Goal: Ask a question: Seek information or help from site administrators or community

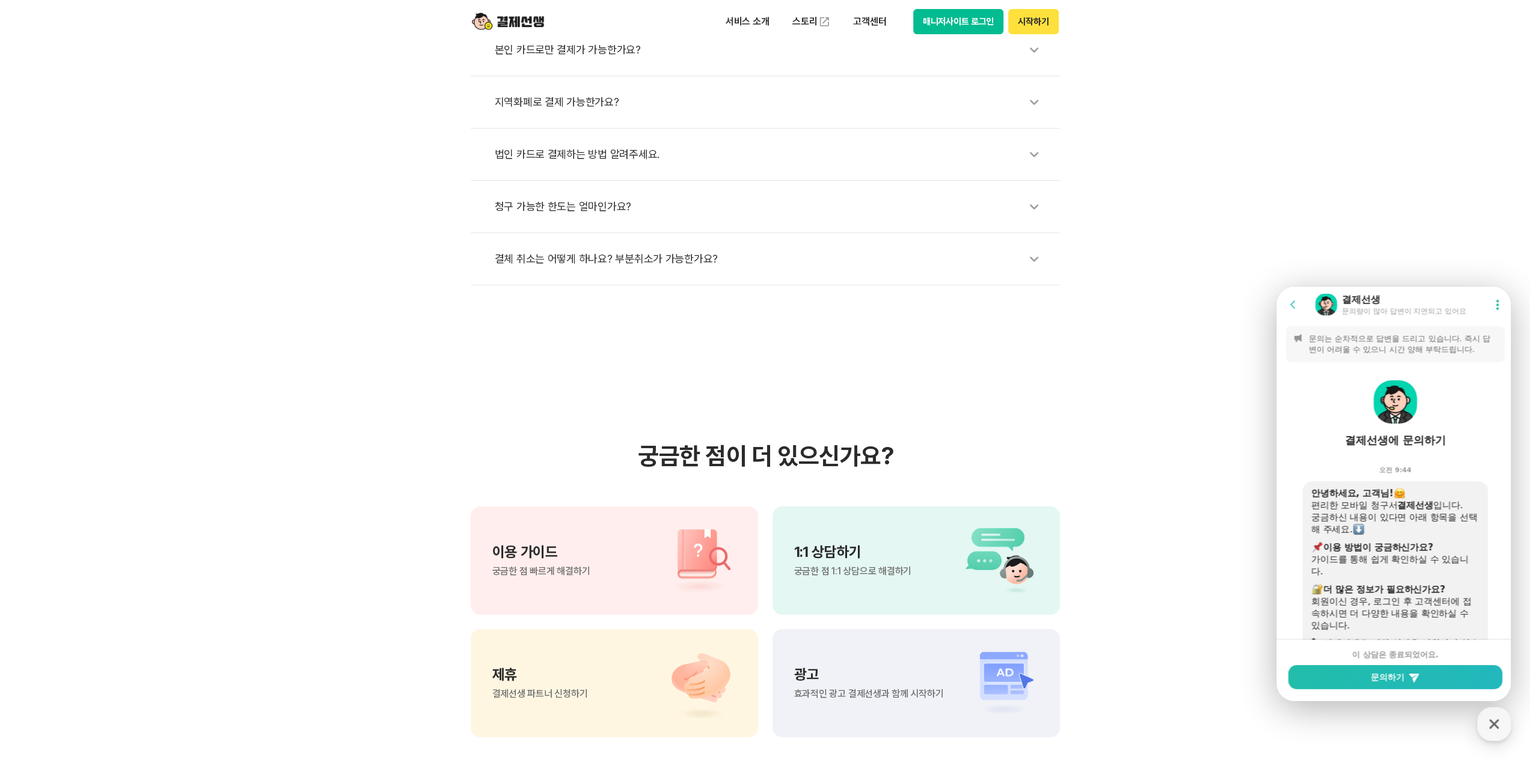
scroll to position [1802, 0]
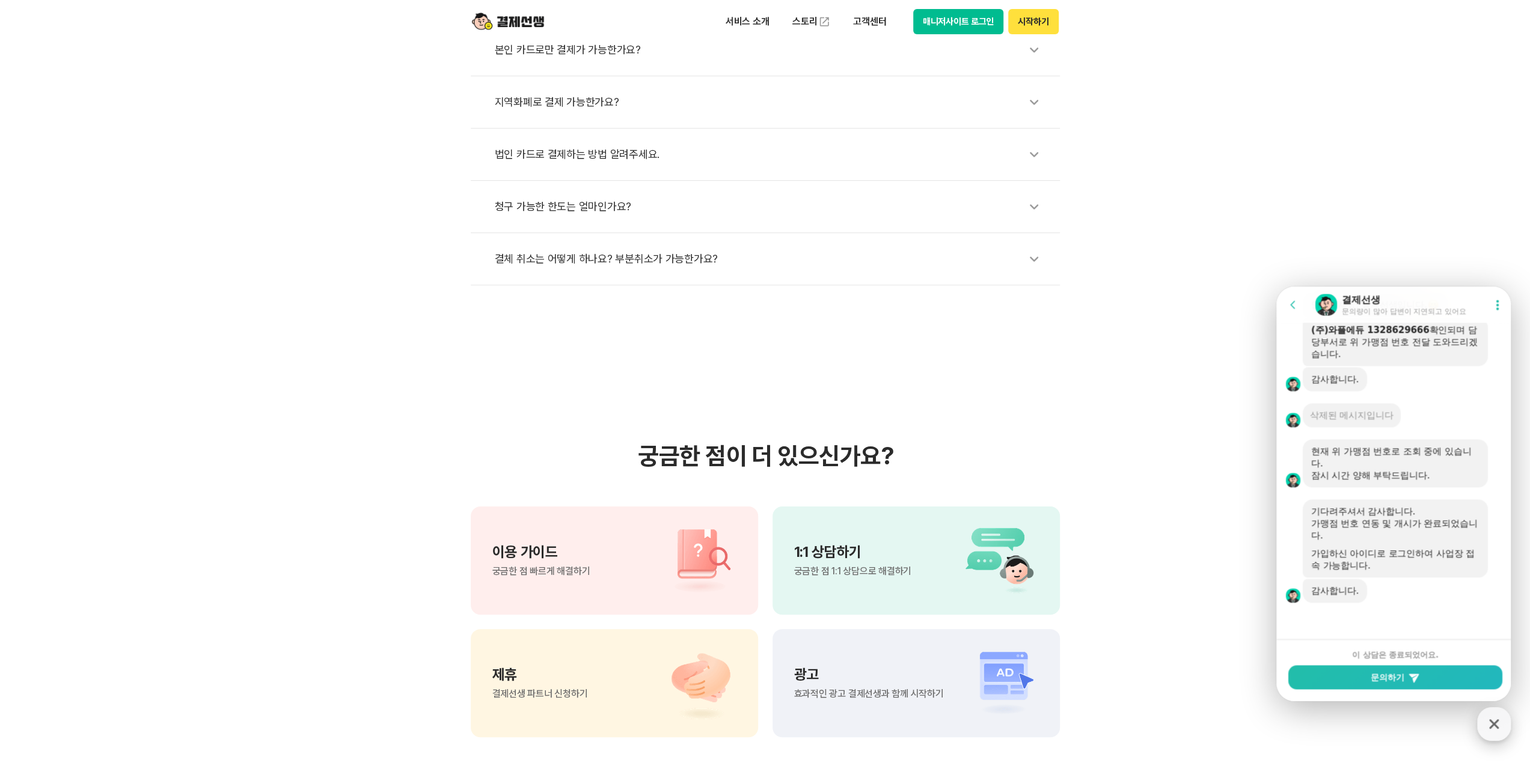
click at [1496, 730] on icon "button" at bounding box center [1494, 724] width 22 height 22
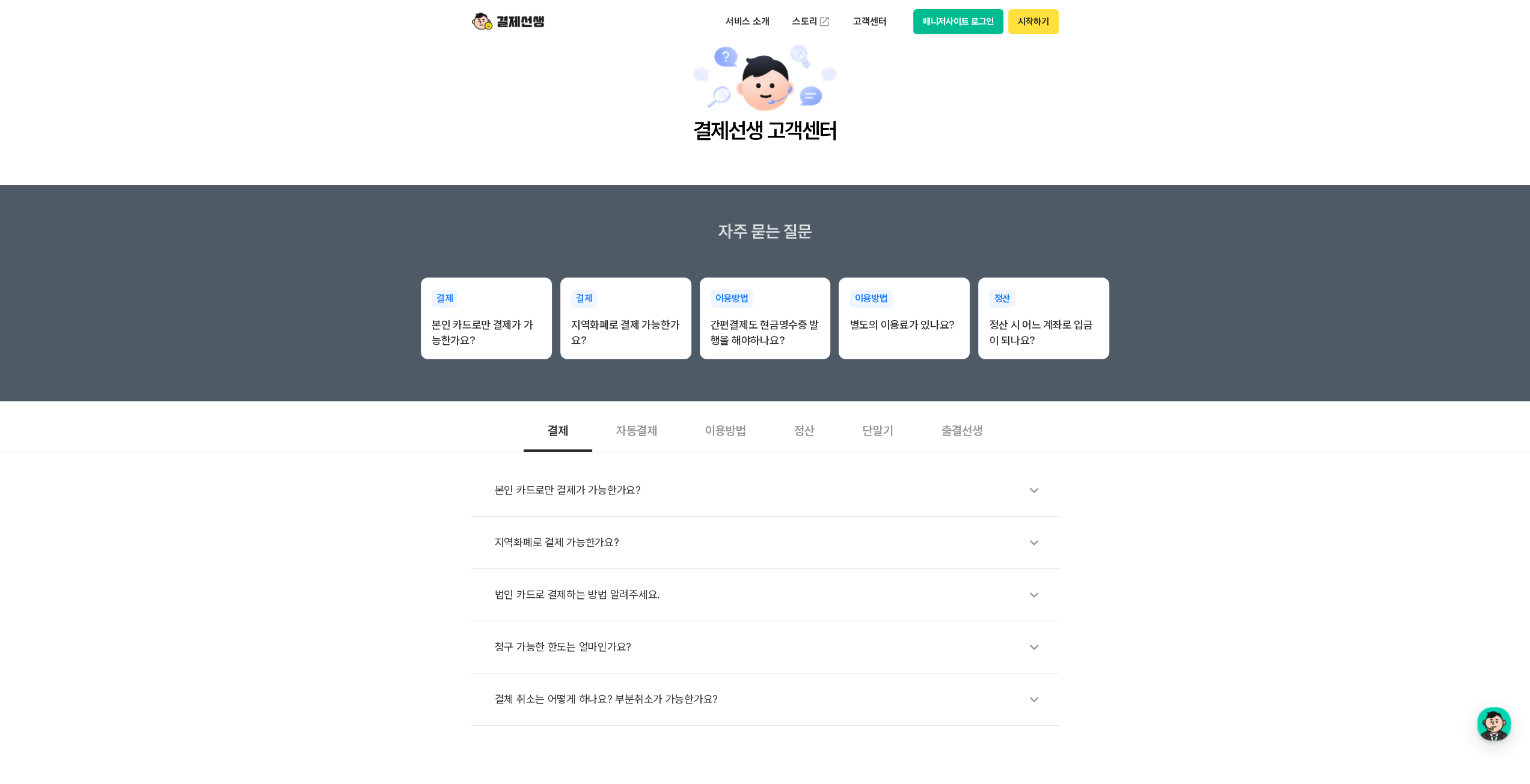
scroll to position [0, 0]
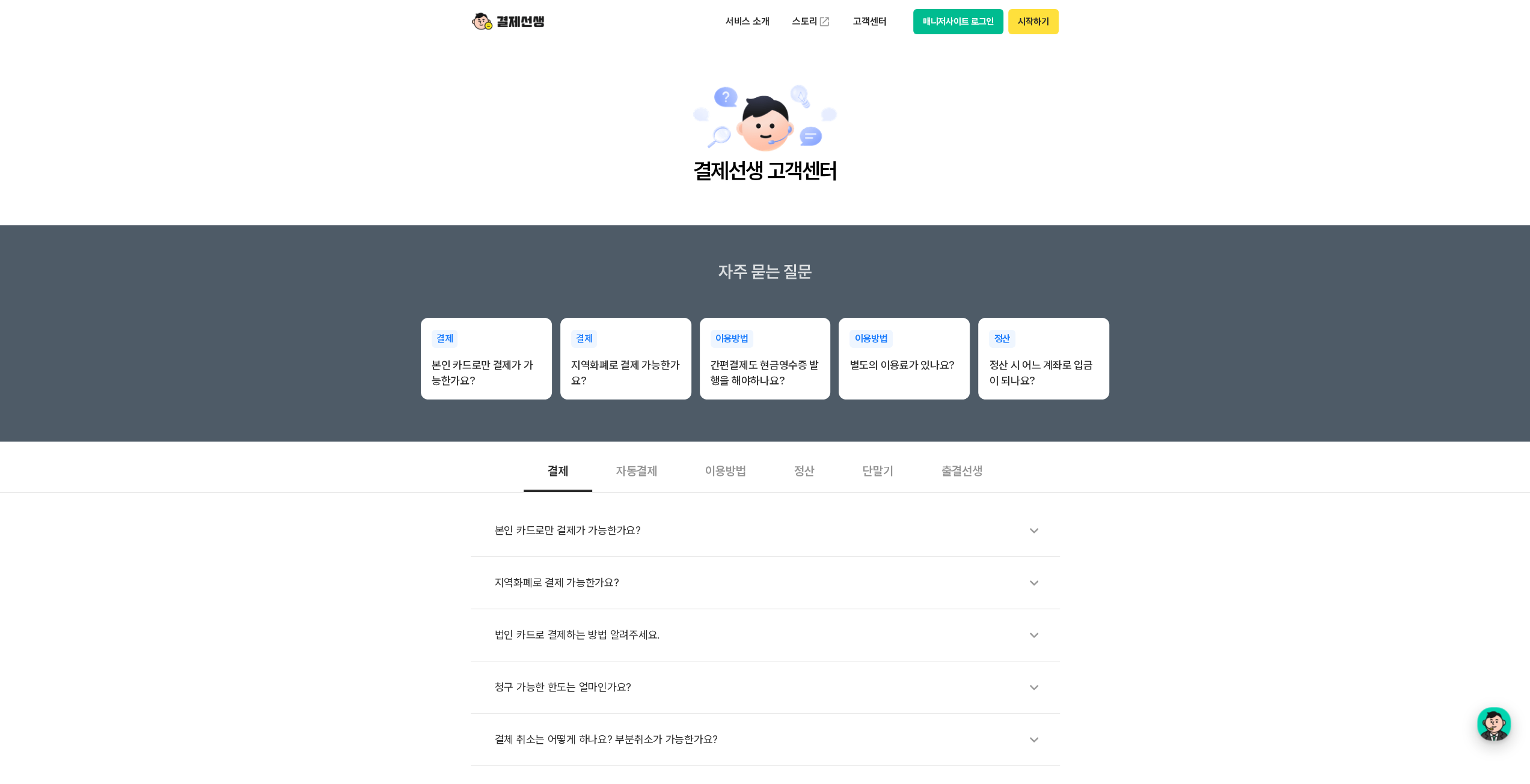
click at [1493, 728] on div "button" at bounding box center [1493, 723] width 33 height 33
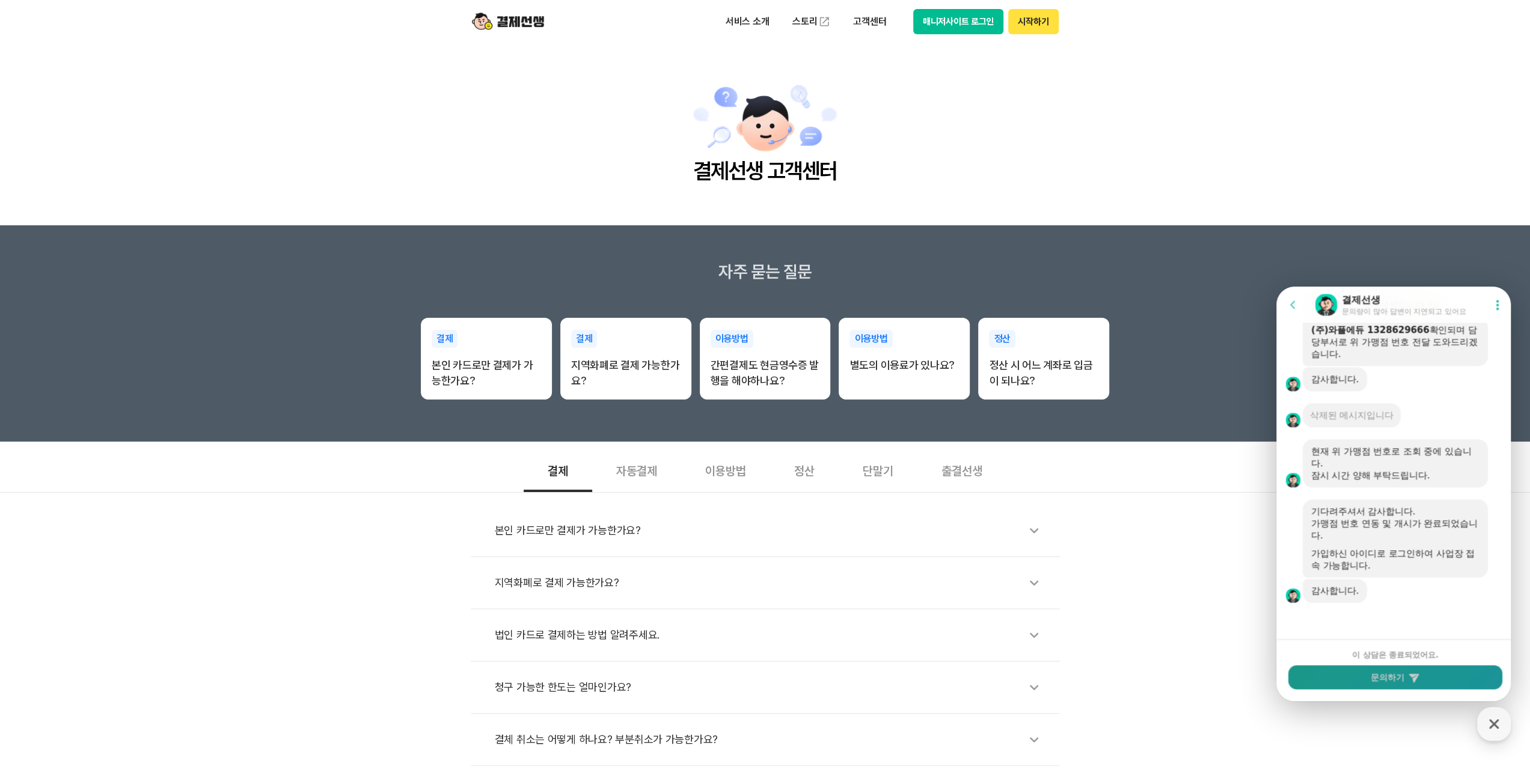
click at [1398, 674] on button "문의하기" at bounding box center [1395, 677] width 214 height 24
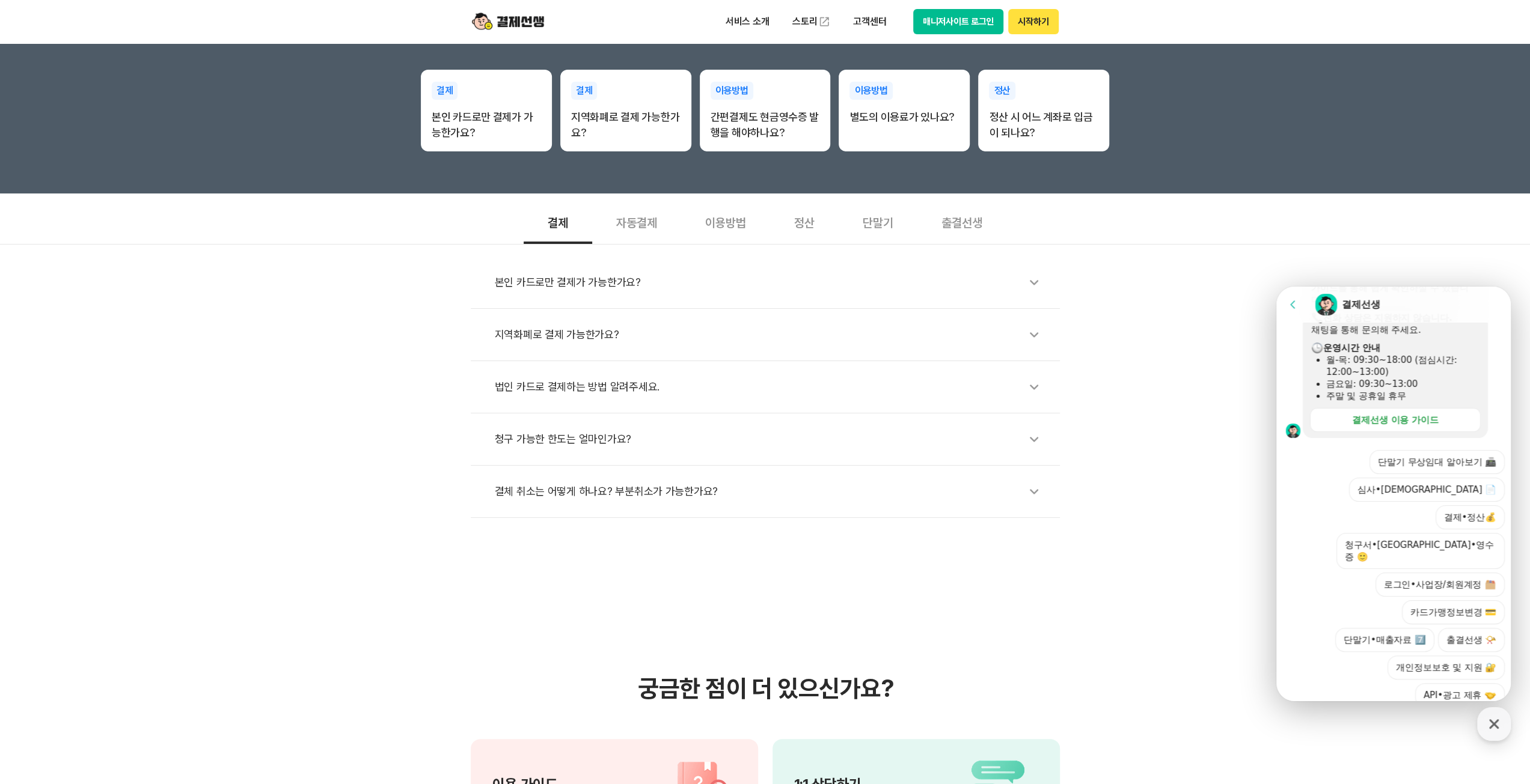
scroll to position [480, 0]
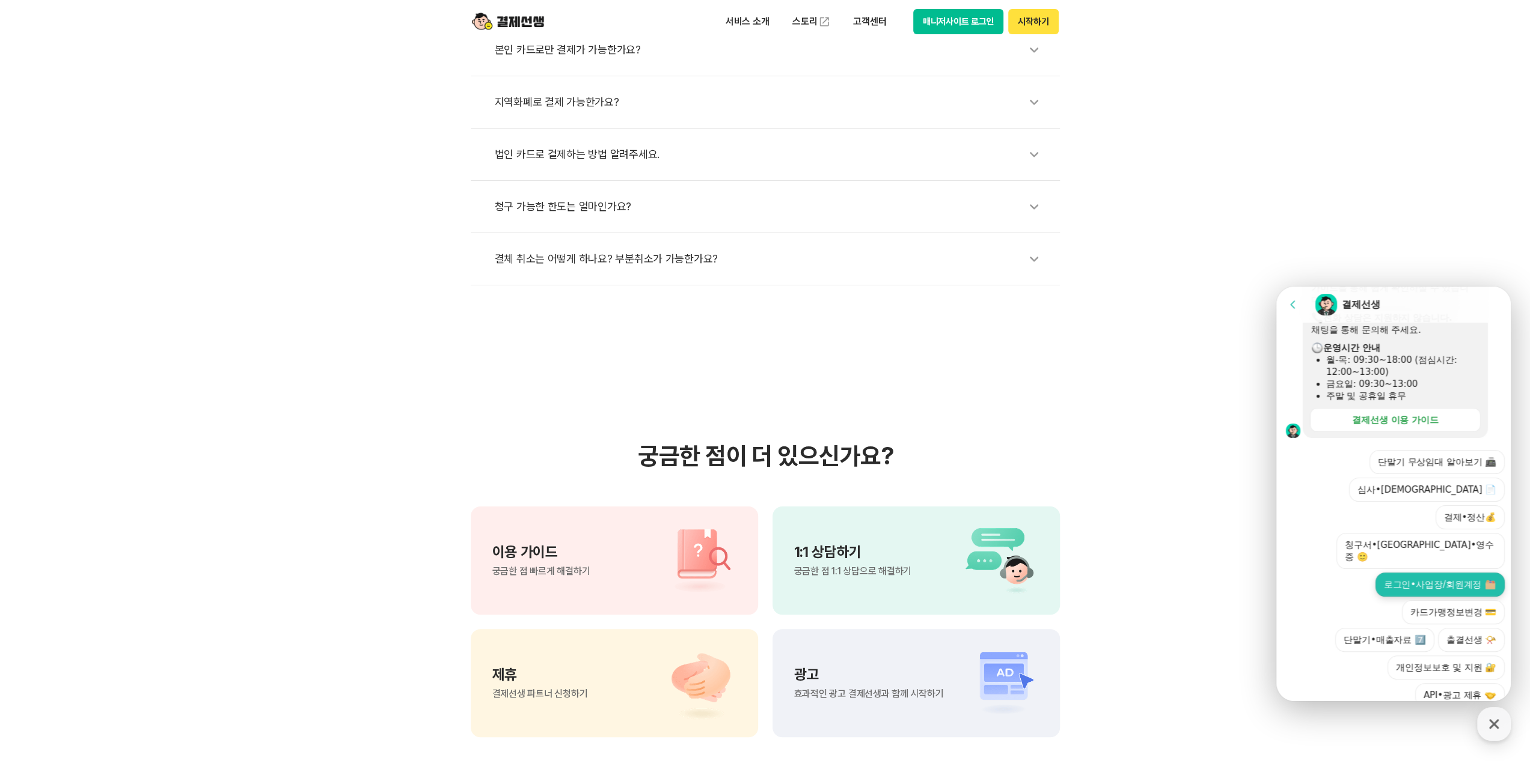
click at [1448, 572] on button "로그인•사업장/회원계정" at bounding box center [1440, 584] width 129 height 24
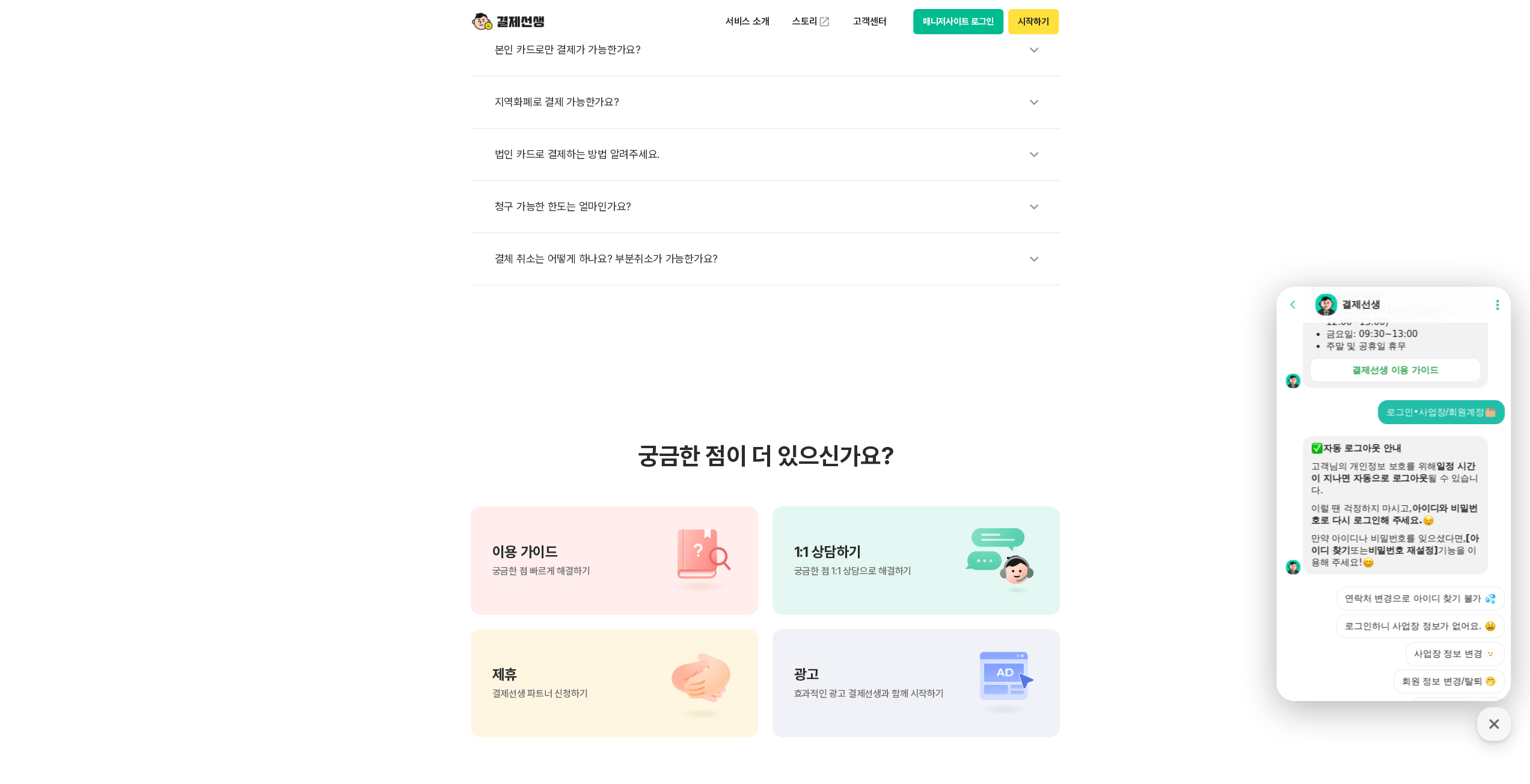
scroll to position [416, 0]
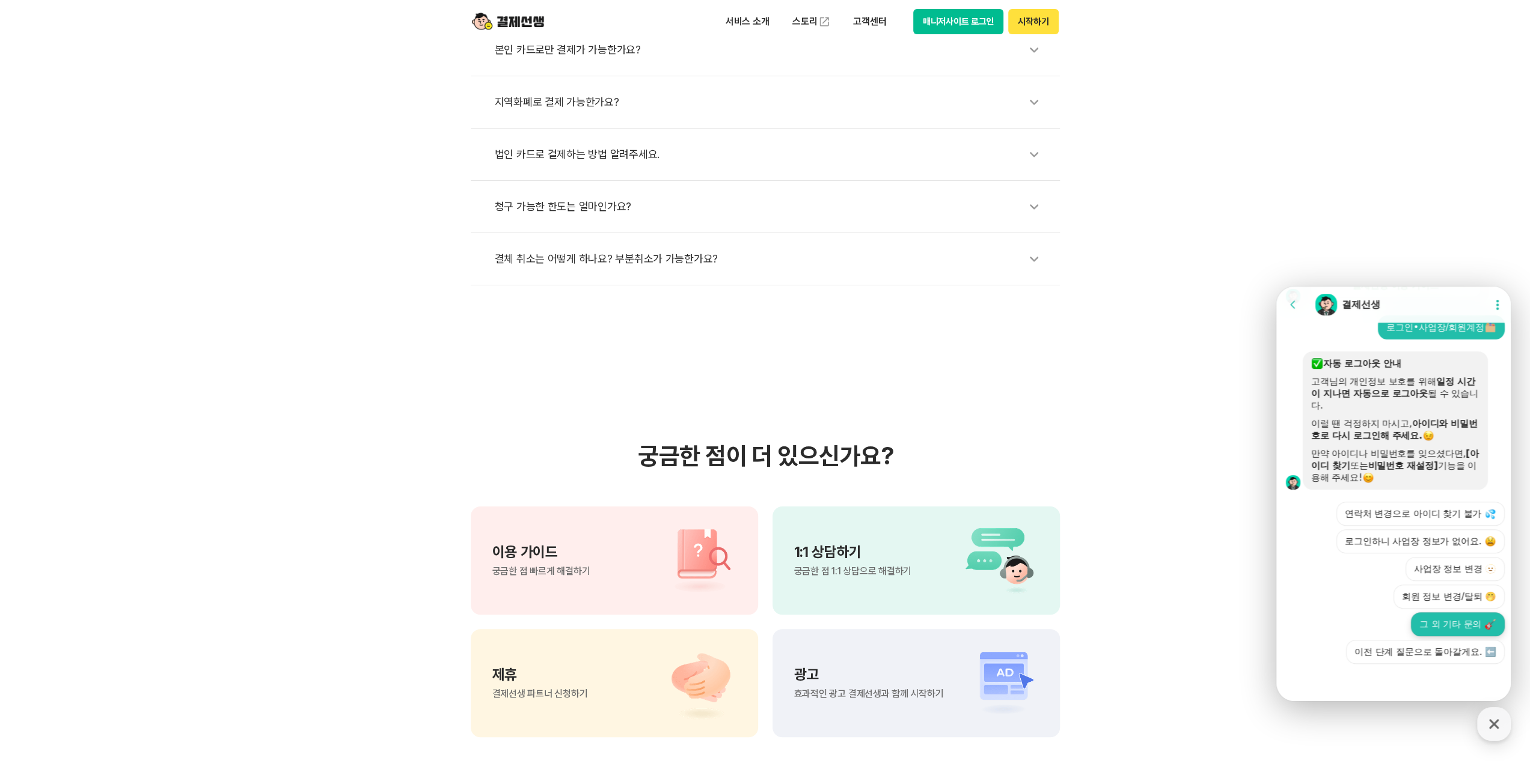
click at [1467, 622] on button "그 외 기타 문의" at bounding box center [1458, 624] width 93 height 24
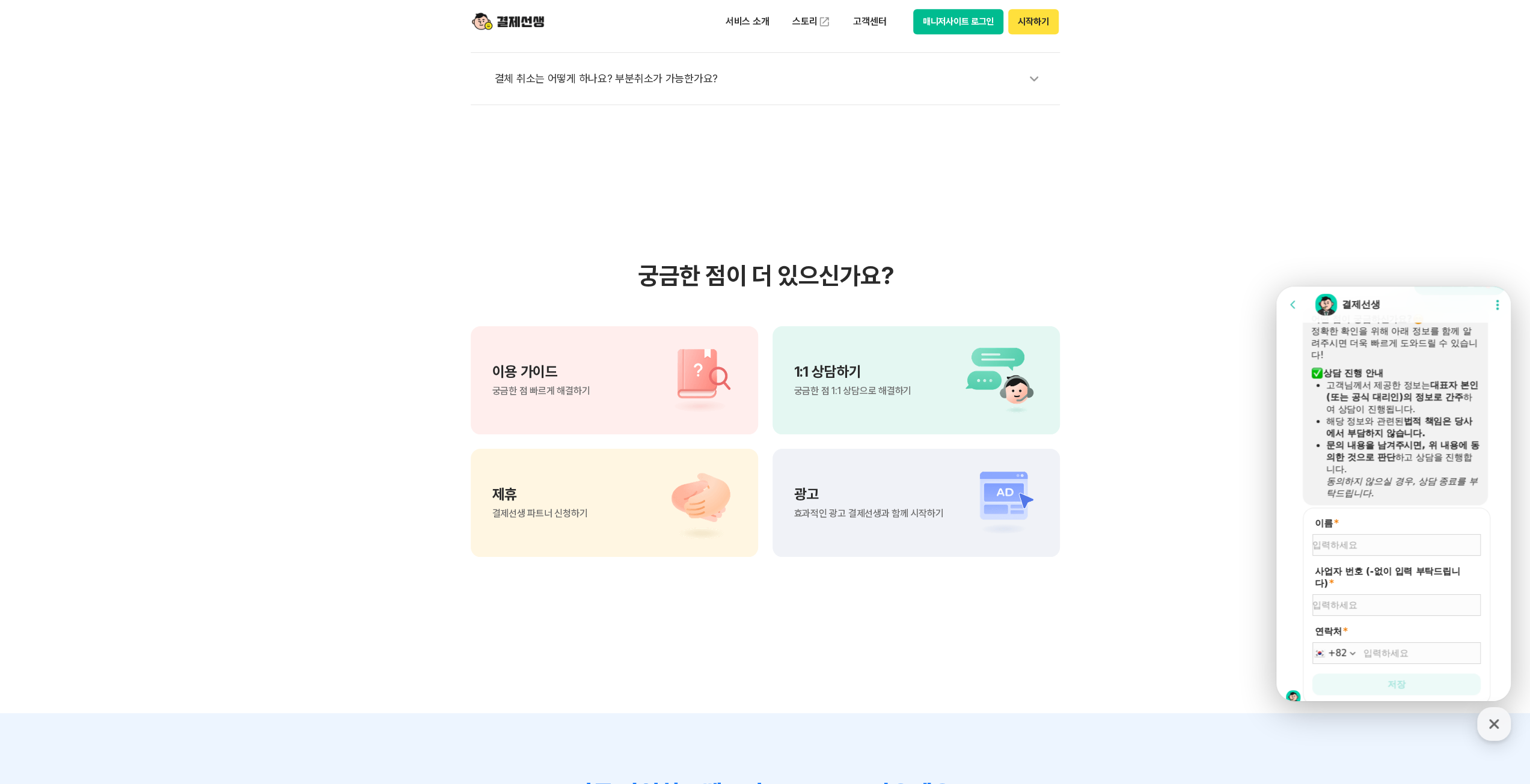
scroll to position [678, 0]
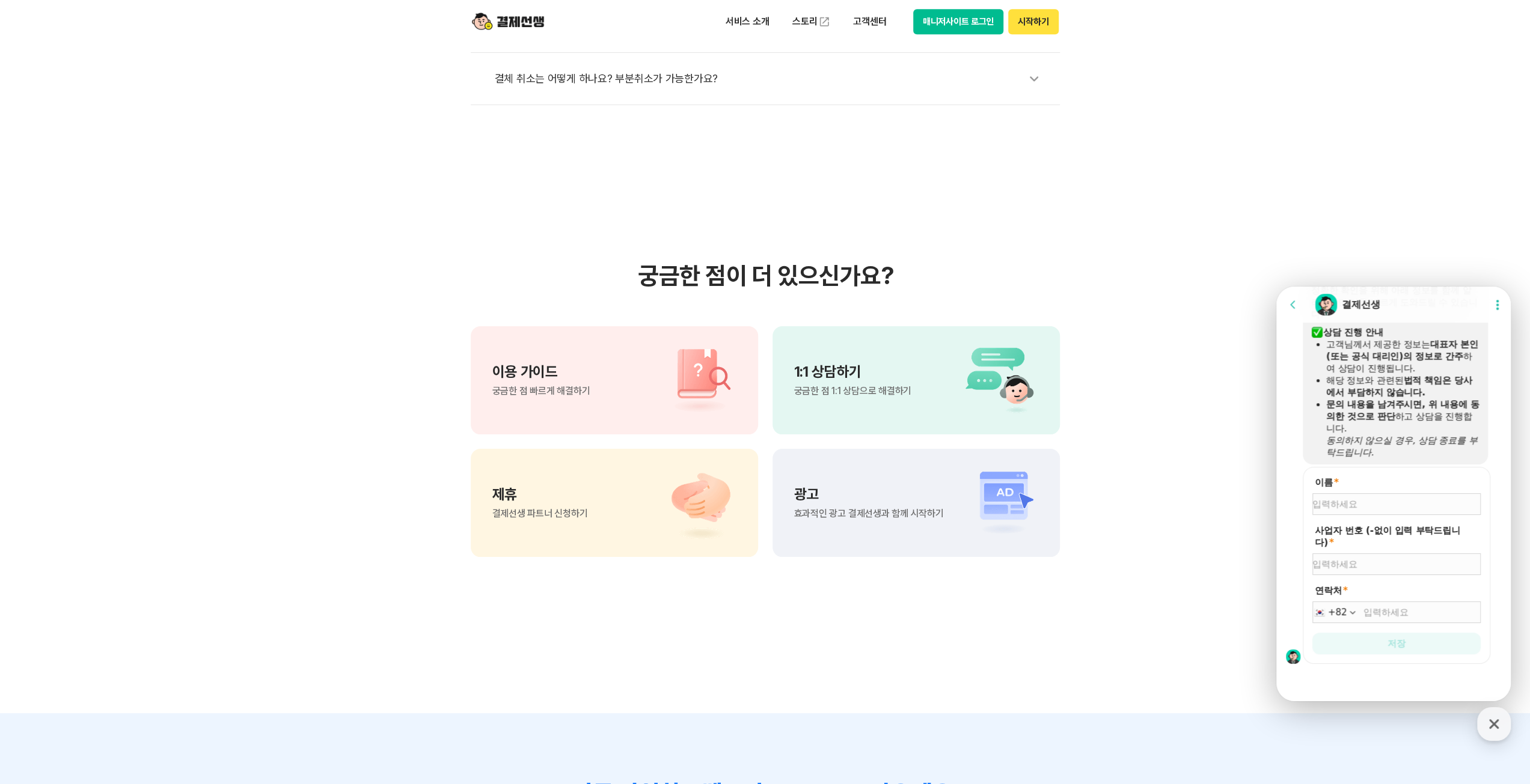
click at [1398, 512] on div at bounding box center [1397, 505] width 168 height 22
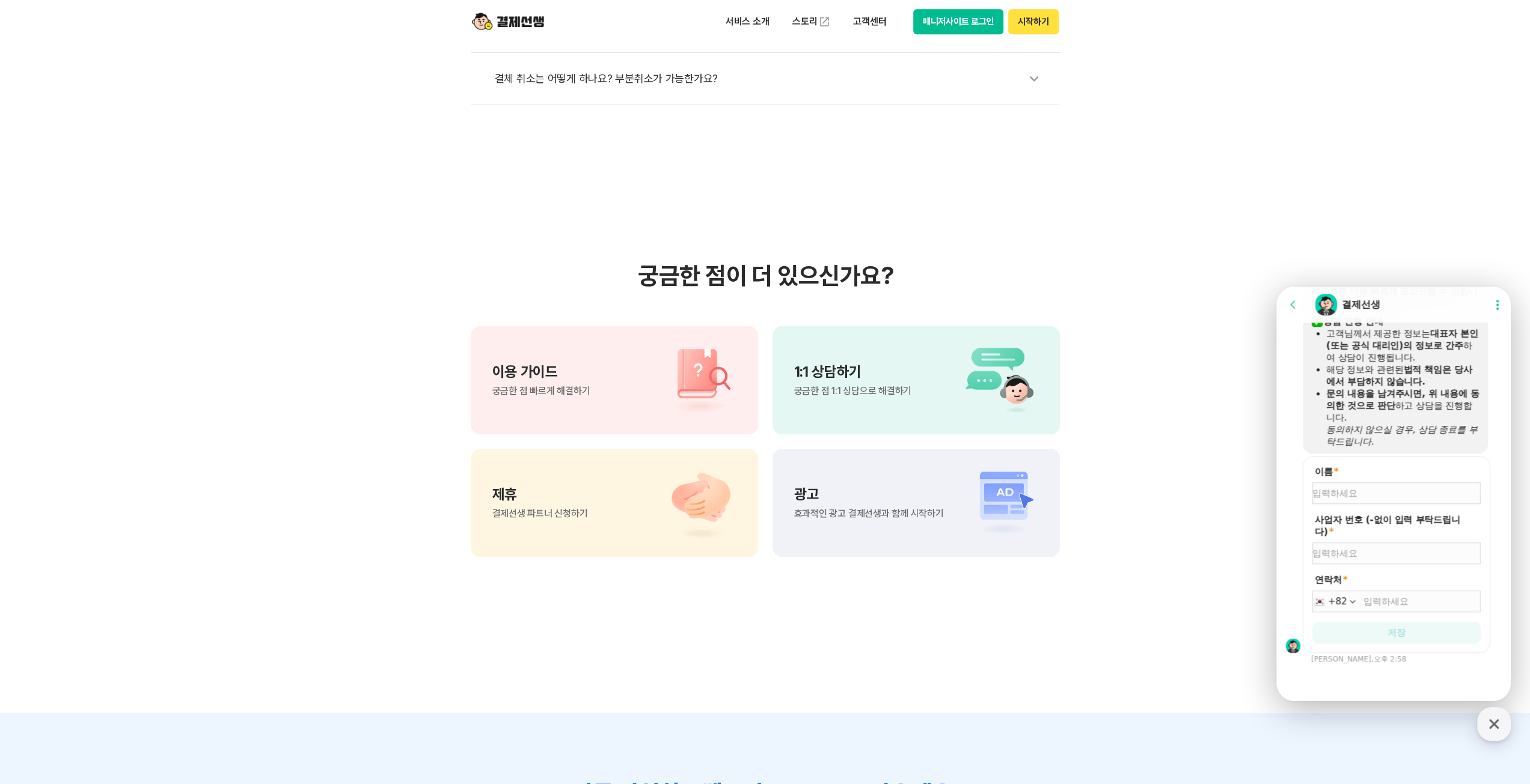
click at [1408, 488] on input "이름 *" at bounding box center [1397, 493] width 168 height 12
type input "요술책상쁘띠랑"
click at [1359, 554] on input "사업자 번호 (-없이 입력 부탁드립니다) *" at bounding box center [1397, 553] width 168 height 12
click at [1379, 543] on div "132" at bounding box center [1397, 554] width 168 height 22
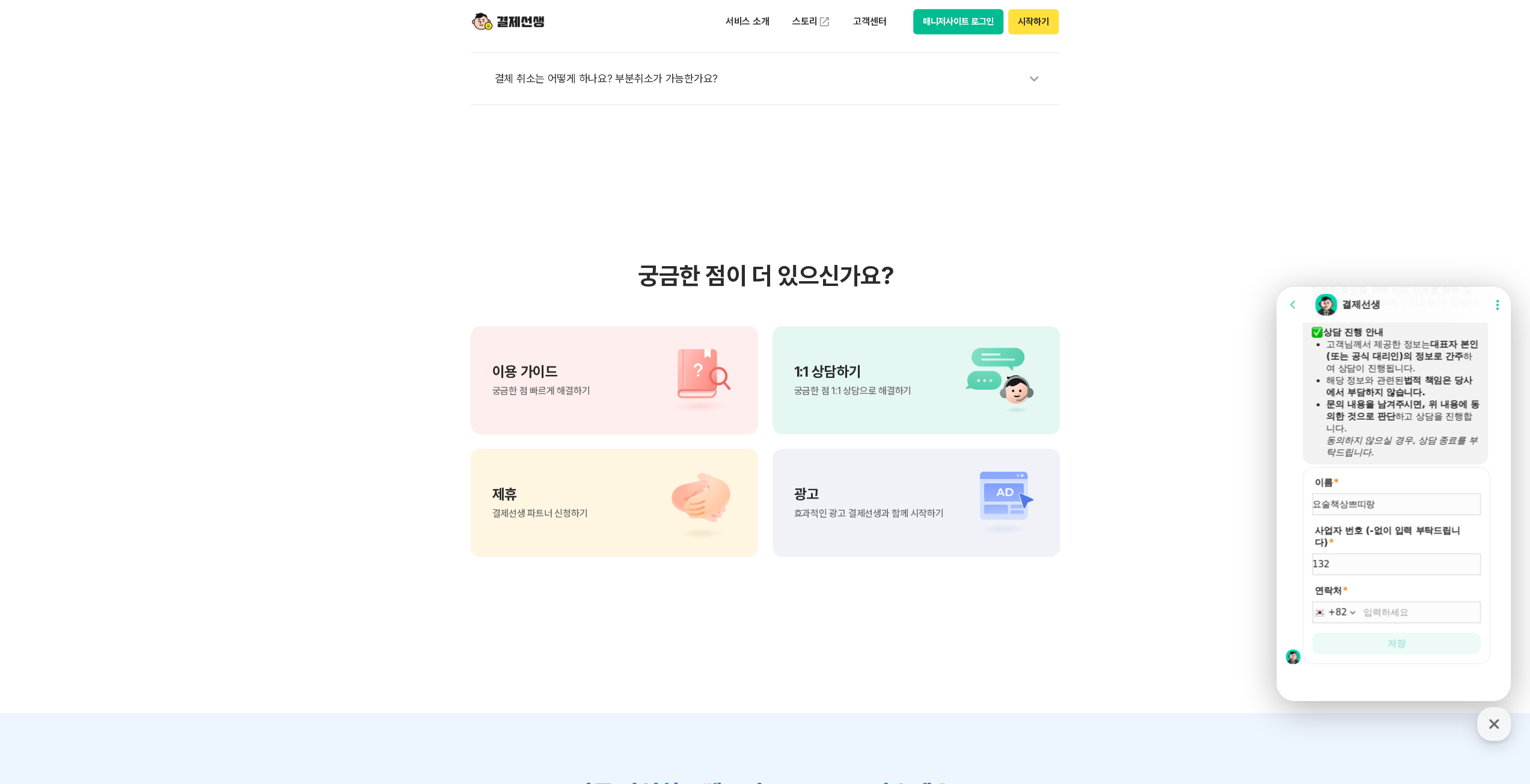
click at [1369, 568] on input "132" at bounding box center [1397, 564] width 168 height 12
type input "1328629666"
click at [1394, 617] on input "연락처 *" at bounding box center [1422, 612] width 117 height 12
type input "[PHONE_NUMBER]"
click at [1391, 643] on span "저장" at bounding box center [1396, 643] width 18 height 12
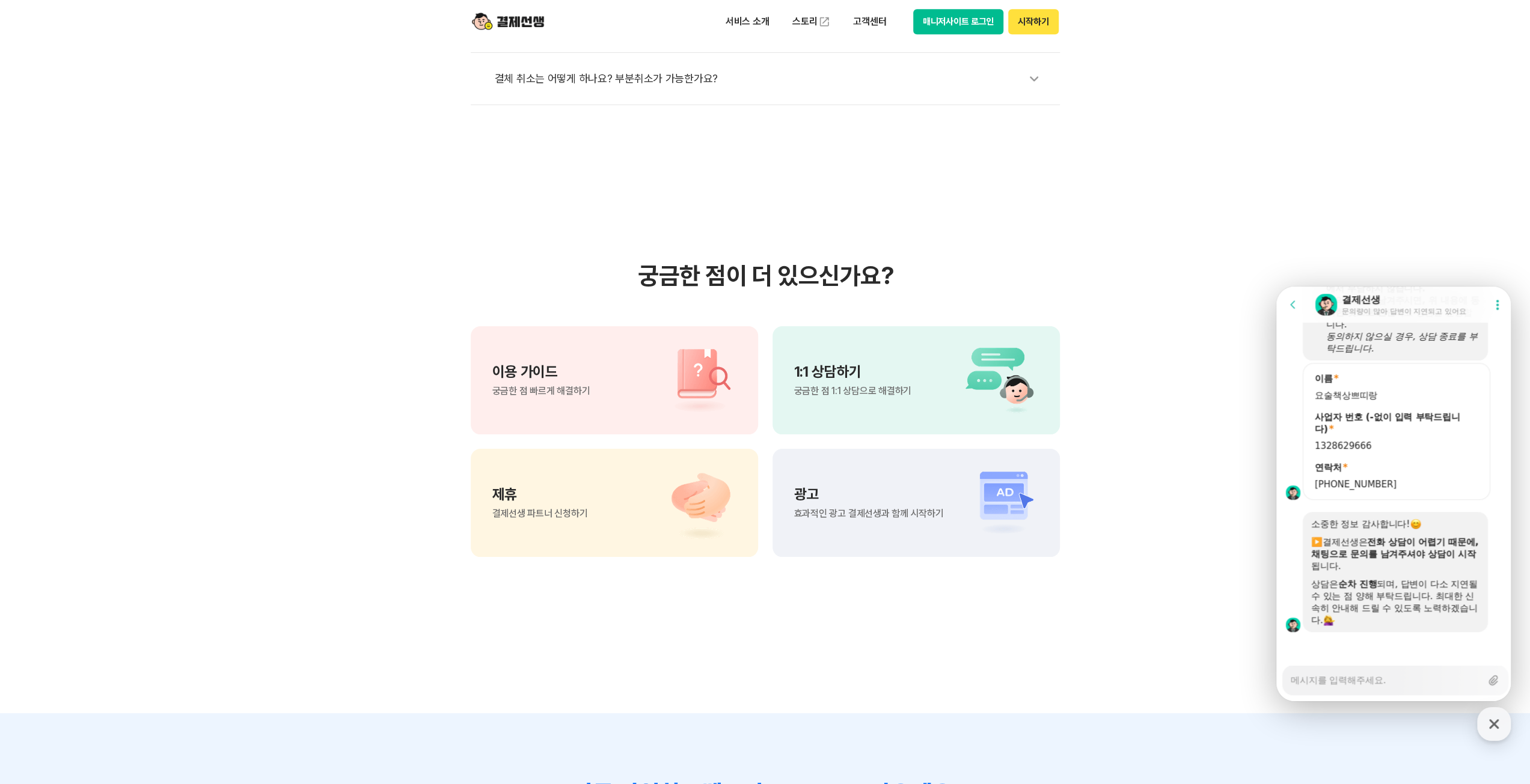
scroll to position [786, 0]
click at [1375, 685] on textarea "Messenger Input Textarea" at bounding box center [1386, 676] width 191 height 20
click at [1373, 669] on textarea "Messenger Input Textarea" at bounding box center [1386, 676] width 191 height 20
type textarea "x"
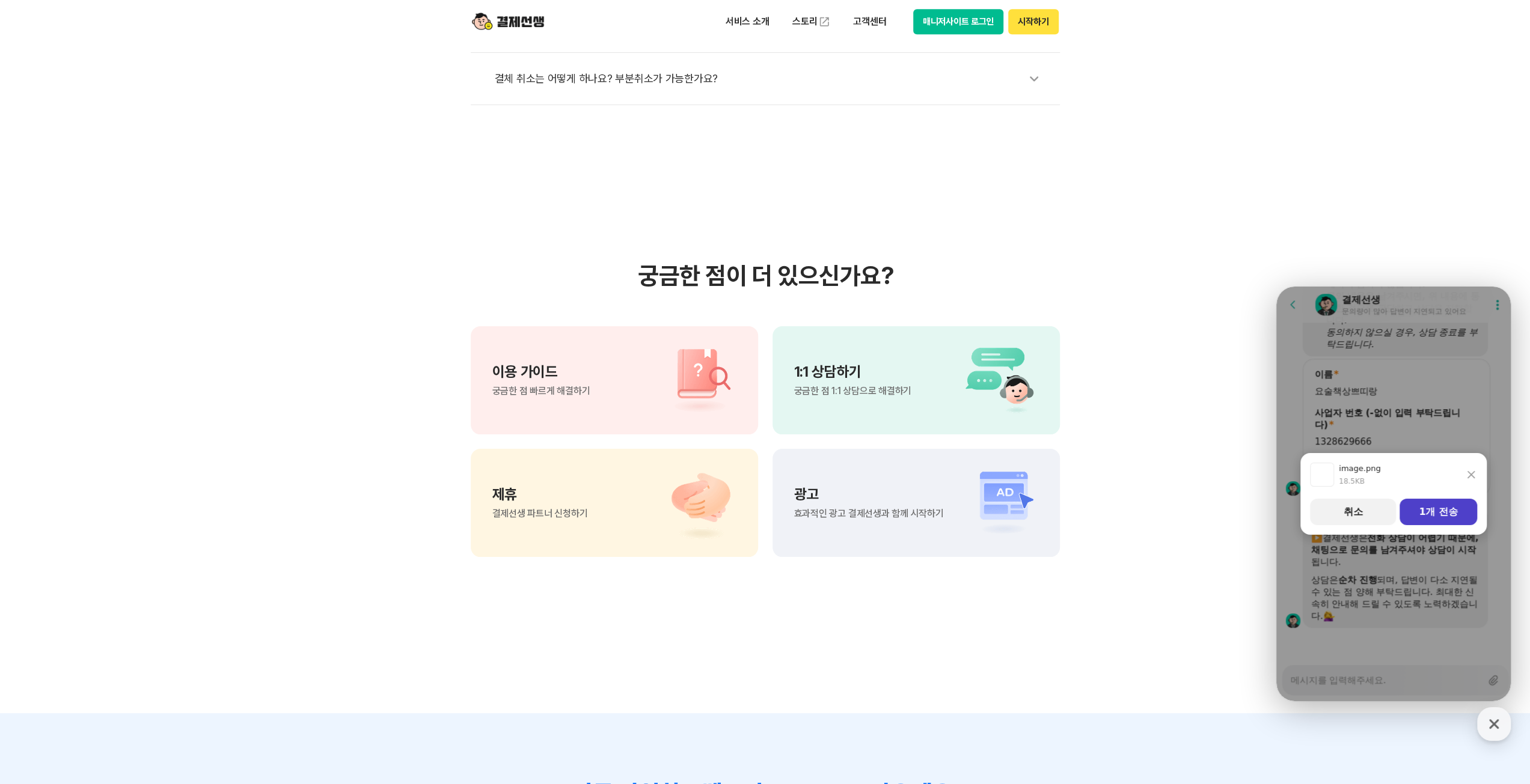
click at [1423, 512] on button "1개 전송" at bounding box center [1439, 512] width 78 height 26
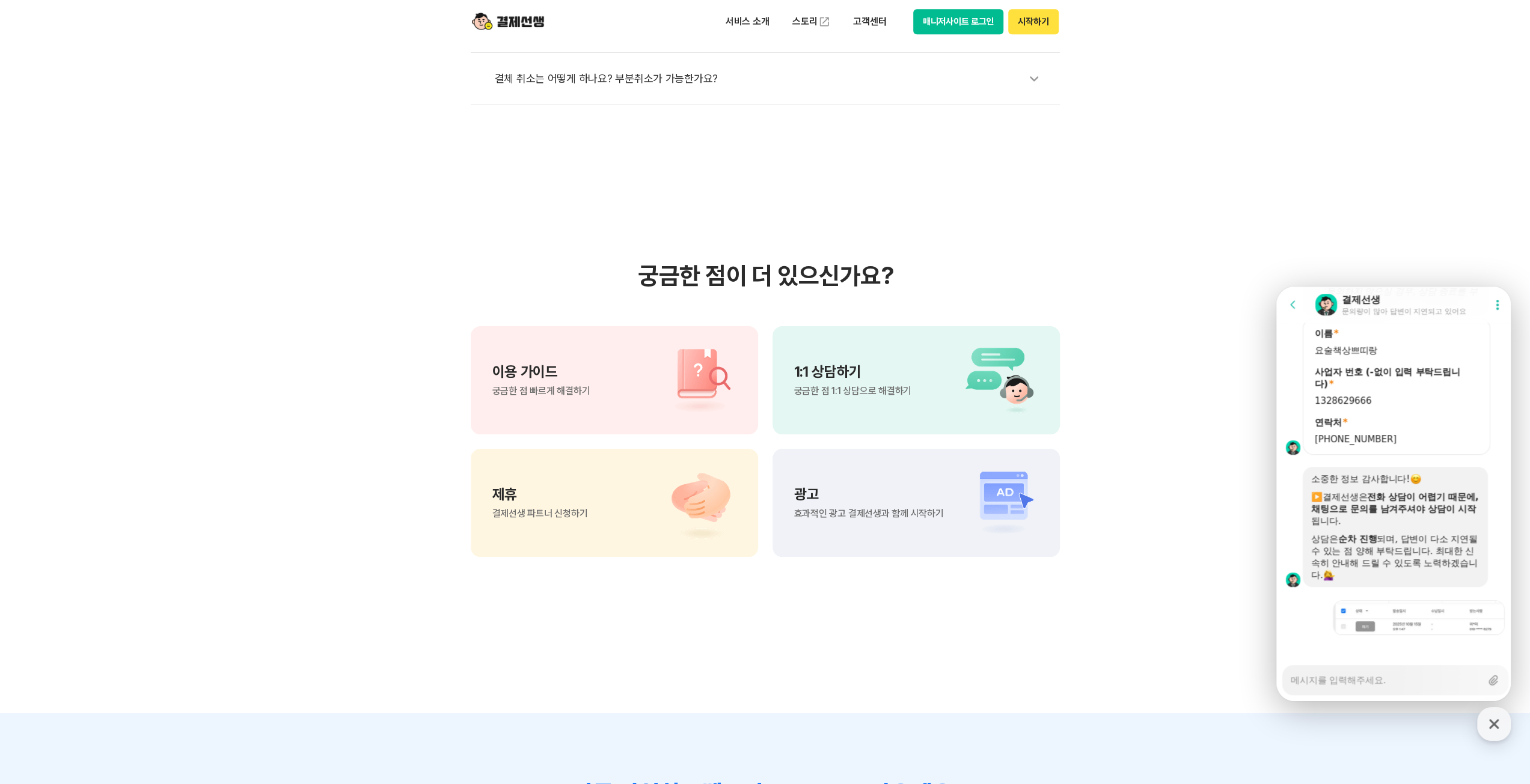
scroll to position [834, 0]
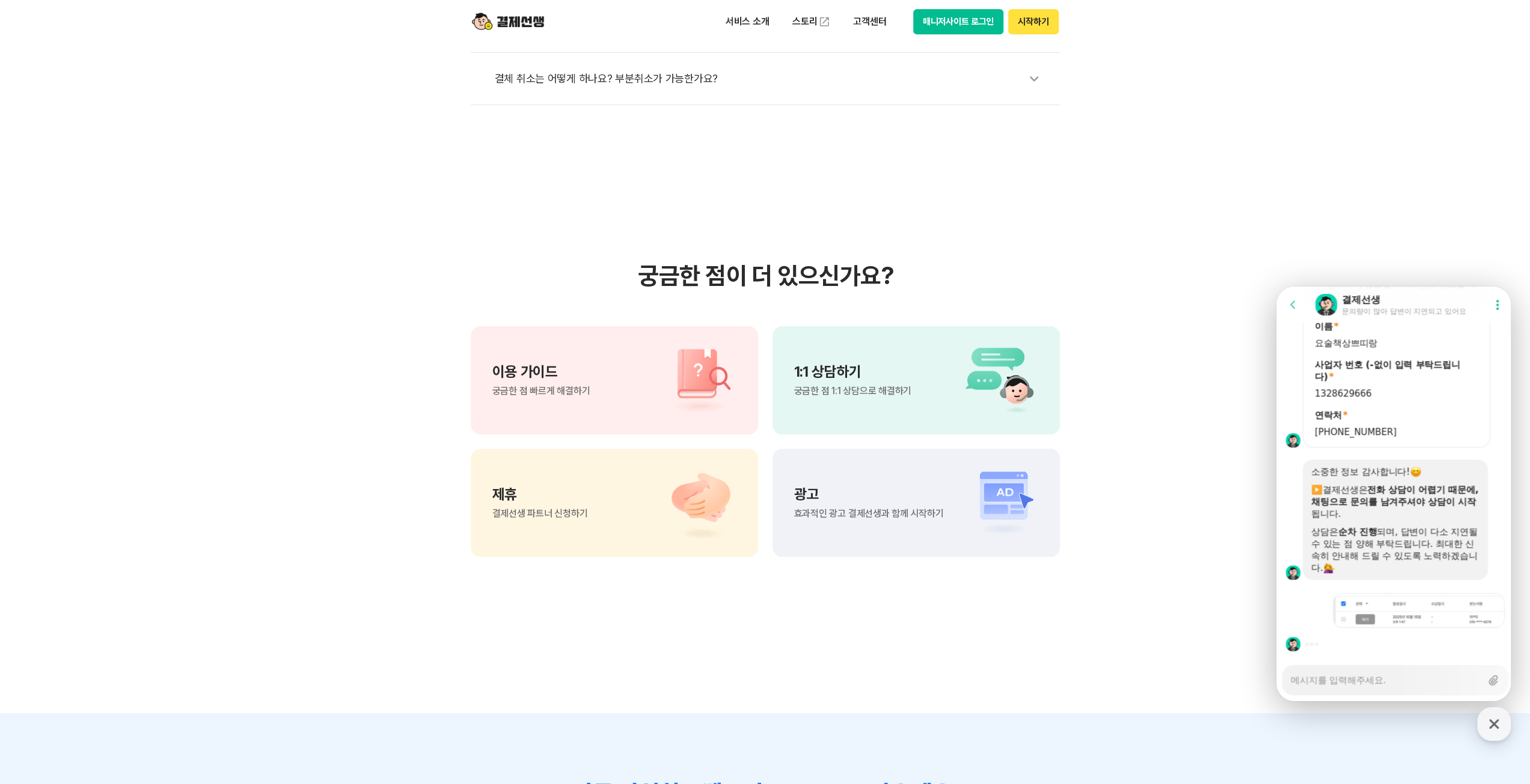
click at [1350, 691] on div "Messenger Input Textarea" at bounding box center [1386, 680] width 191 height 29
click at [1355, 681] on textarea "Messenger Input Textarea" at bounding box center [1386, 676] width 191 height 20
type textarea "x"
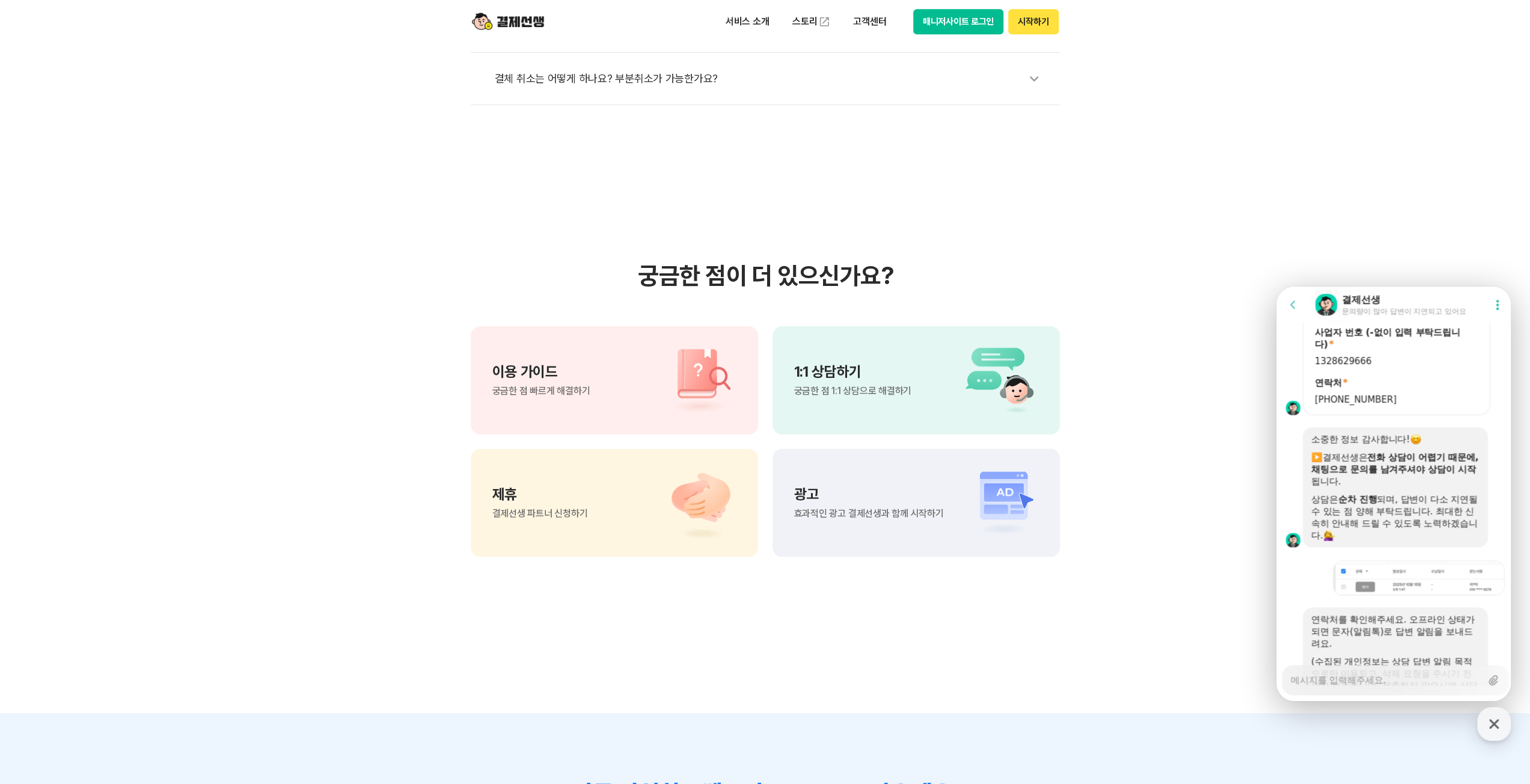
type textarea "x"
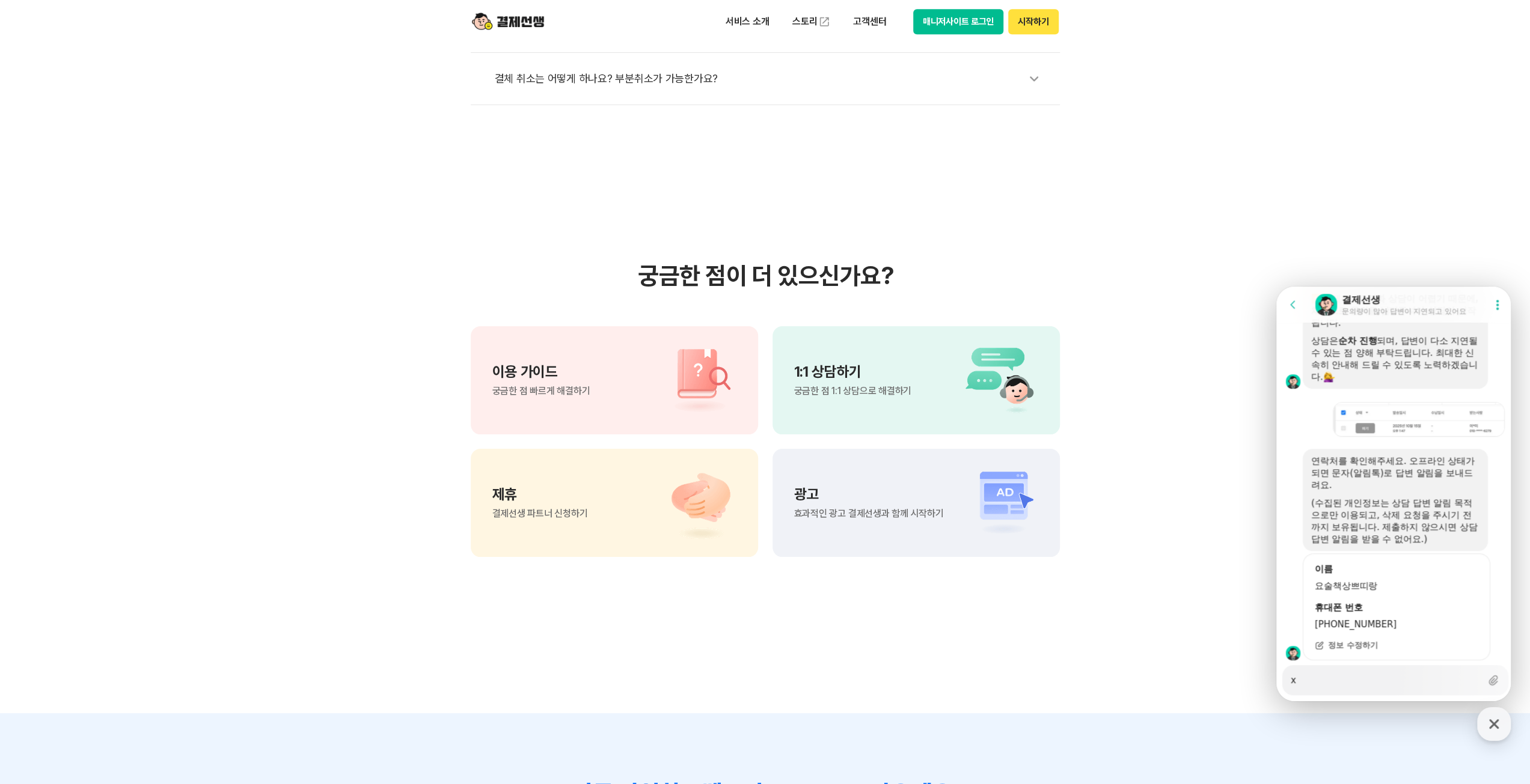
type textarea "x"
type textarea "xp"
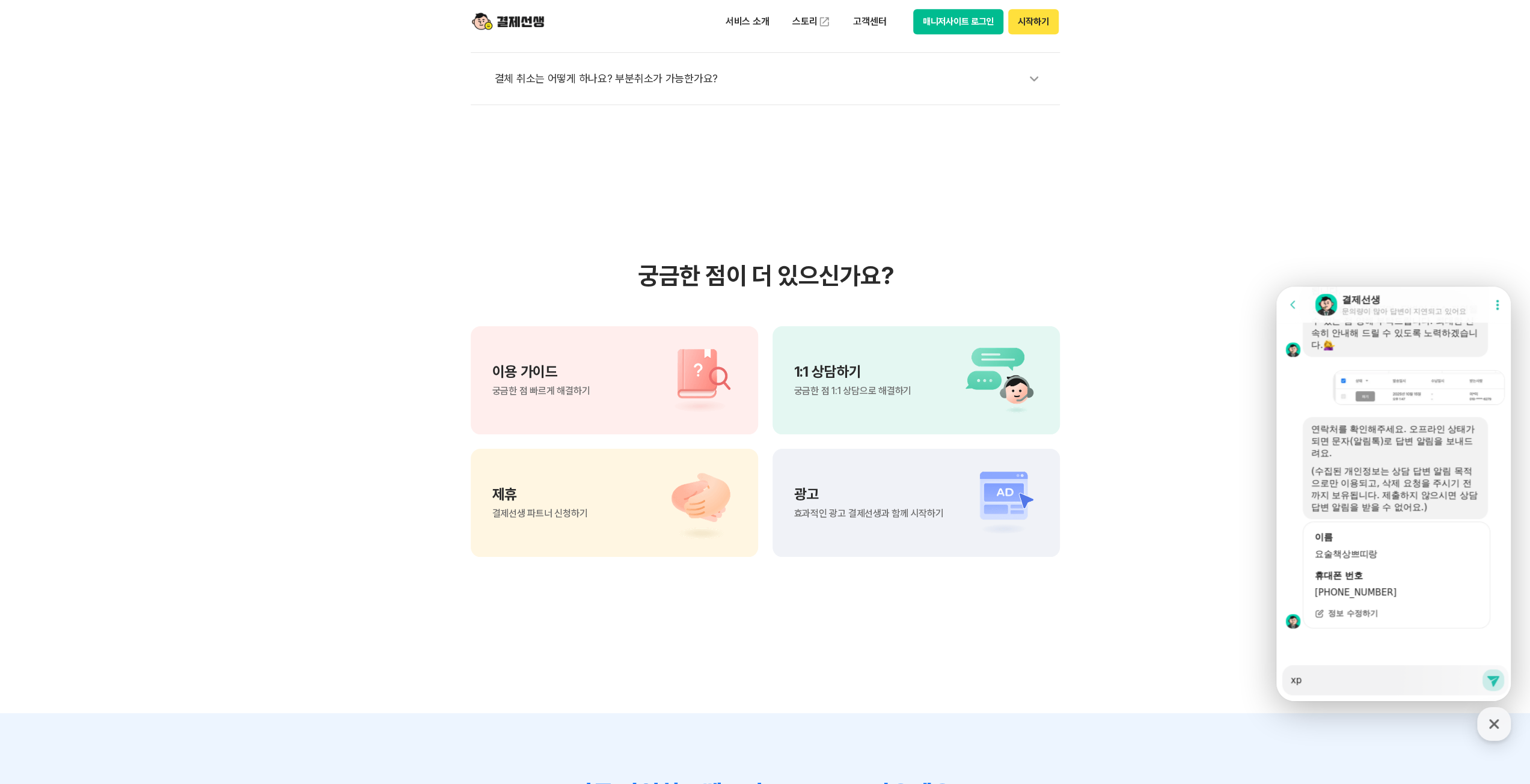
scroll to position [1057, 0]
type textarea "x"
type textarea "xpm"
type textarea "x"
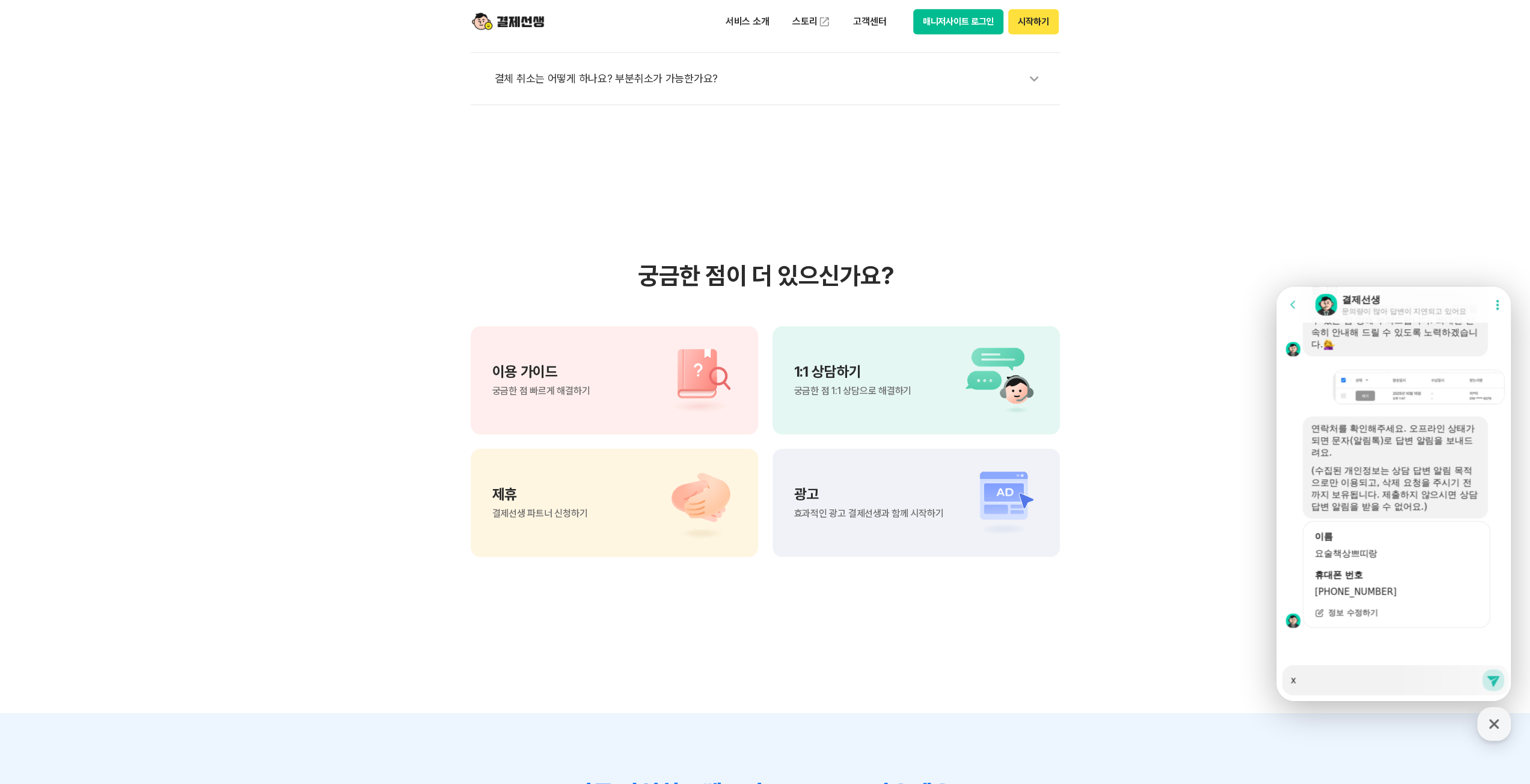
type textarea "x"
type textarea "ㅌ"
type textarea "x"
type textarea "테"
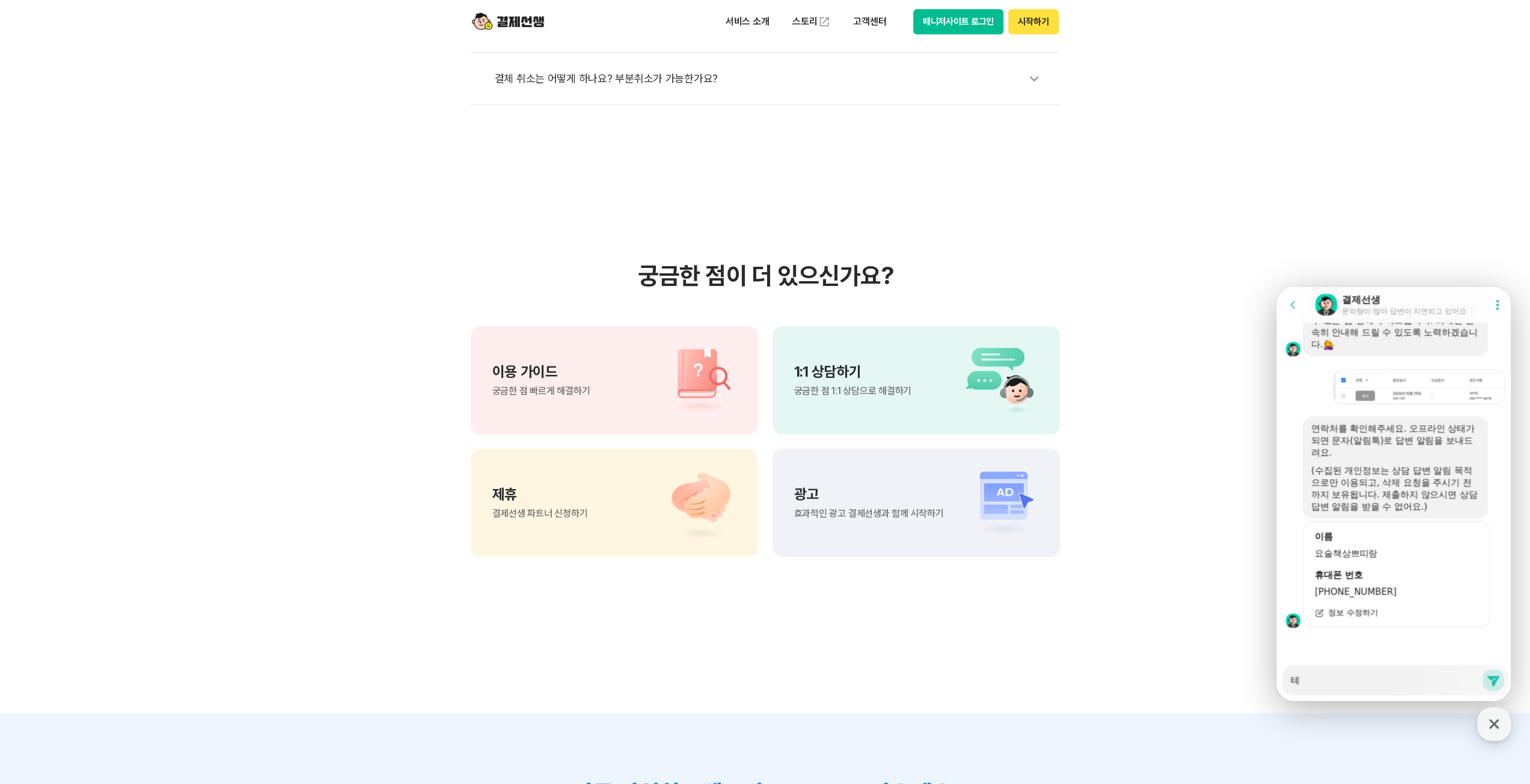
type textarea "x"
type textarea "[PERSON_NAME]"
type textarea "x"
type textarea "테스"
type textarea "x"
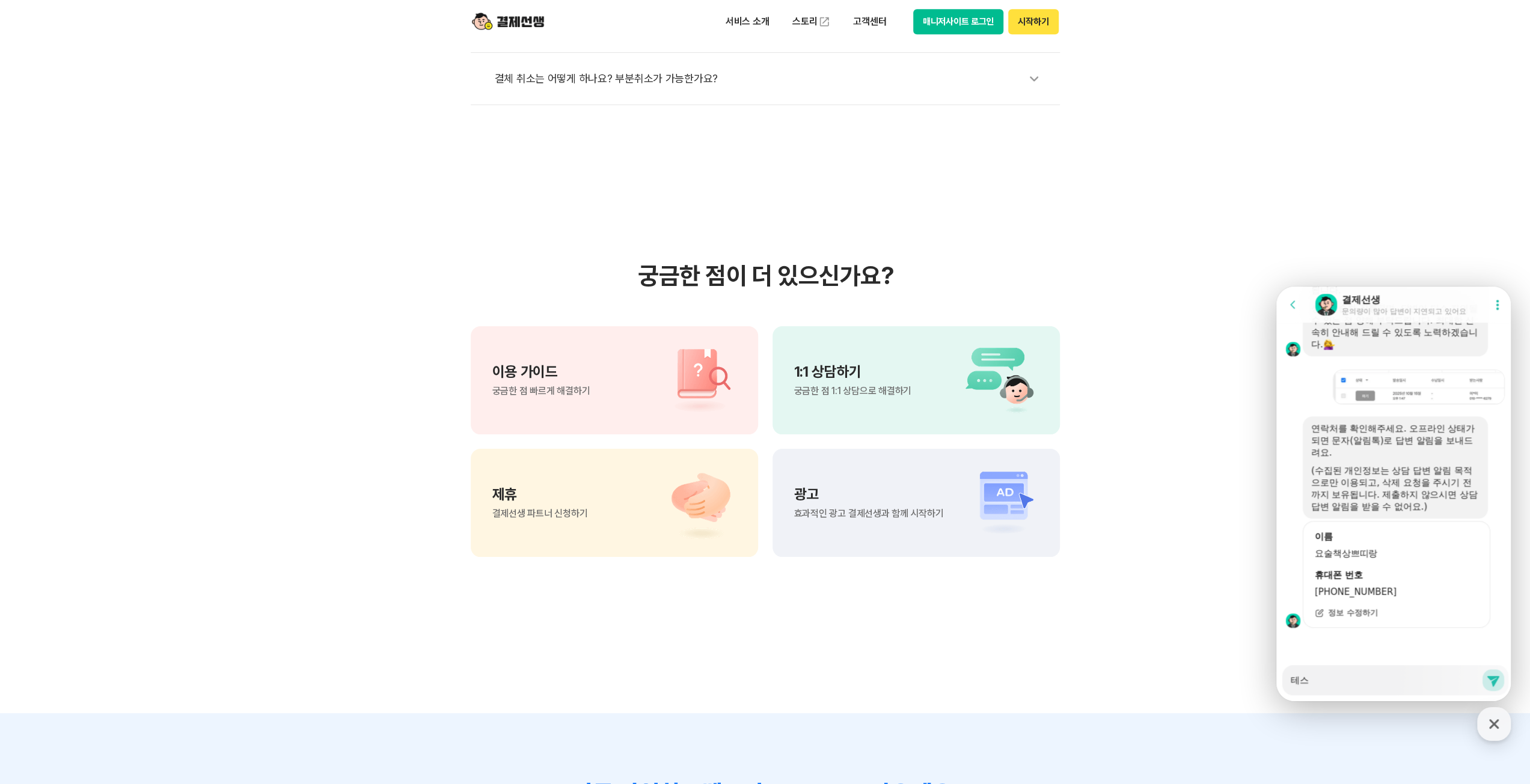
type textarea "테슽"
type textarea "x"
type textarea "테스트"
type textarea "x"
type textarea "테스트"
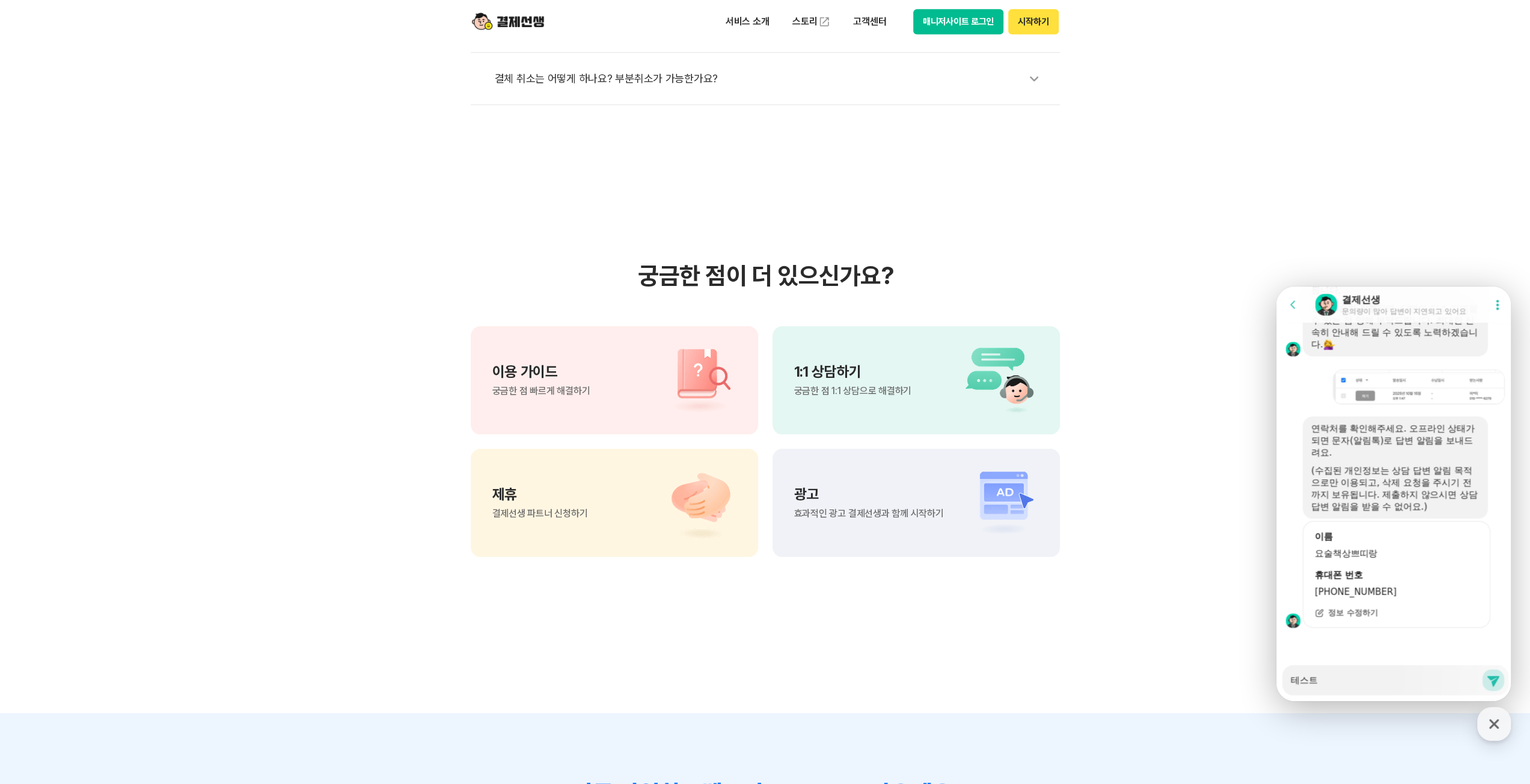
type textarea "x"
type textarea "테스트 ㅂ"
type textarea "x"
type textarea "테스트 바"
type textarea "x"
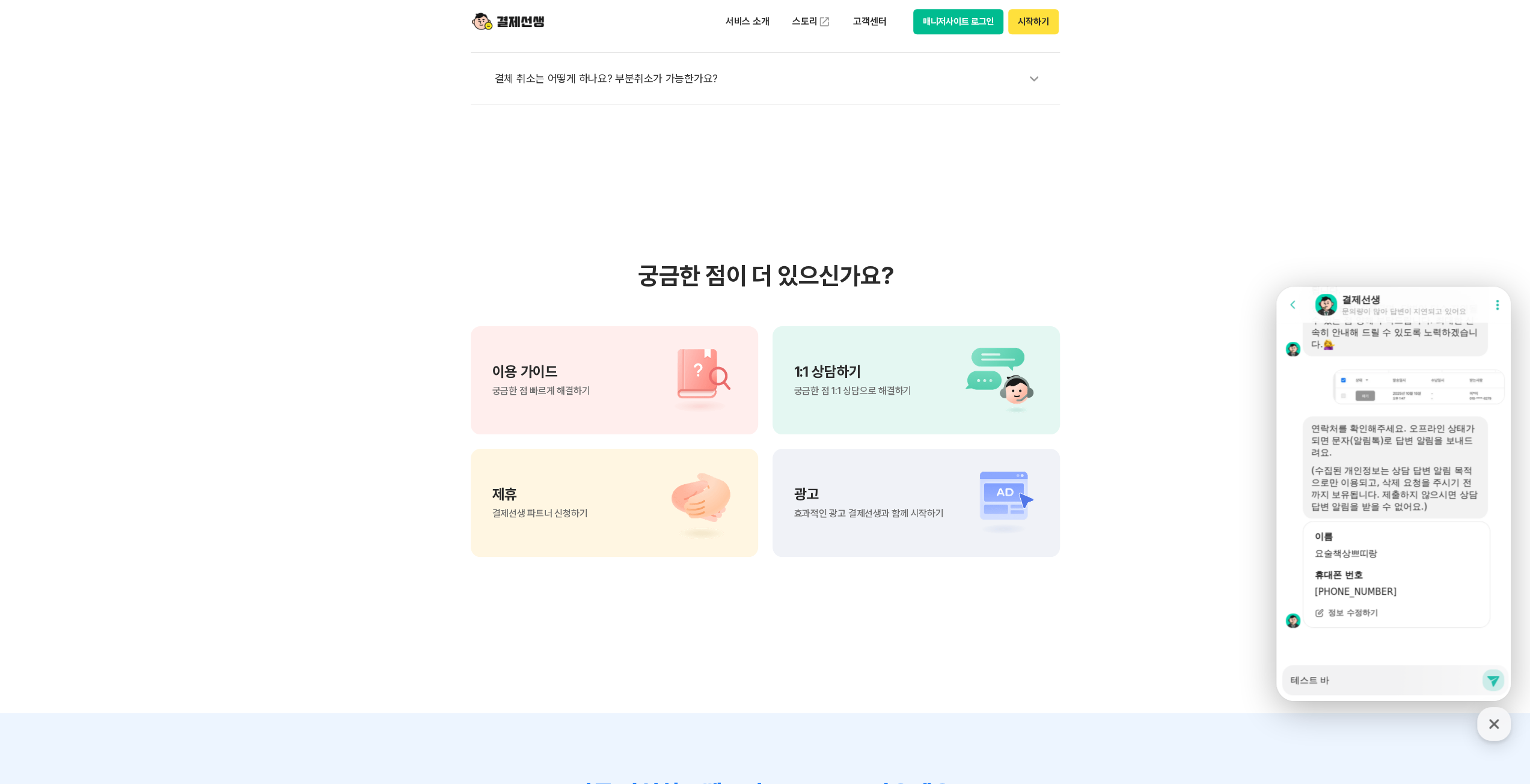
type textarea "테스트 발"
type textarea "x"
type textarea "테스트 밠"
type textarea "x"
type textarea "테스트 발소"
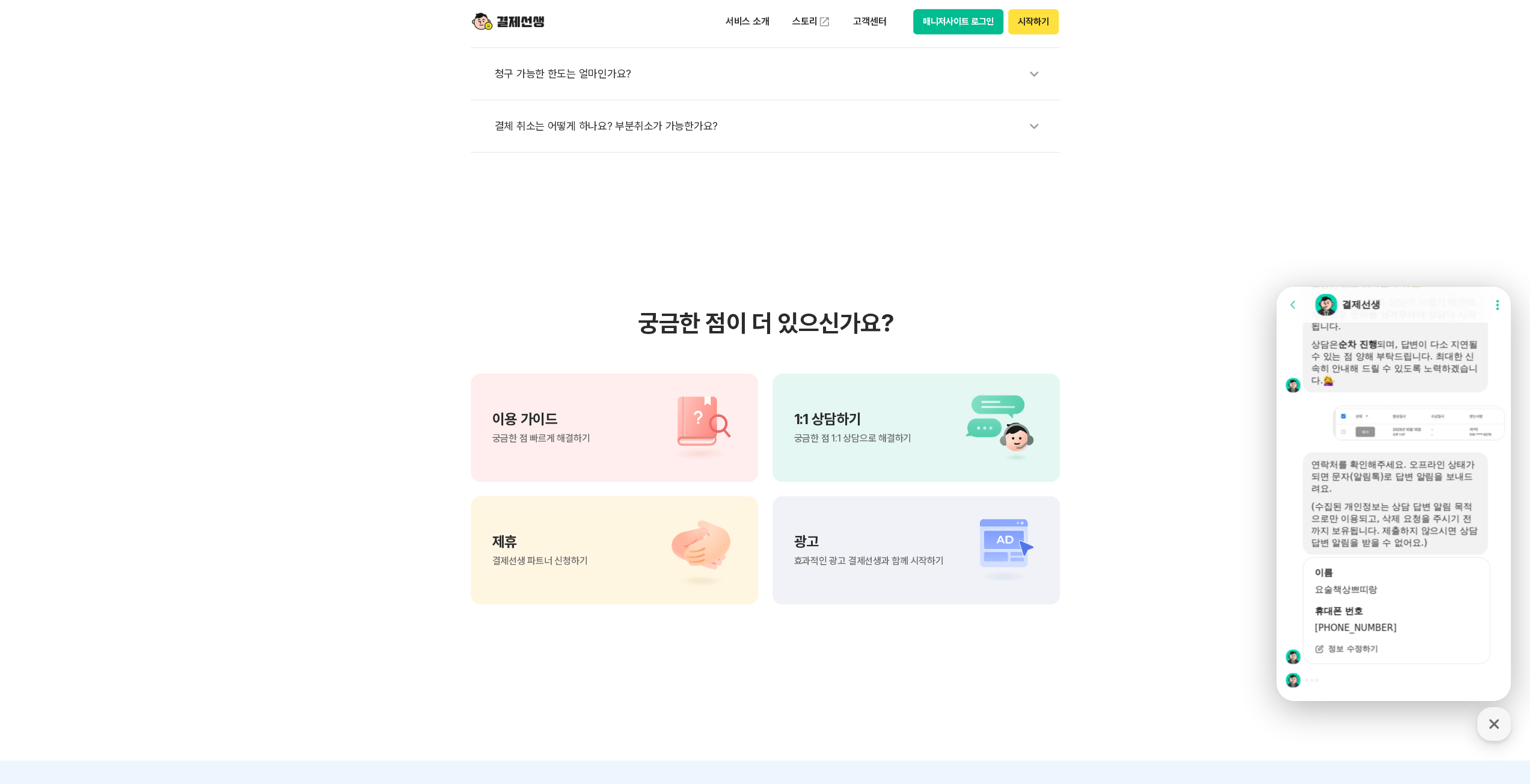
scroll to position [601, 0]
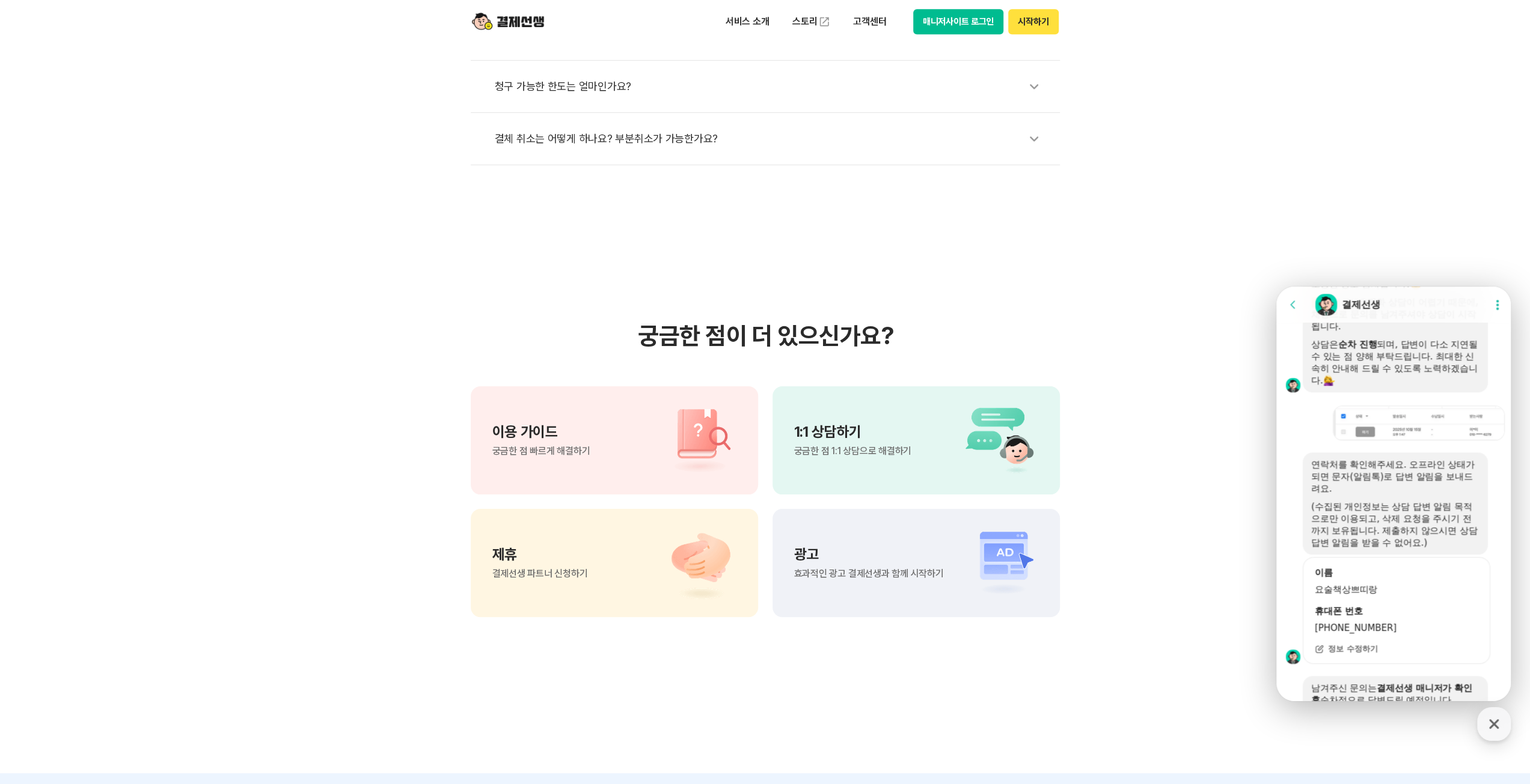
click at [1401, 671] on section "Message List 문의는 순차적으로 답변을 드리고 있습니다. 즉시 답변이 어려울 수 있으니 시간 양해 부탁드립니다. 결제선생에 문의하기 …" at bounding box center [1395, 88] width 238 height 1574
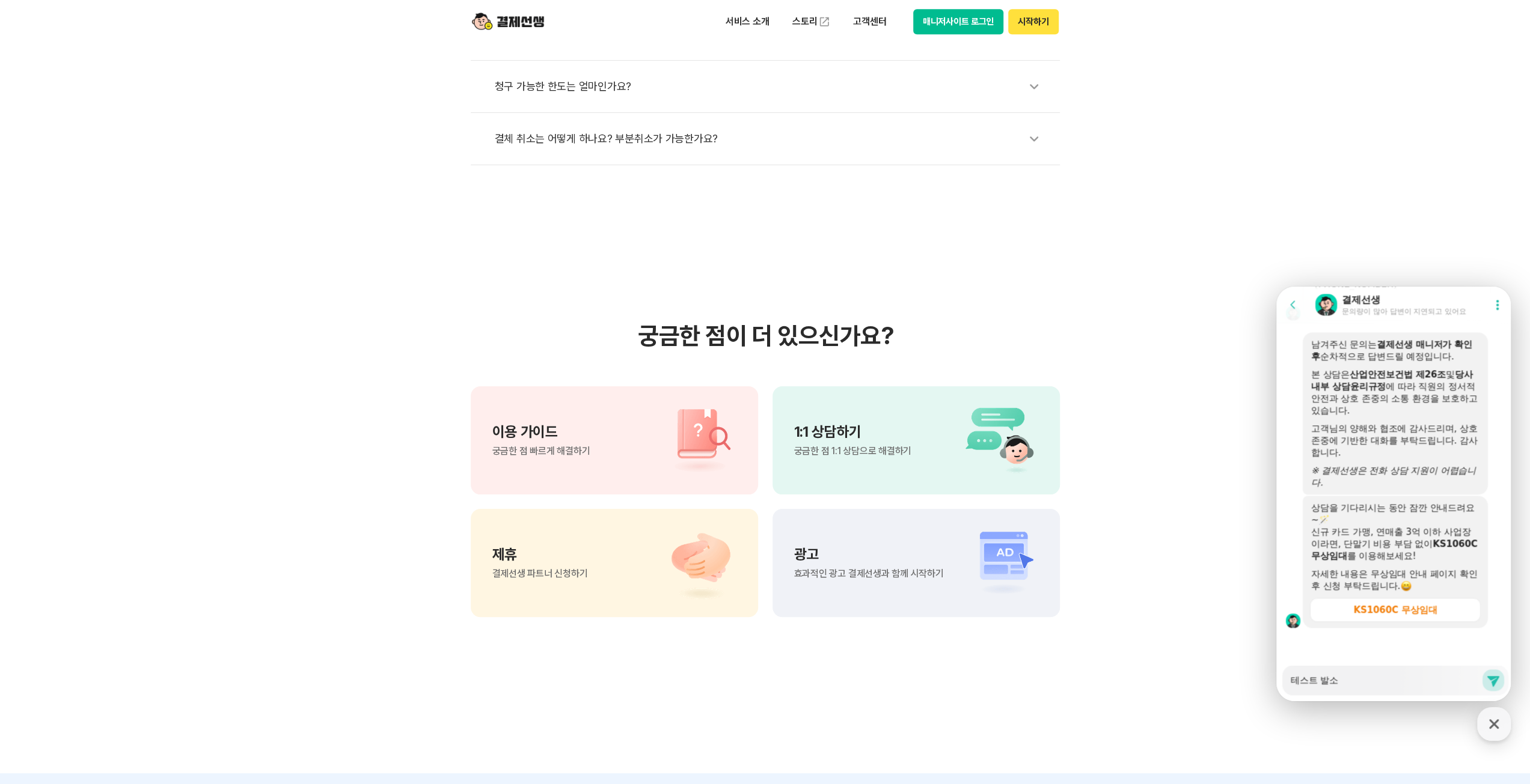
click at [1381, 684] on textarea "테스트 발소" at bounding box center [1386, 676] width 191 height 20
type textarea "x"
type textarea "테스트 발소ㅌ"
type textarea "x"
type textarea "테스트 발소"
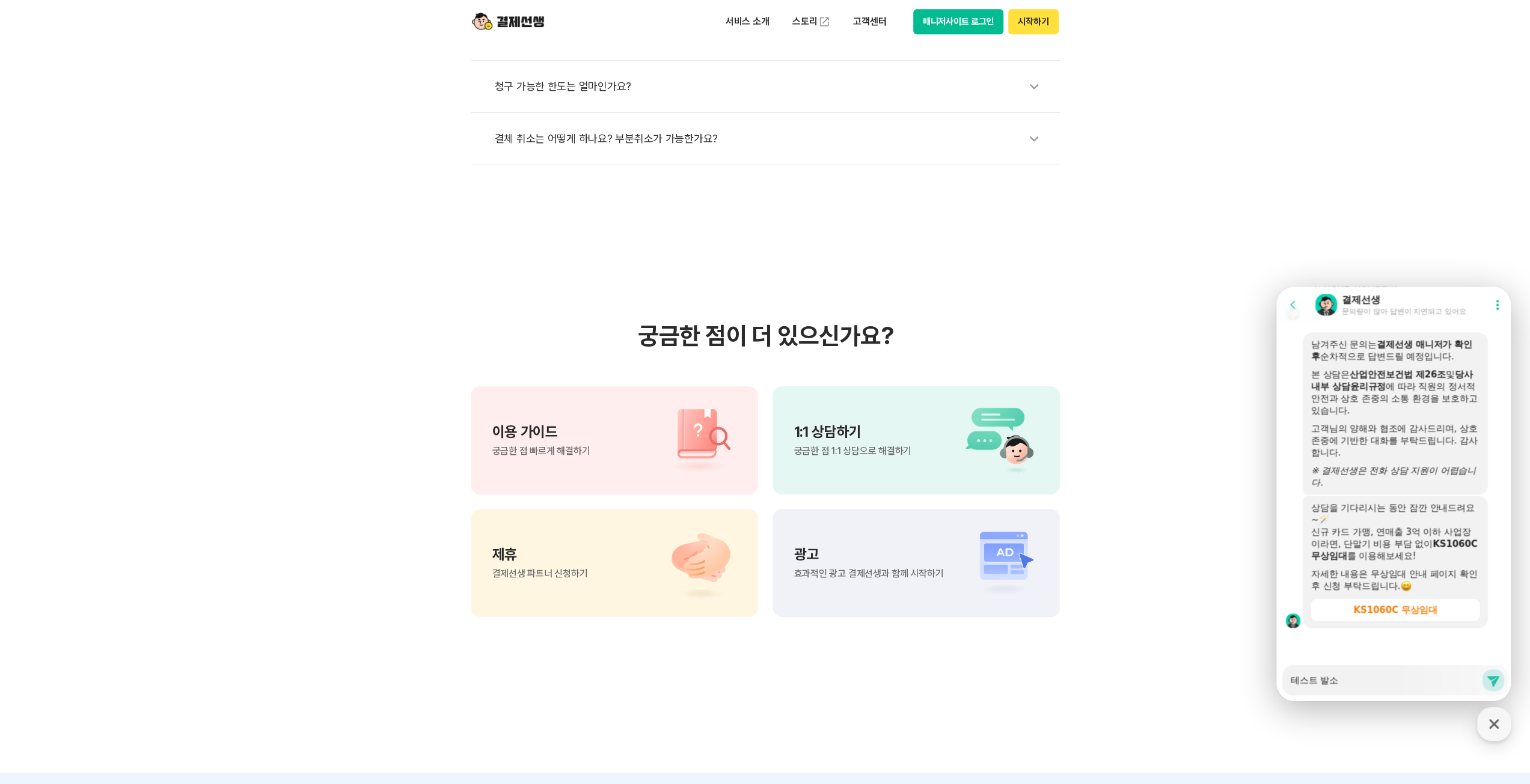
type textarea "x"
type textarea "테스트 발"
type textarea "x"
type textarea "테스트 발ㅅ"
type textarea "x"
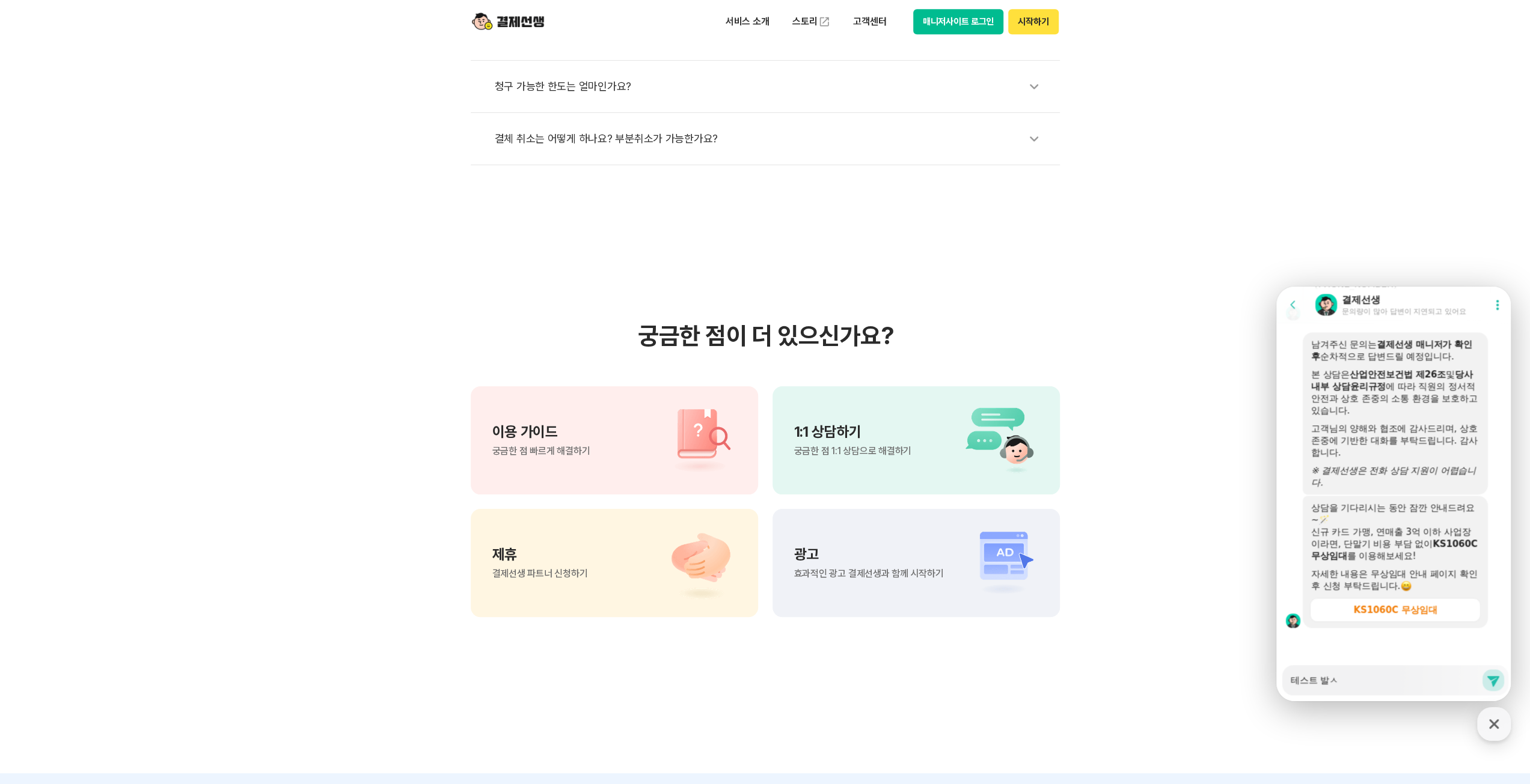
type textarea "테스트 발소"
type textarea "x"
type textarea "테스트 발송"
type textarea "x"
type textarea "테스트 발송ㅇ"
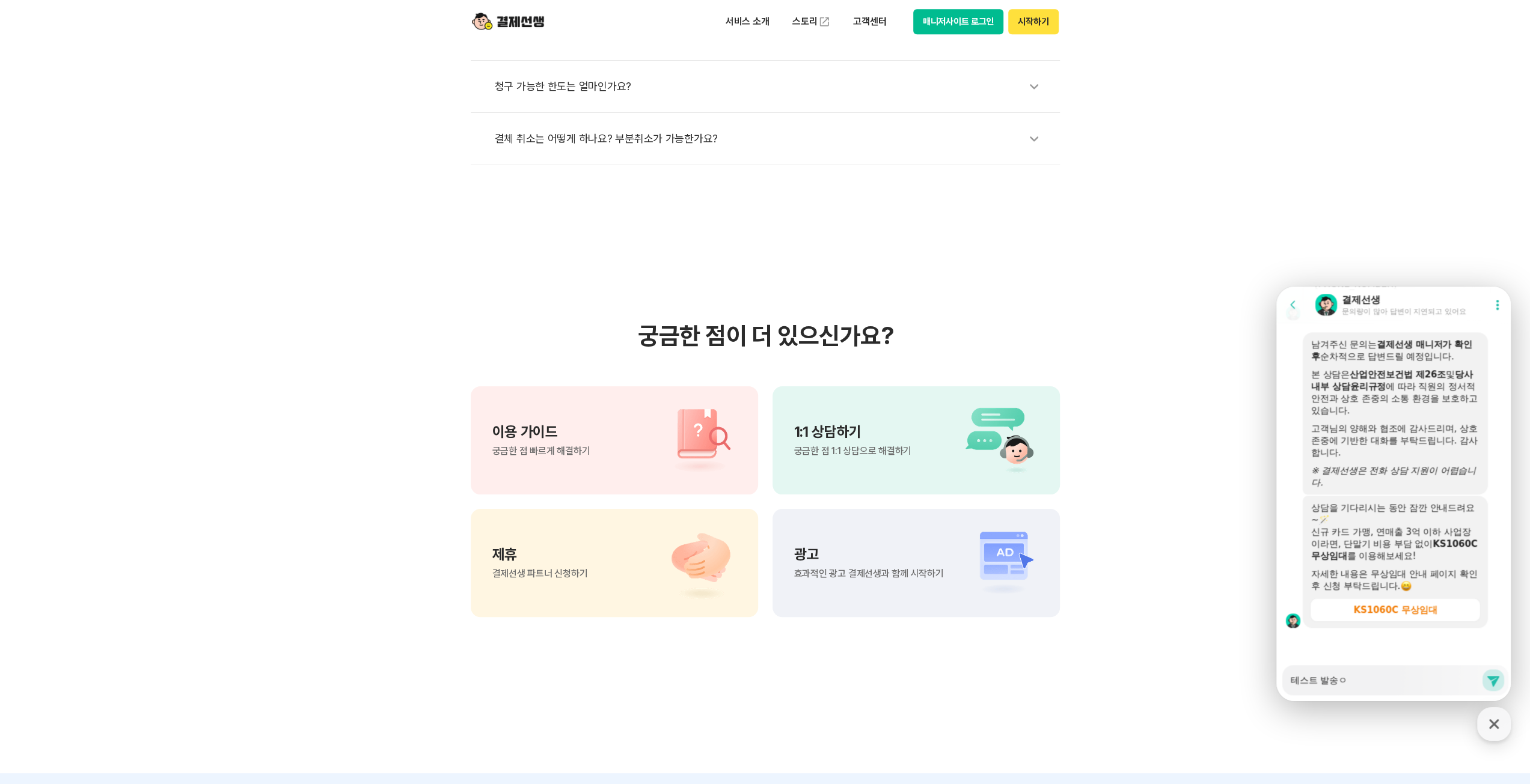
type textarea "x"
type textarea "테스트 발송으"
type textarea "x"
type textarea "테스트 발송을"
type textarea "x"
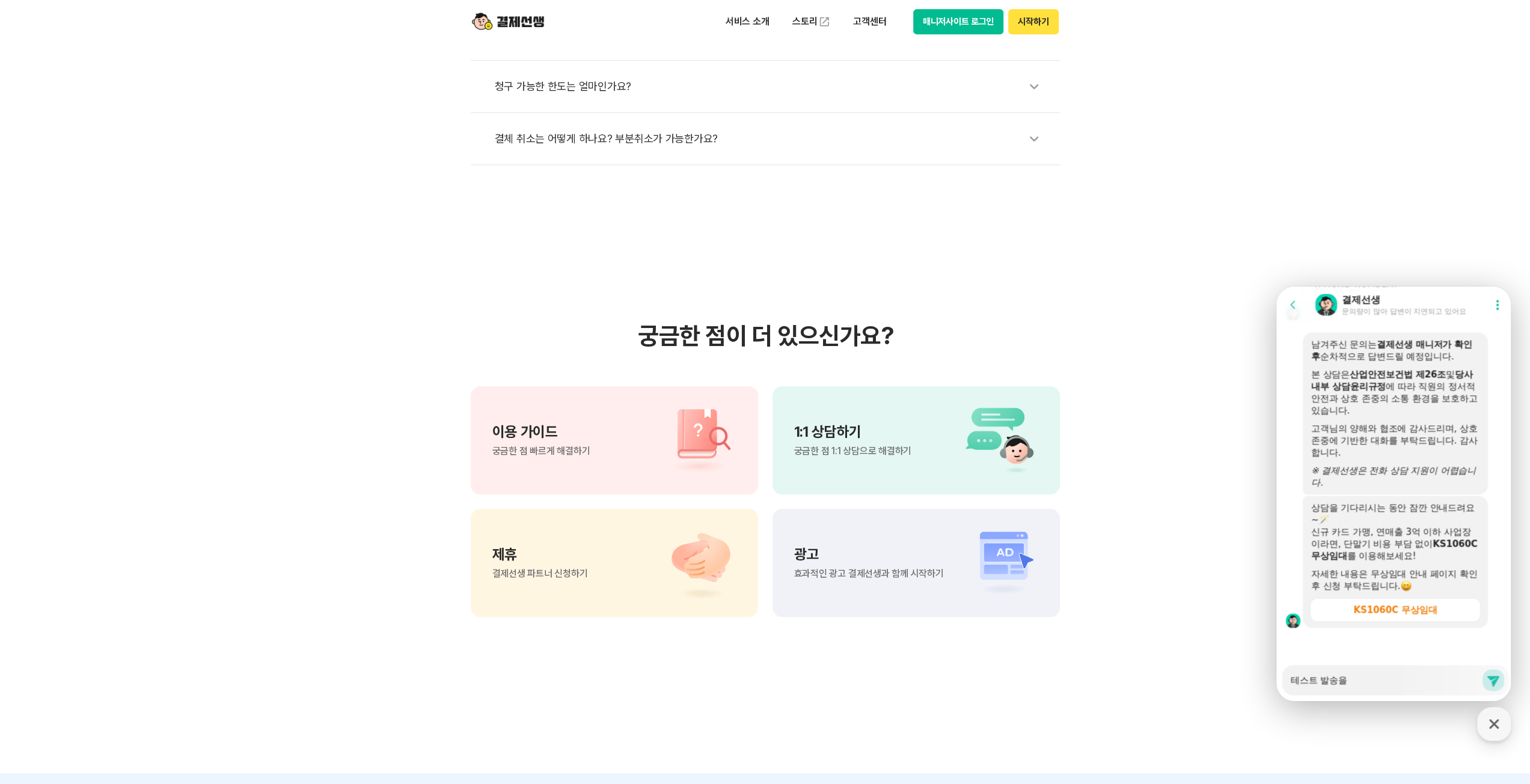
type textarea "테스트 발송으로"
type textarea "x"
type textarea "테스트 발송으로"
type textarea "x"
type textarea "테스트 발송으로 ㅎ"
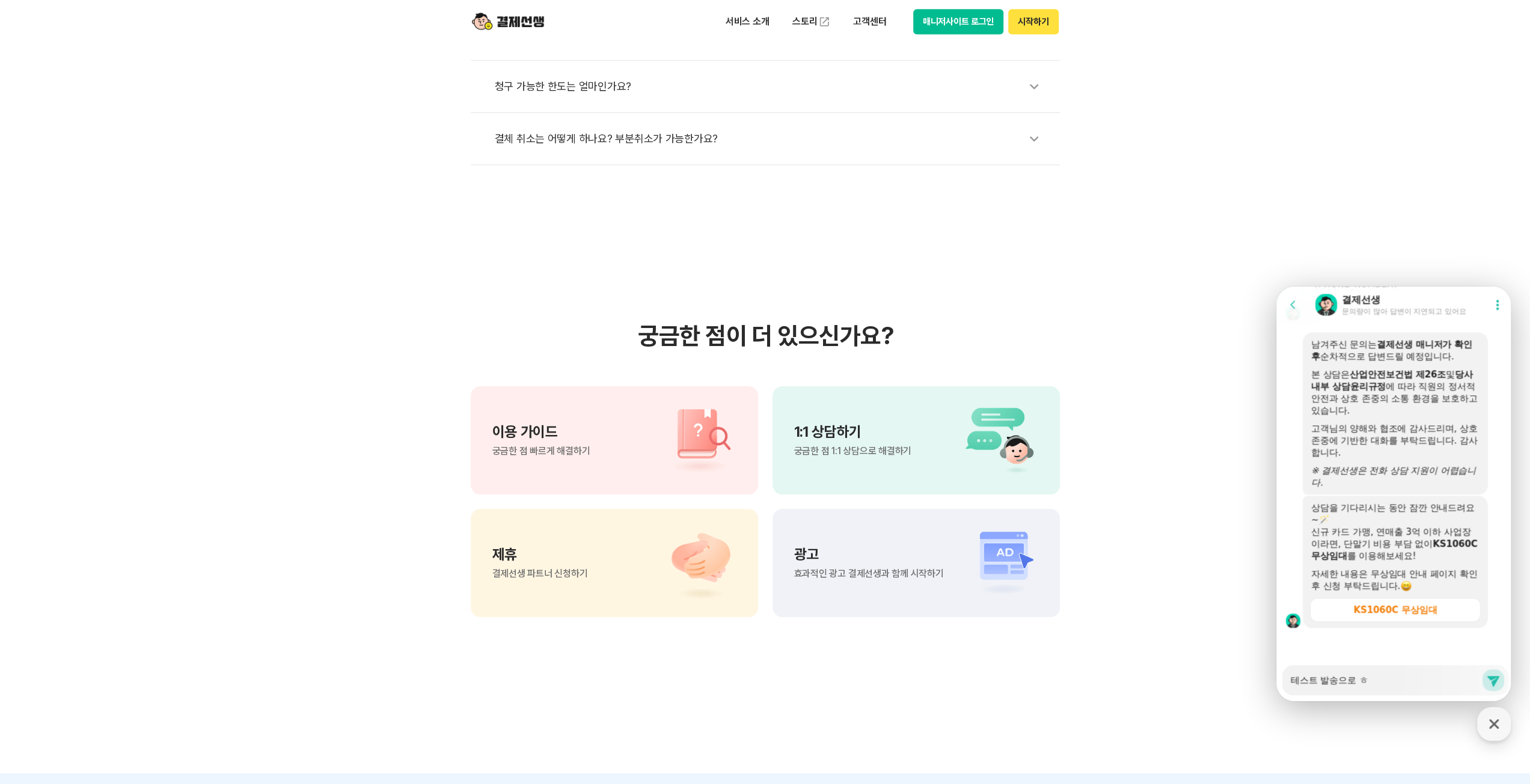
type textarea "x"
type textarea "테스트 발송으로 해"
type textarea "x"
type textarea "테스트 발송으로 햅"
type textarea "x"
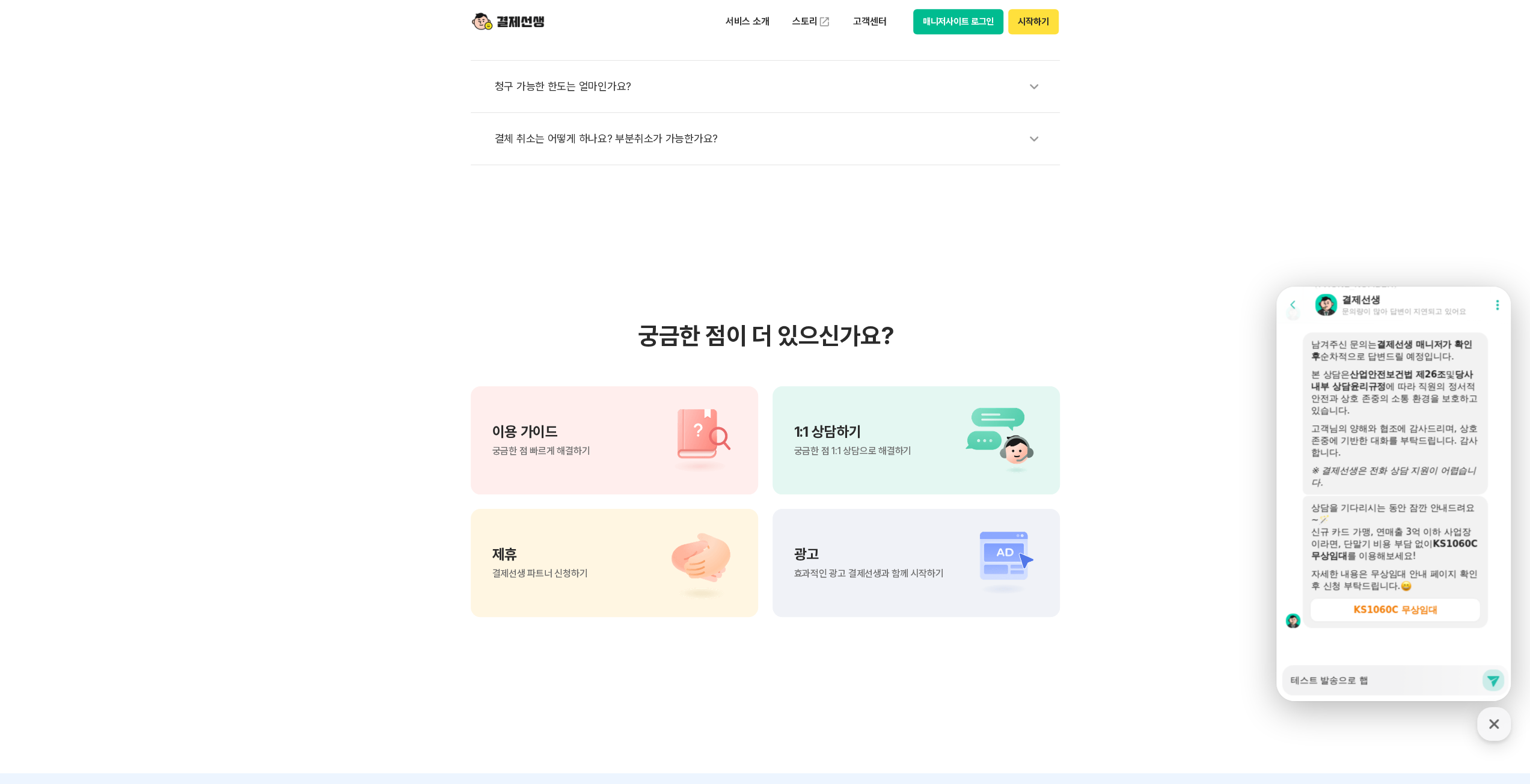
type textarea "테스트 발송으로 해보"
type textarea "x"
type textarea "테스트 발송으로 해본"
type textarea "x"
type textarea "테스트 발송으로 해본"
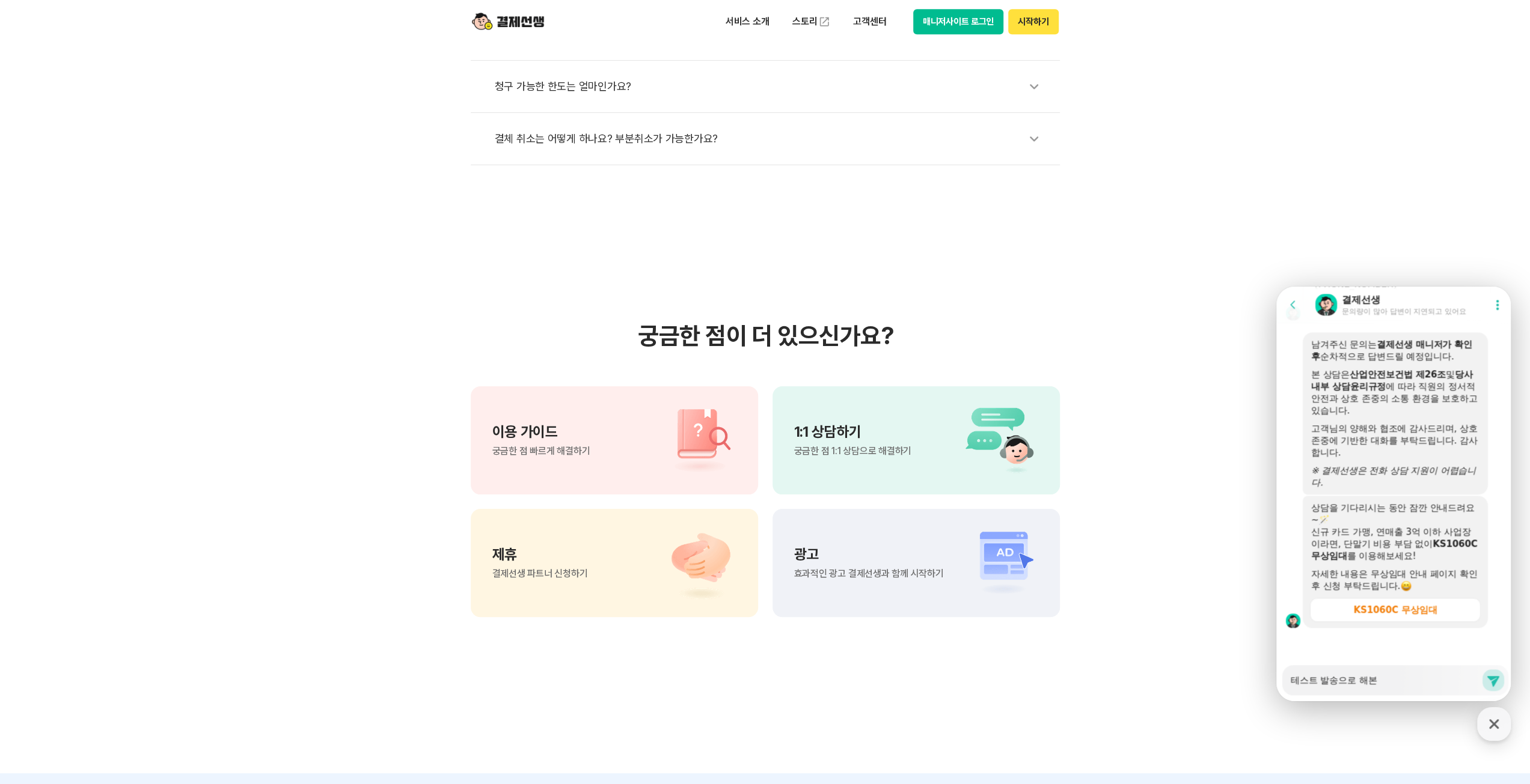
type textarea "x"
type textarea "테스트 발송으로 해본 ㅊ"
type textarea "x"
type textarea "테스트 발송으로 해본 처"
type textarea "x"
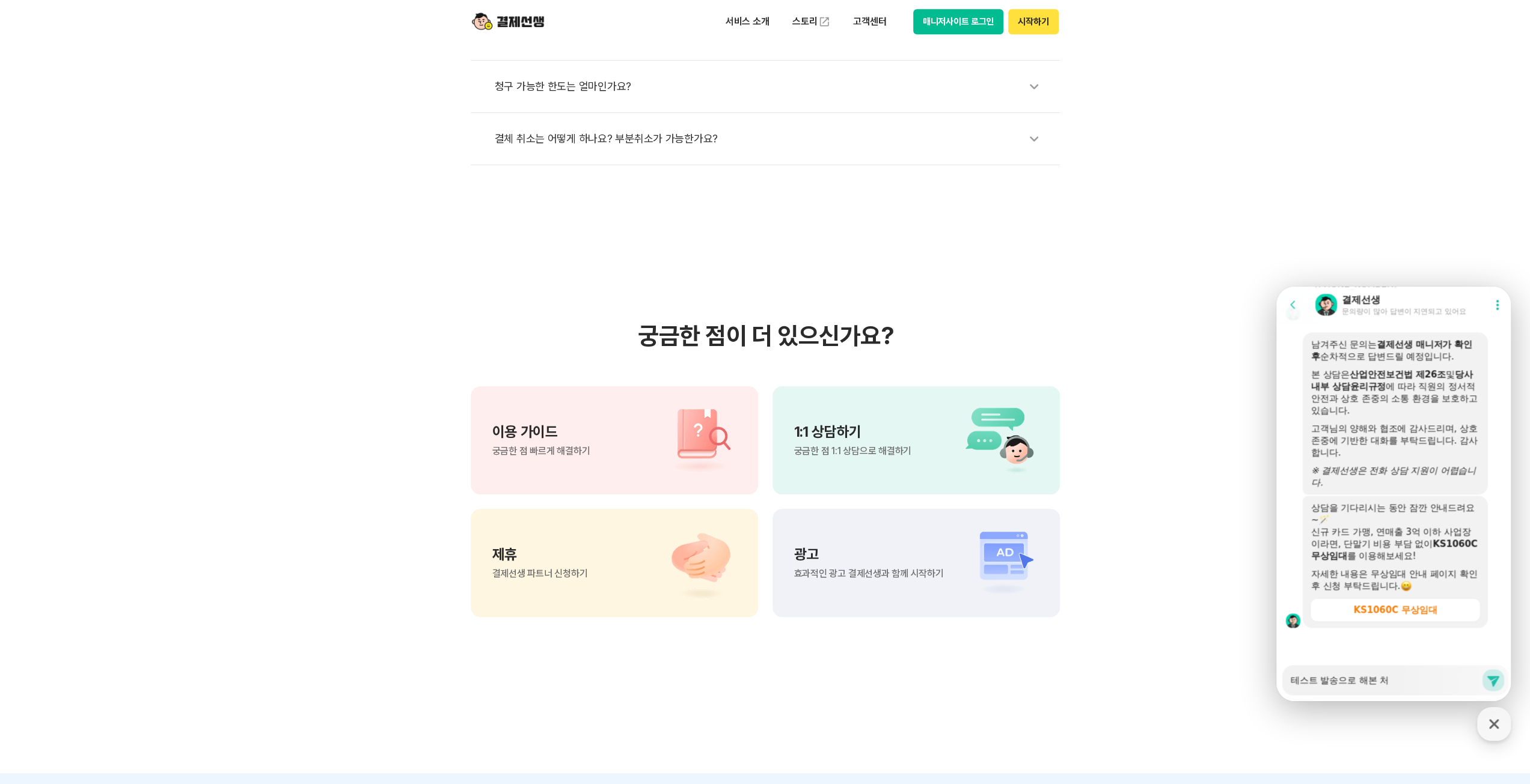
type textarea "테스트 발송으로 해본 청"
type textarea "x"
type textarea "테스트 발송으로 해본 청ㄱ"
type textarea "x"
type textarea "테스트 발송으로 해본 청구"
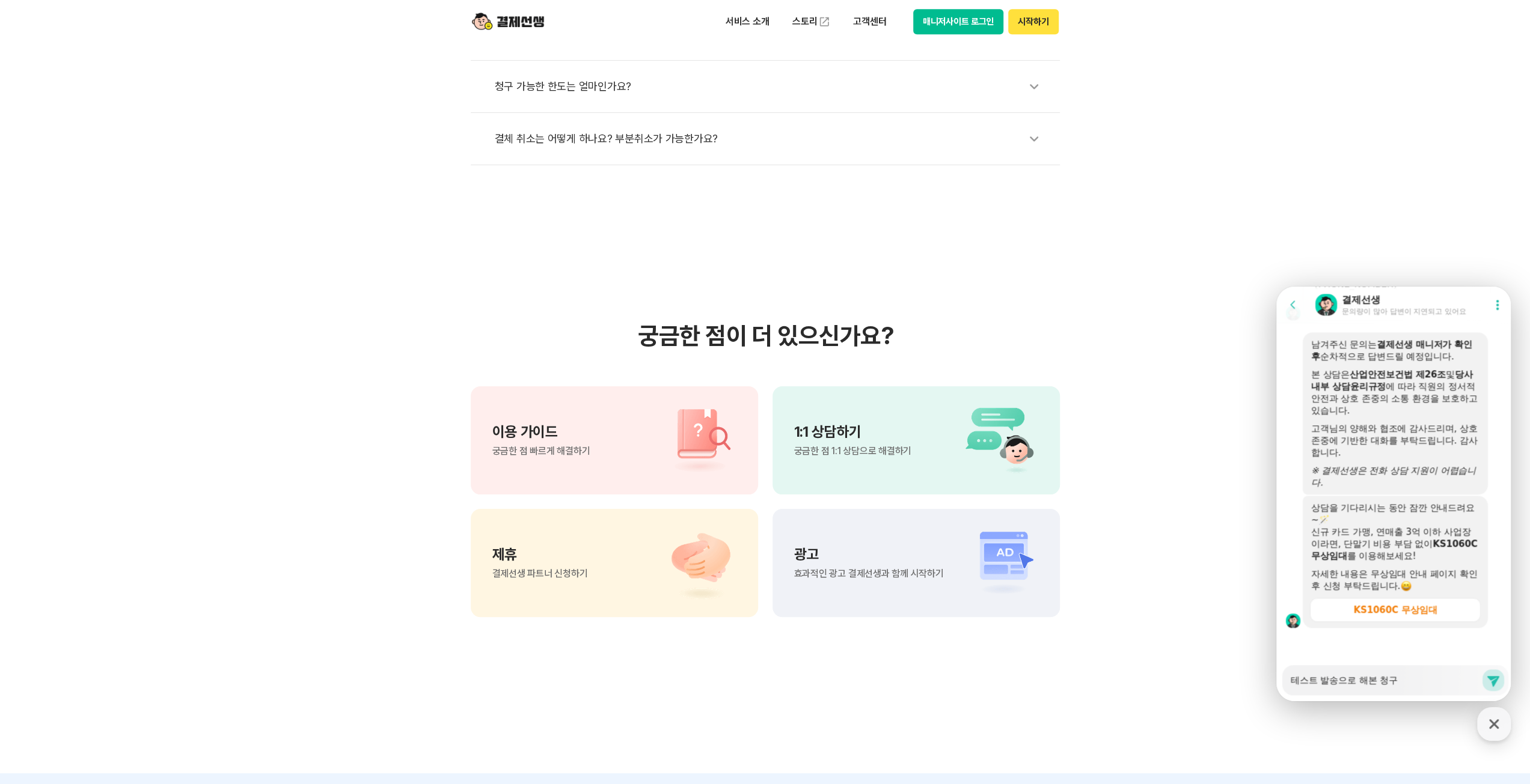
type textarea "x"
type textarea "테스트 발송으로 해본 청구"
type textarea "x"
type textarea "테스트 발송으로 해본 청구 ㄴ"
type textarea "x"
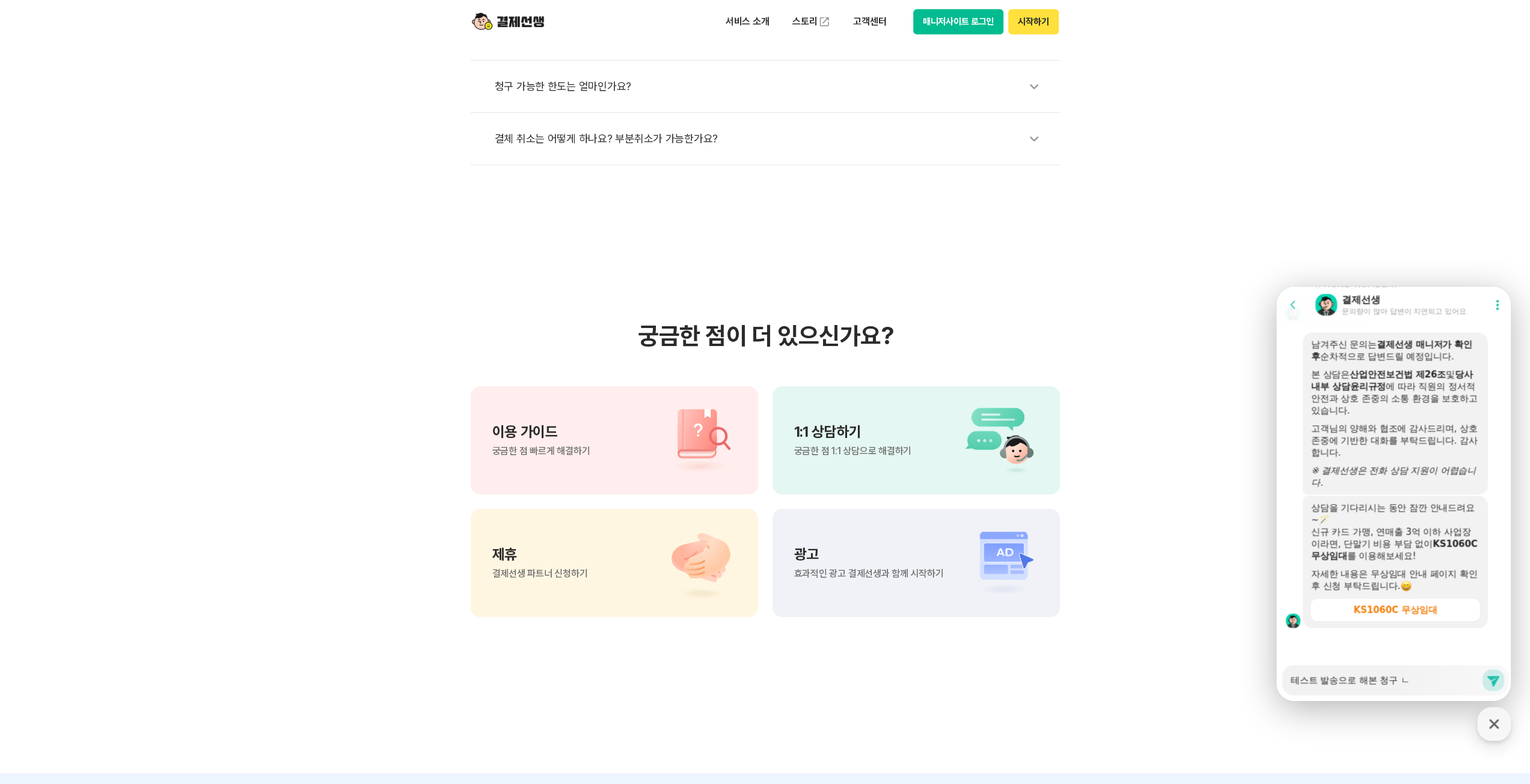
type textarea "테스트 발송으로 해본 청구 내"
type textarea "x"
type textarea "테스트 발송으로 해본 청구 냉"
type textarea "x"
type textarea "테스트 발송으로 해본 청구 내여"
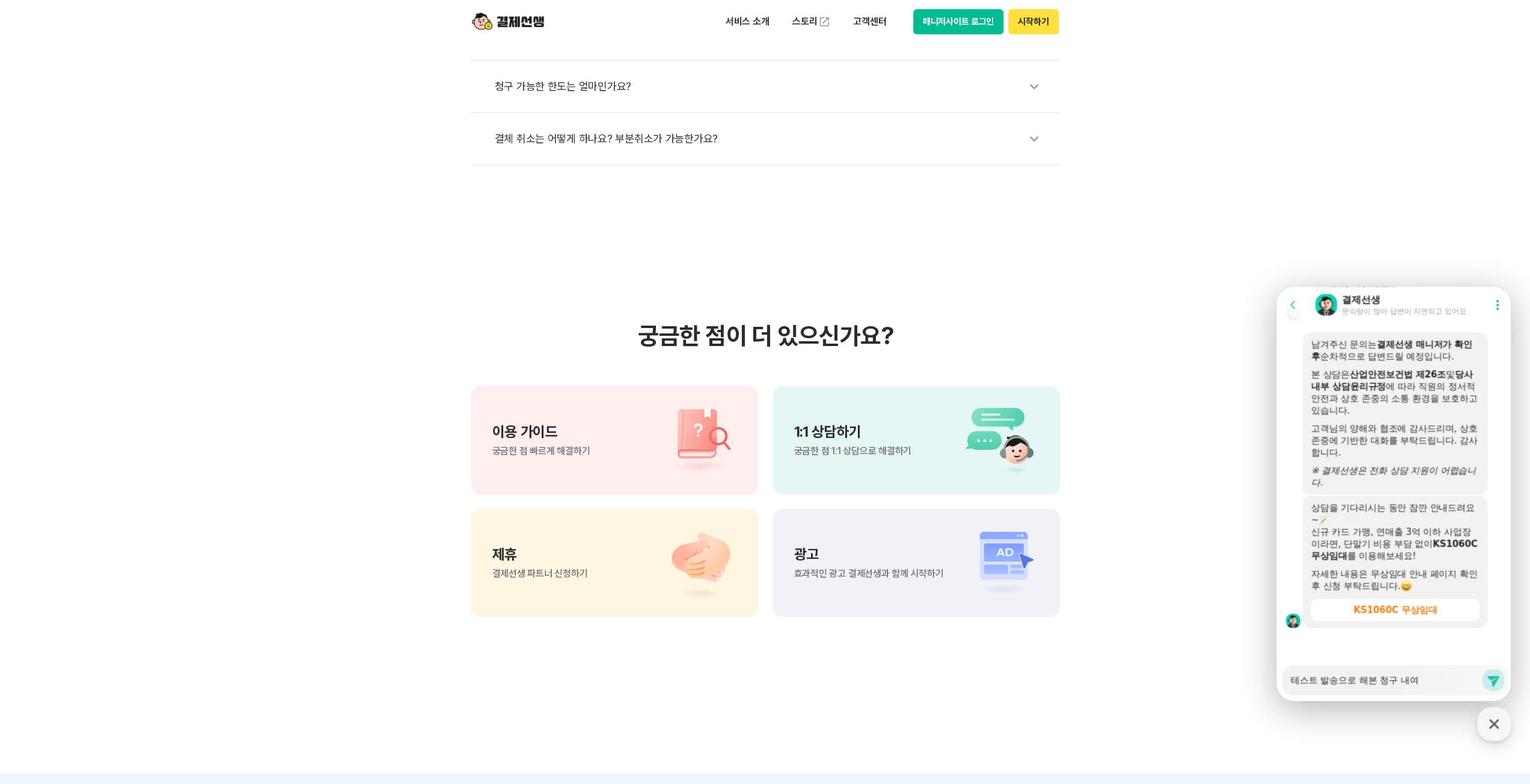
type textarea "x"
type textarea "테스트 발송으로 해본 [GEOGRAPHIC_DATA] 내역"
type textarea "x"
type textarea "테스트 발송으로 해본 [GEOGRAPHIC_DATA] 내역ㅇ"
type textarea "x"
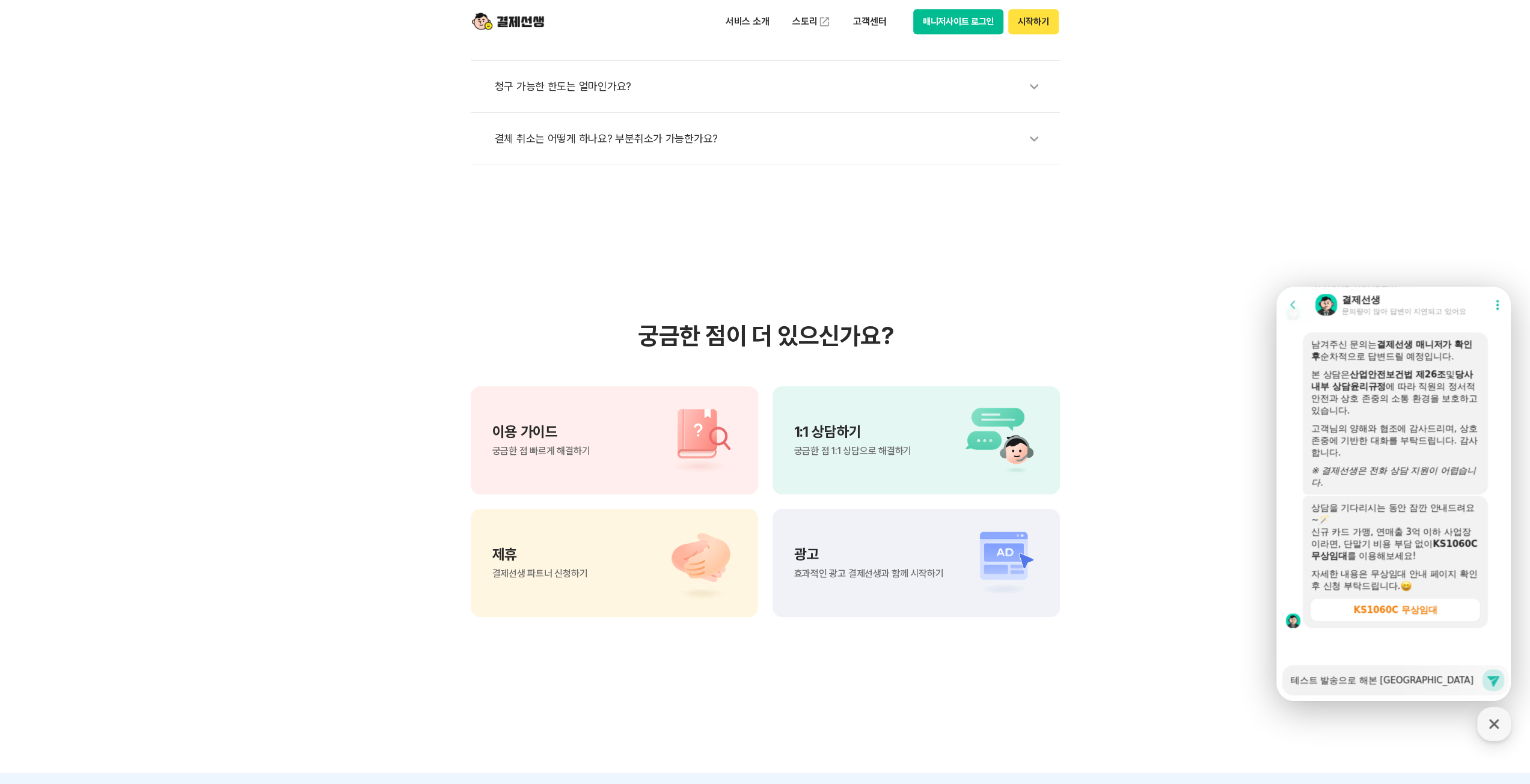
type textarea "테스트 발송으로 해본 청구 내역이"
type textarea "x"
type textarea "테스트 발송으로 해본 청구 내역인"
type textarea "x"
type textarea "테스트 발송으로 해본 청구 내역인ㄷ"
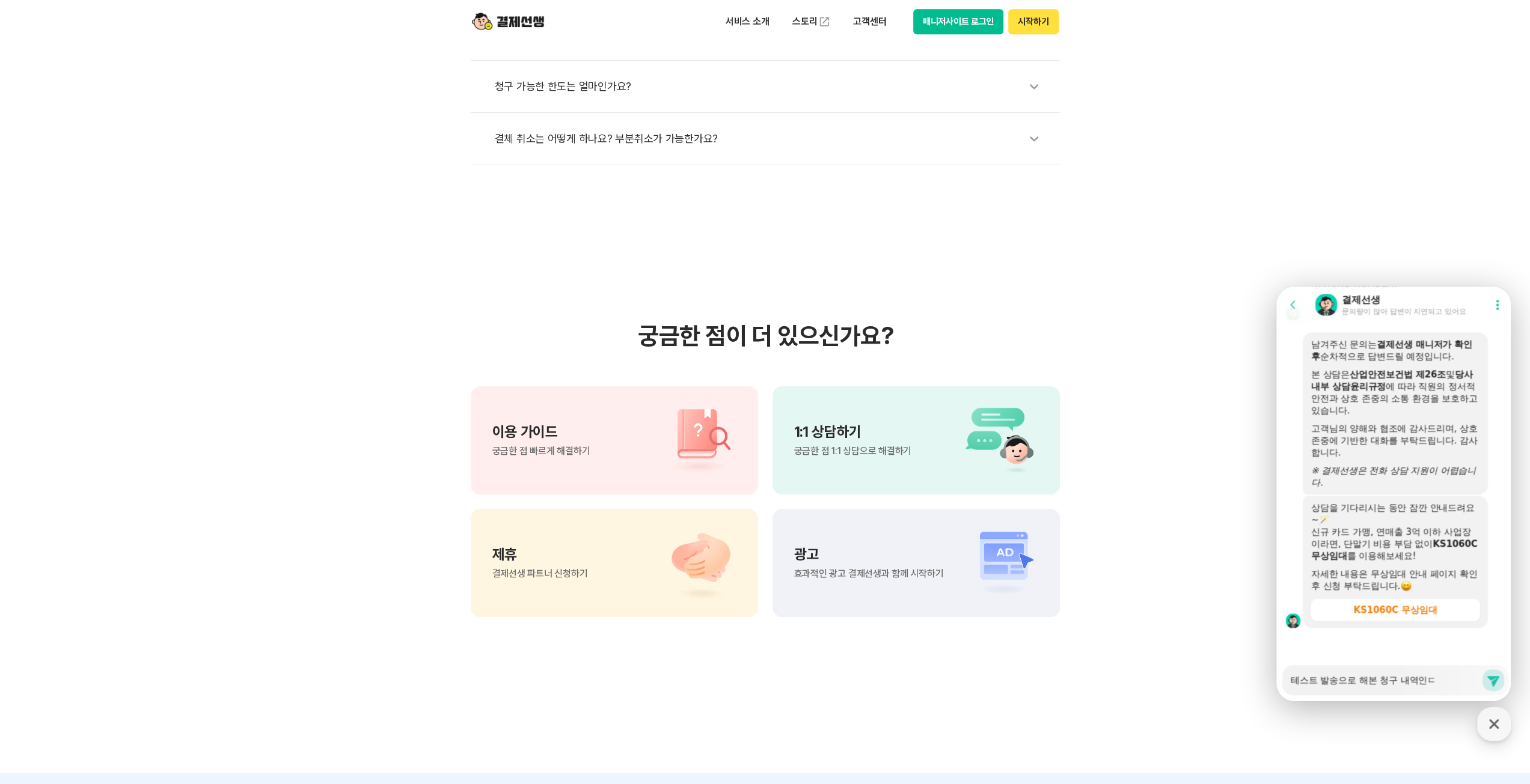
type textarea "x"
type textarea "테스트 발송으로 해본 청구 내역인데"
type textarea "x"
type textarea "테스트 발송으로 해본 청구 내역인데"
type textarea "x"
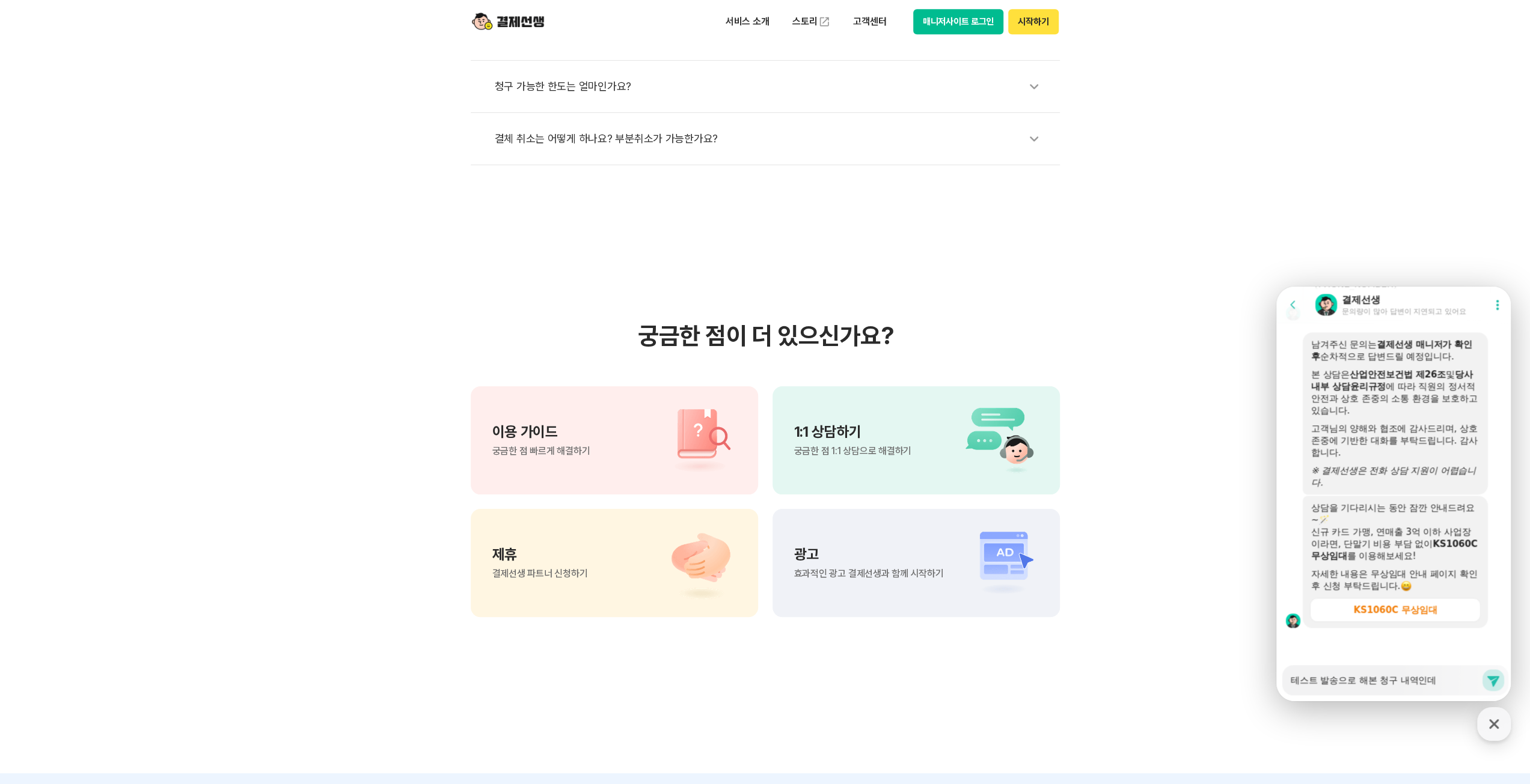
type textarea "테스트 발송으로 해본 청구 내역인데 ㅇ"
type textarea "x"
type textarea "테스트 발송으로 해본 청구 내역인데 아"
type textarea "x"
type textarea "테스트 발송으로 해본 청구 내역인데 앙"
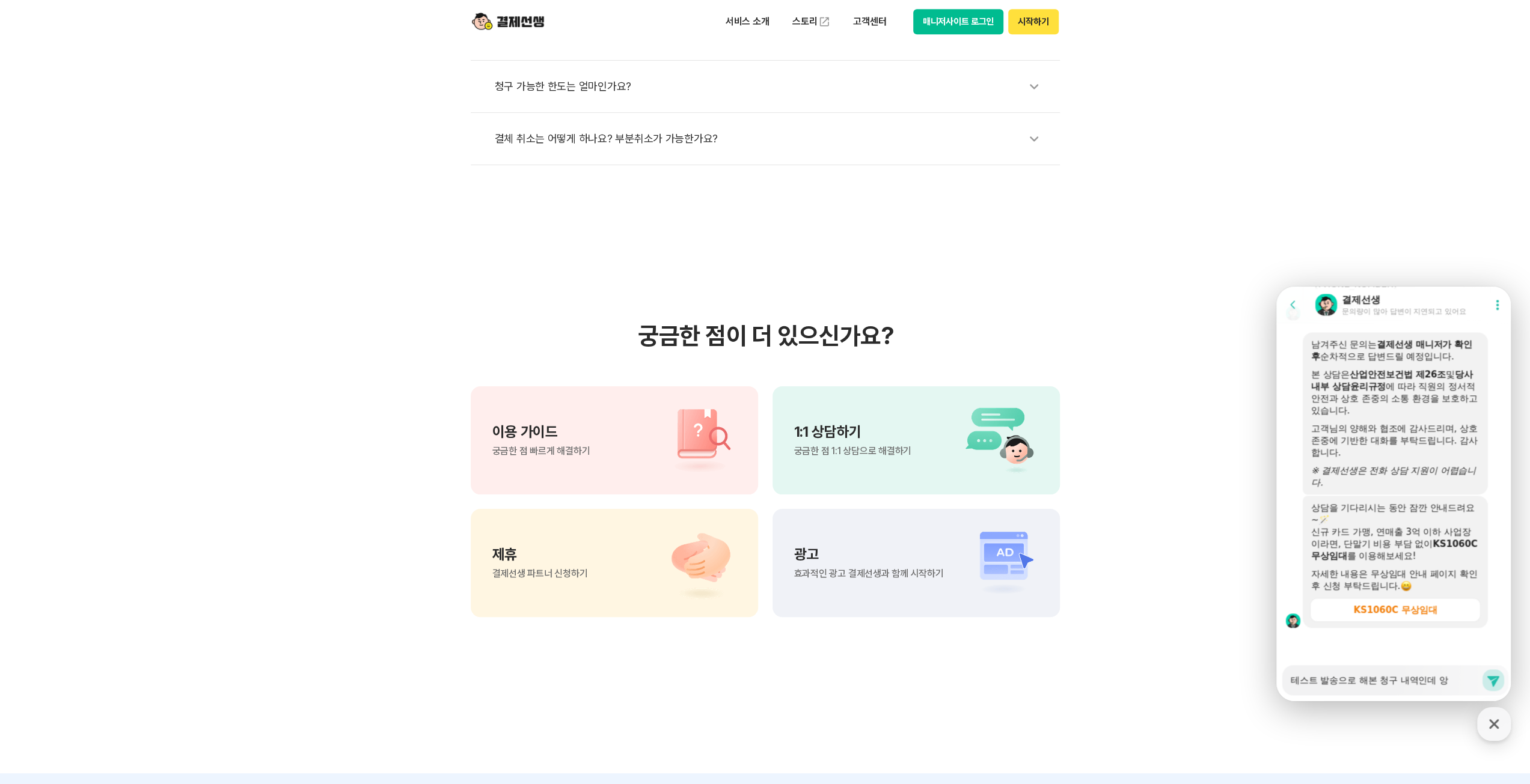
type textarea "x"
type textarea "테스트 발송으로 해본 청구 내역인데 아예"
type textarea "x"
type textarea "테스트 발송으로 해본 청구 내역인데 아예"
type textarea "x"
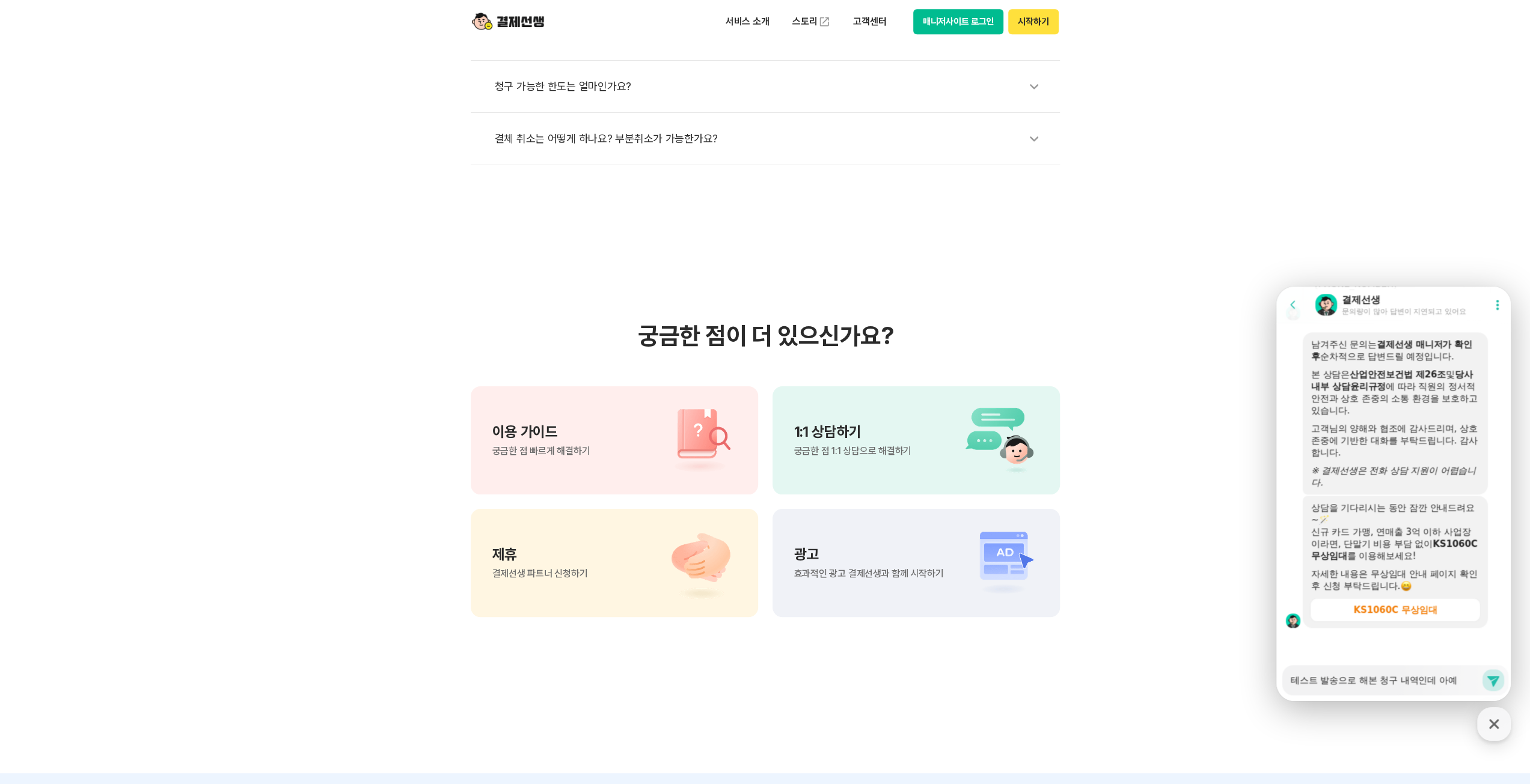
type textarea "테스트 발송으로 해본 청구 내역인데 아예 ㅅ"
type textarea "x"
type textarea "테스트 발송으로 해본 청구 내역인데 아예 사"
type textarea "x"
type textarea "테스트 발송으로 해본 청구 내역인데 아예 삭"
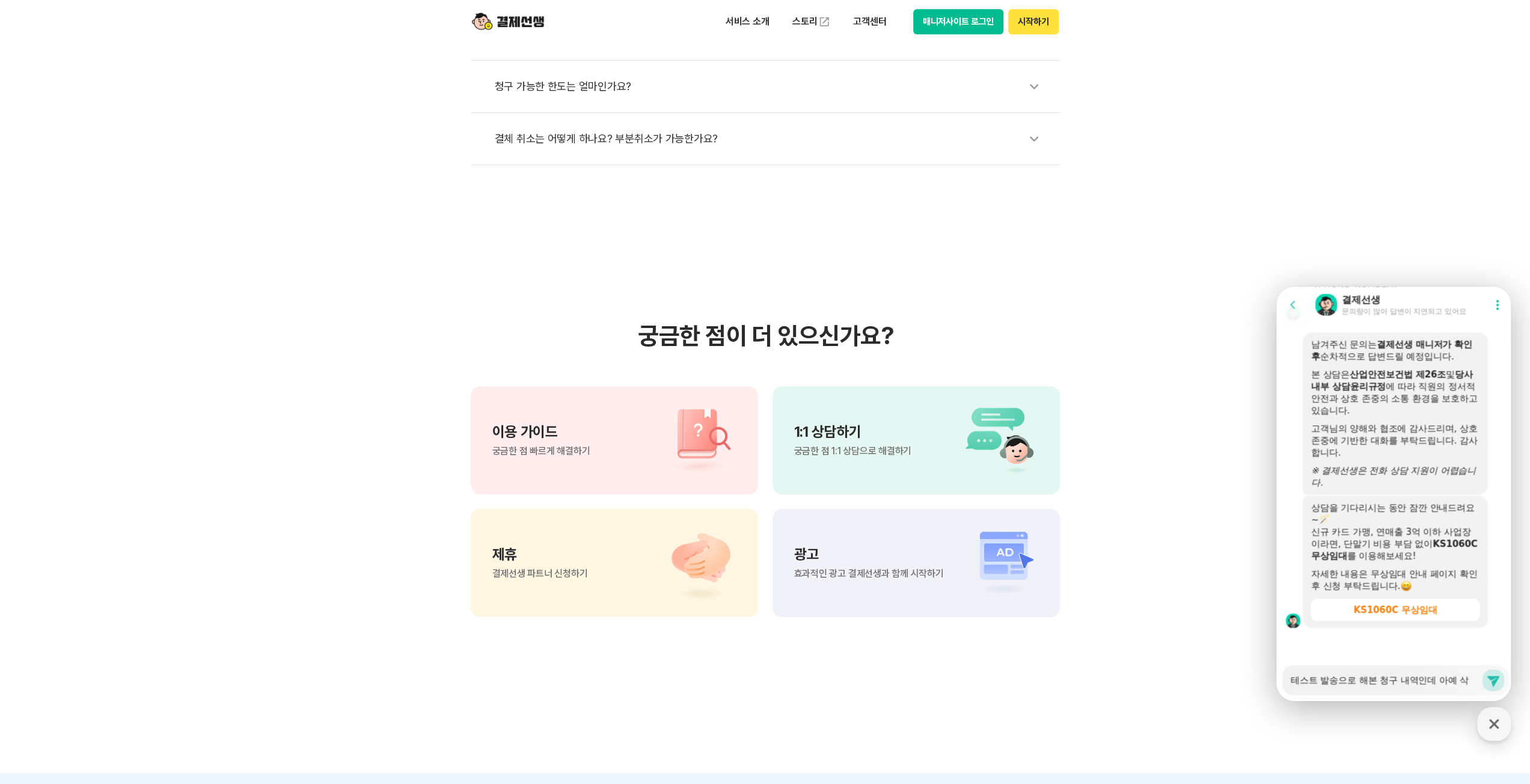
type textarea "x"
type textarea "테스트 발송으로 해본 청구 내역인데 아예 삭ㅈ"
type textarea "x"
type textarea "테스트 발송으로 해본 청구 내역인데 아예 삭제"
type textarea "x"
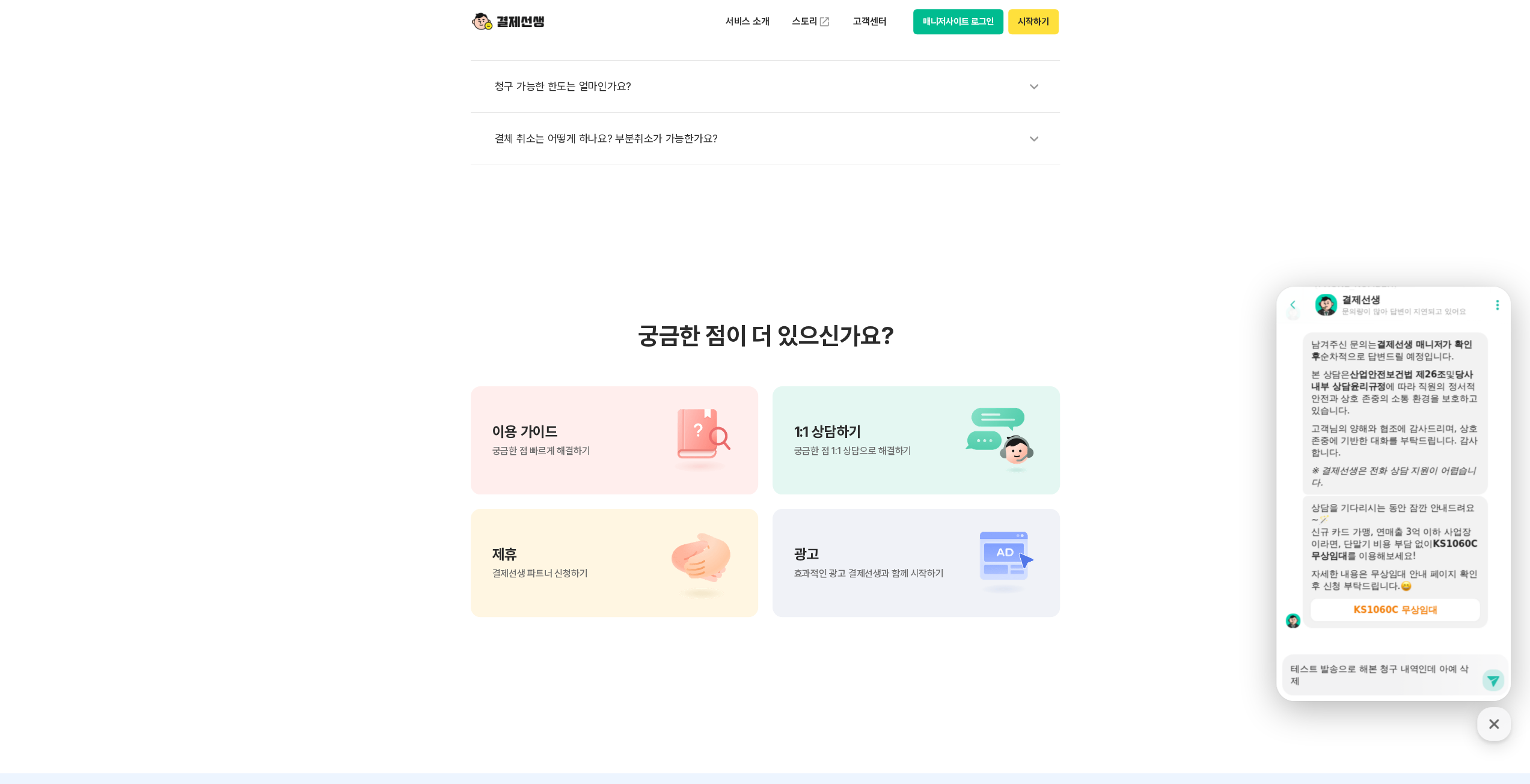
type textarea "테스트 발송으로 해본 청구 내역인데 아예 삭젝"
type textarea "x"
type textarea "테스트 발송으로 해본 청구 내역인데 아예 삭제가"
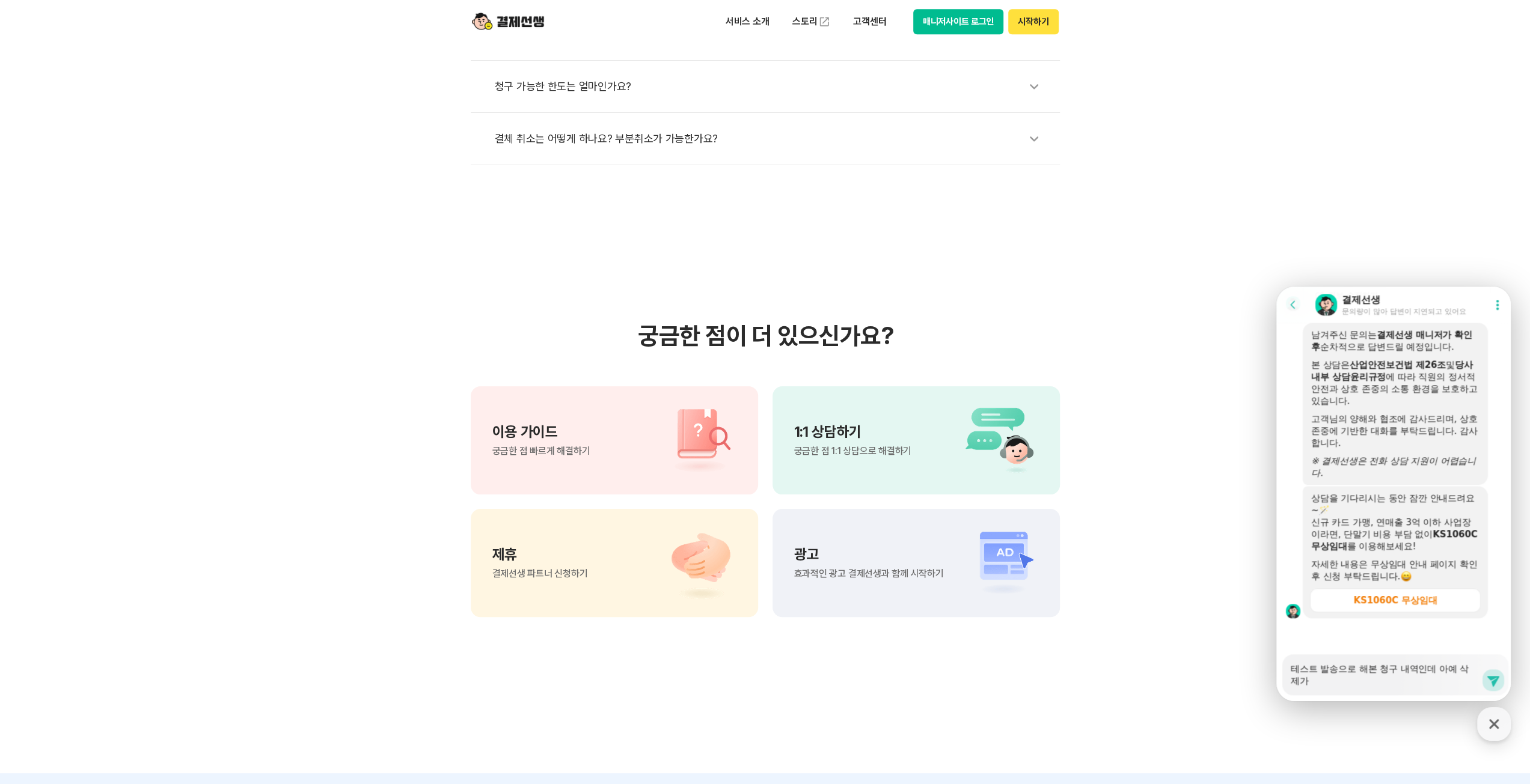
type textarea "x"
type textarea "테스트 발송으로 해본 청구 내역인데 아예 삭제가"
type textarea "x"
type textarea "테스트 발송으로 해본 청구 내역인데 아예 삭제가 ㅍ"
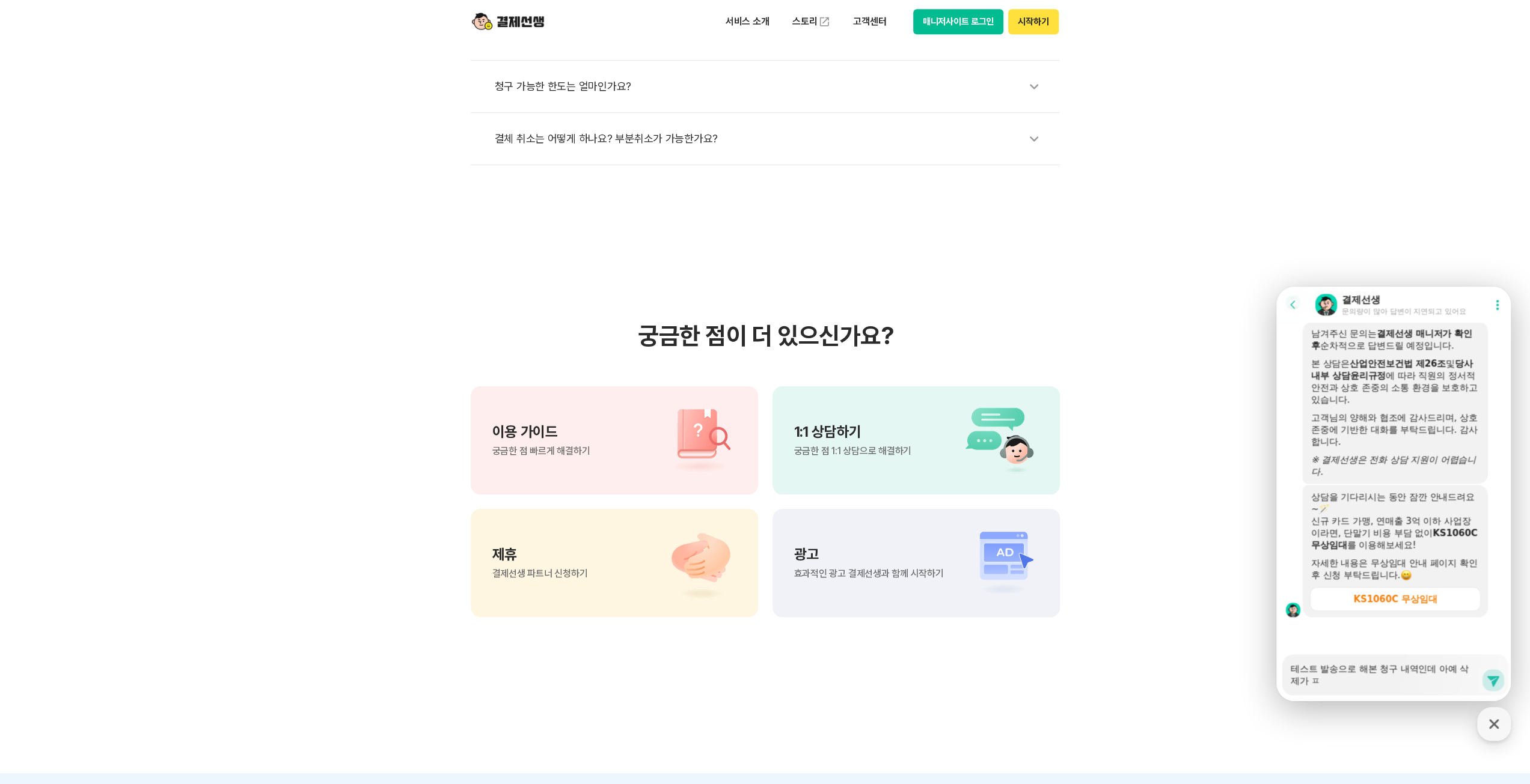
type textarea "x"
type textarea "테스트 발송으로 해본 청구 내역인데 아예 삭제가"
type textarea "x"
type textarea "테스트 발송으로 해본 청구 내역인데 아예 삭제가 ㅂ"
type textarea "x"
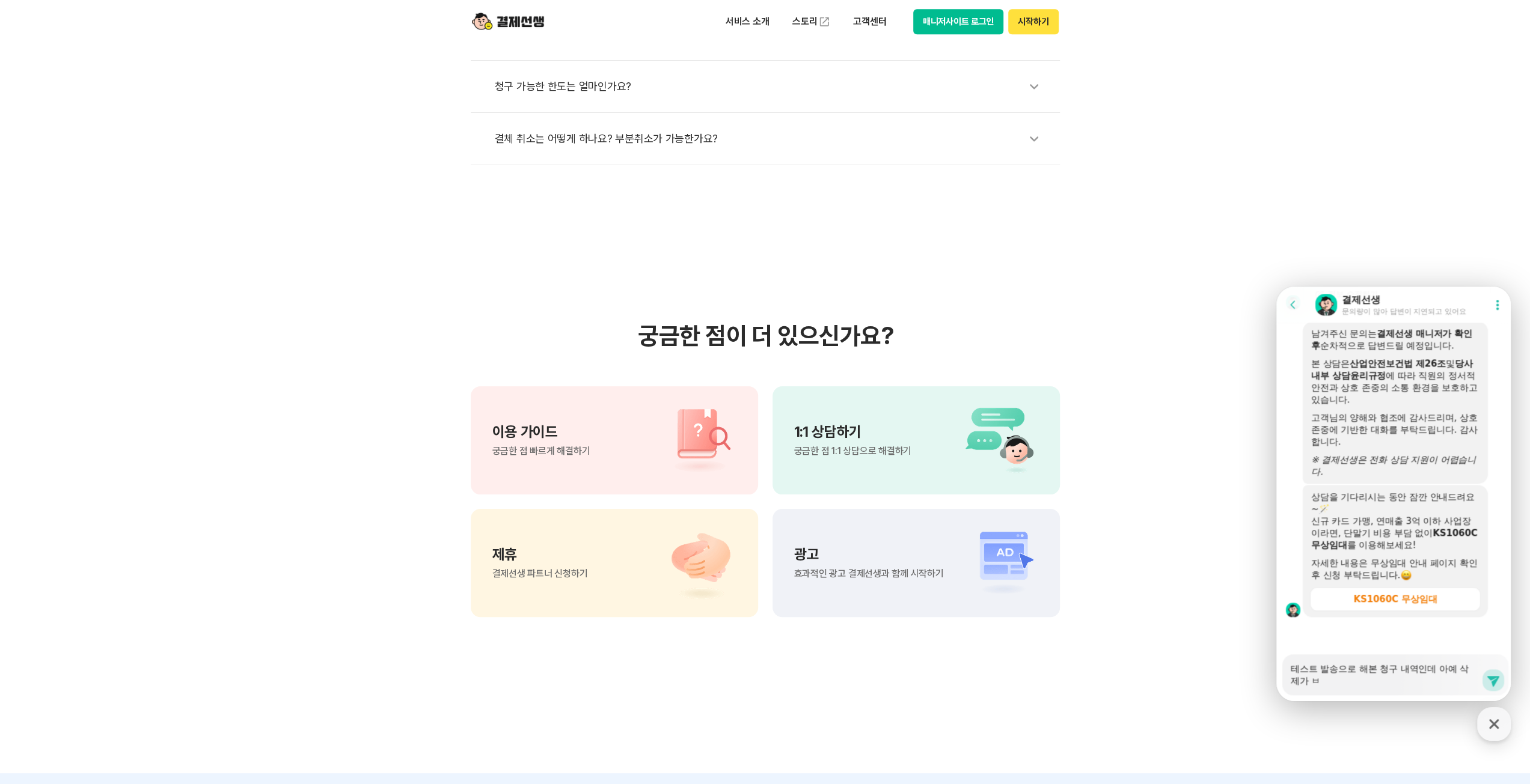
type textarea "테스트 발송으로 해본 청구 내역인데 아예 삭제가 부"
type textarea "x"
type textarea "테스트 발송으로 해본 청구 내역인데 아예 삭제가 불"
type textarea "x"
type textarea "테스트 발송으로 해본 청구 내역인데 아예 삭제가 붉"
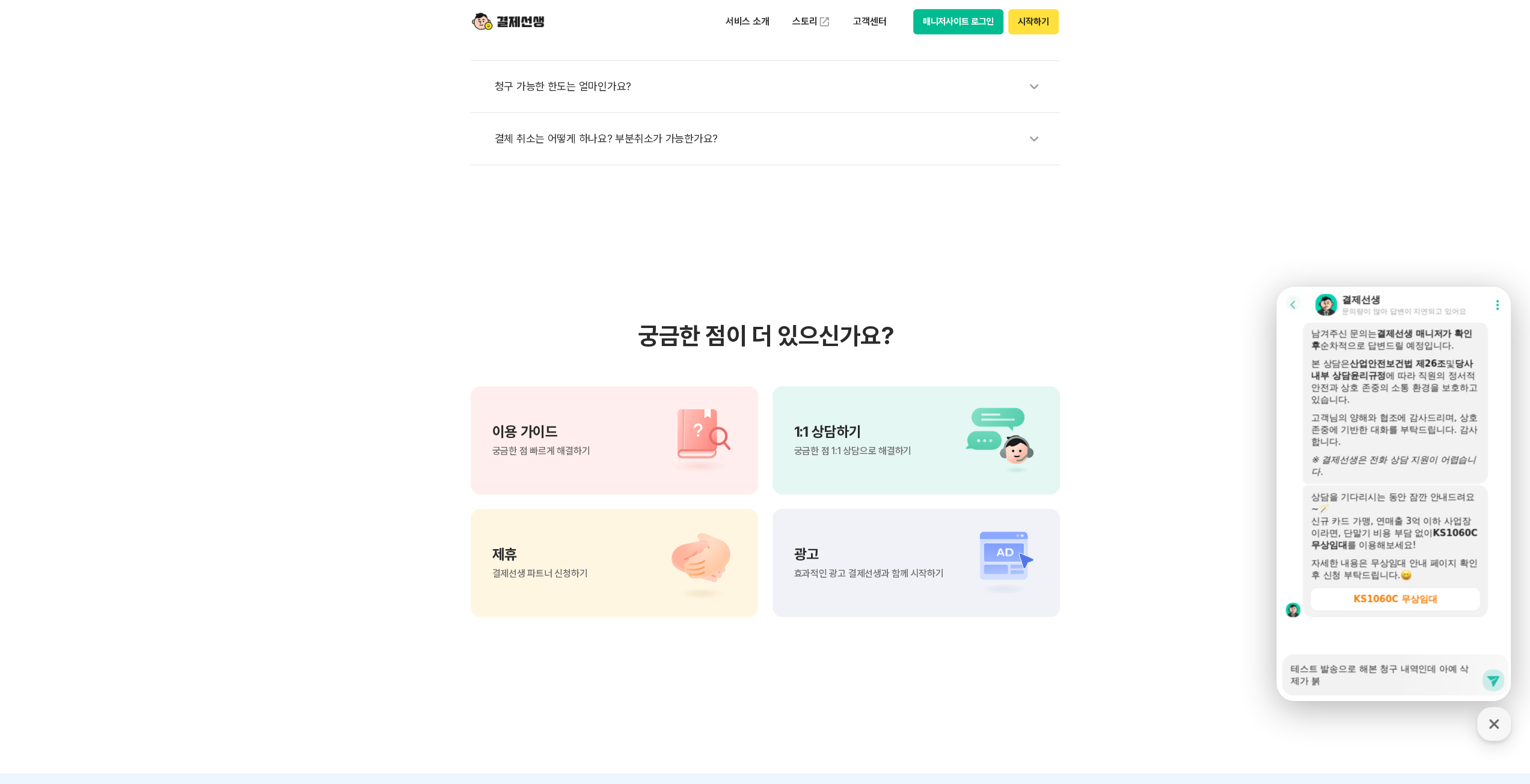
type textarea "x"
type textarea "테스트 발송으로 해본 청구 내역인데 아예 삭제가 불가"
type textarea "x"
type textarea "테스트 발송으로 해본 청구 내역인데 아예 삭제가 불갛"
type textarea "x"
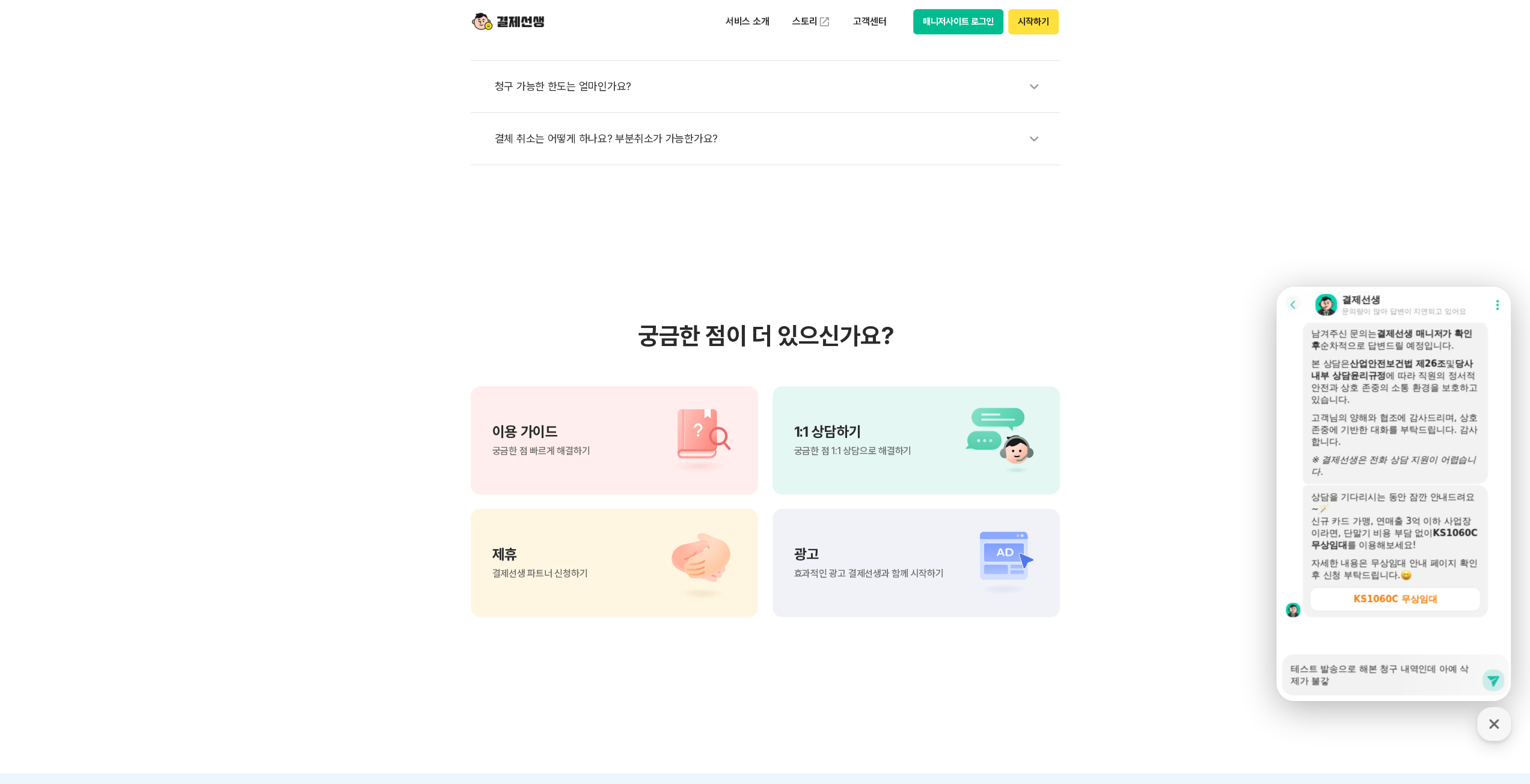
type textarea "테스트 발송으로 해본 청구 내역인데 아예 삭제가 불가하"
type textarea "x"
type textarea "테스트 발송으로 해본 청구 내역인데 아예 삭제가 불가할"
type textarea "x"
type textarea "테스트 발송으로 해본 청구 내역인데 아예 삭제가 불가할ㄲ"
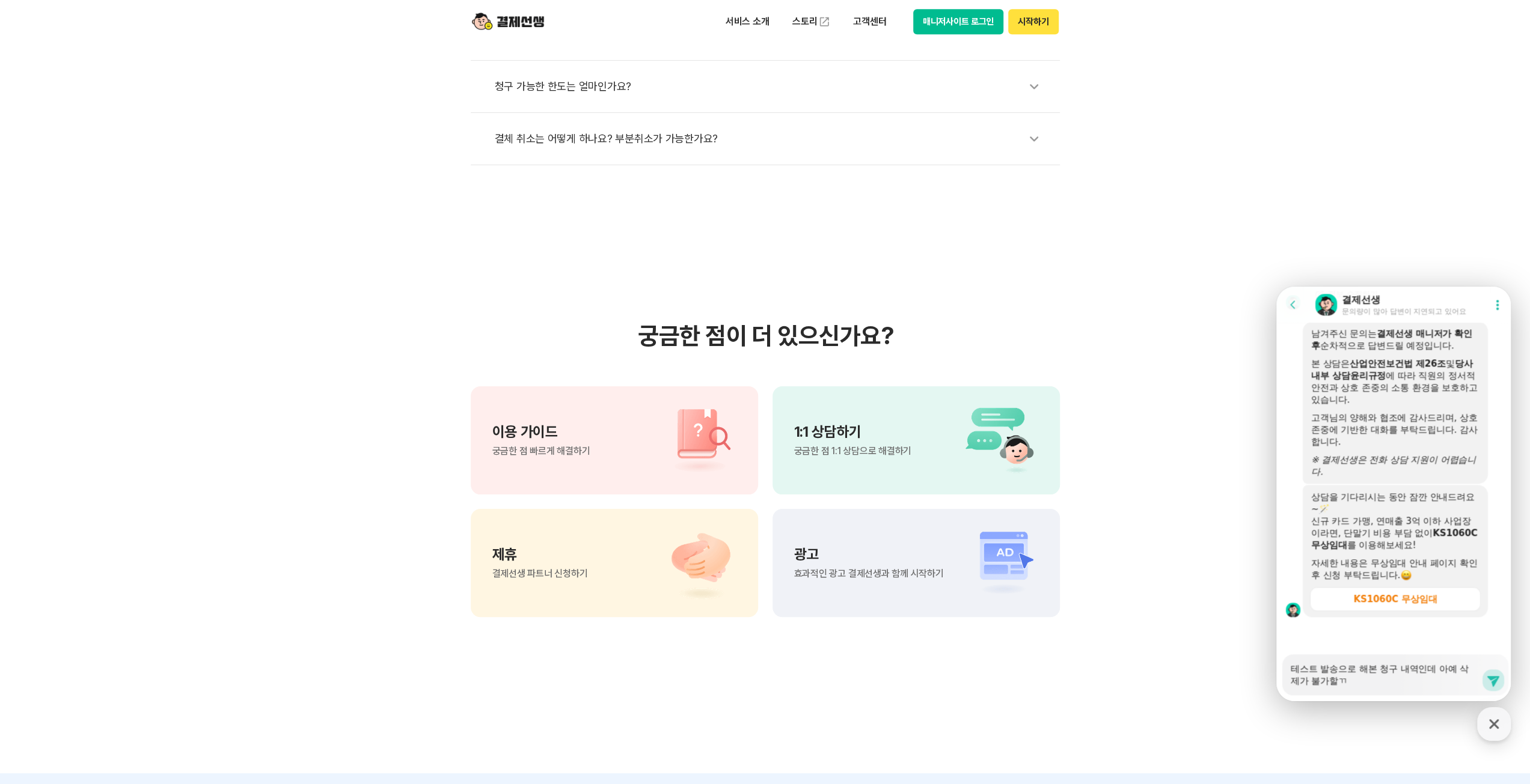
type textarea "x"
type textarea "테스트 발송으로 해본 청구 내역인데 아예 삭제가 불가할깡"
type textarea "x"
type textarea "테스트 발송으로 해본 청구 내역인데 아예 삭제가 불가할까요"
type textarea "x"
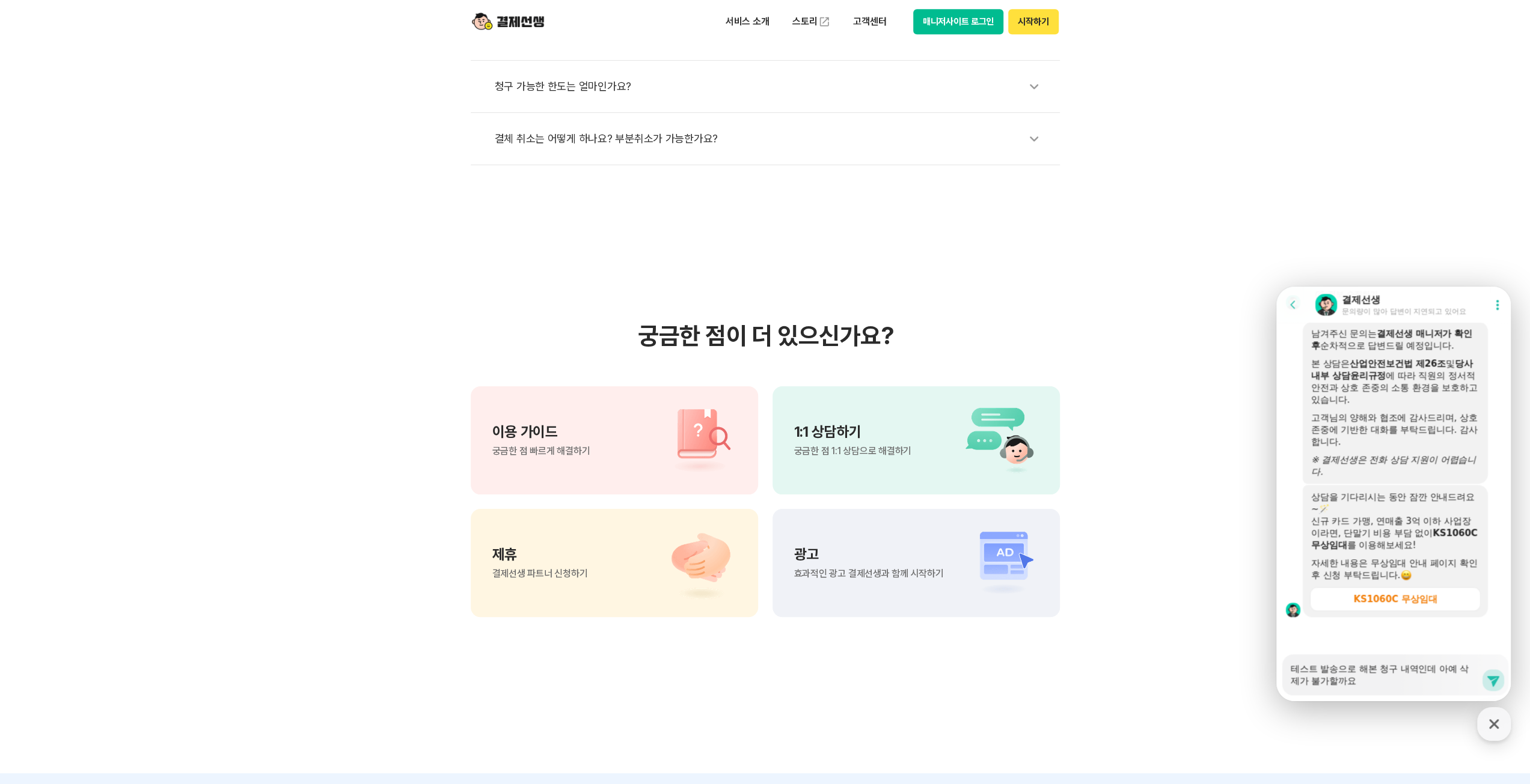
type textarea "테스트 발송으로 해본 청구 내역인데 아예 삭제가 불가할까요?"
type textarea "x"
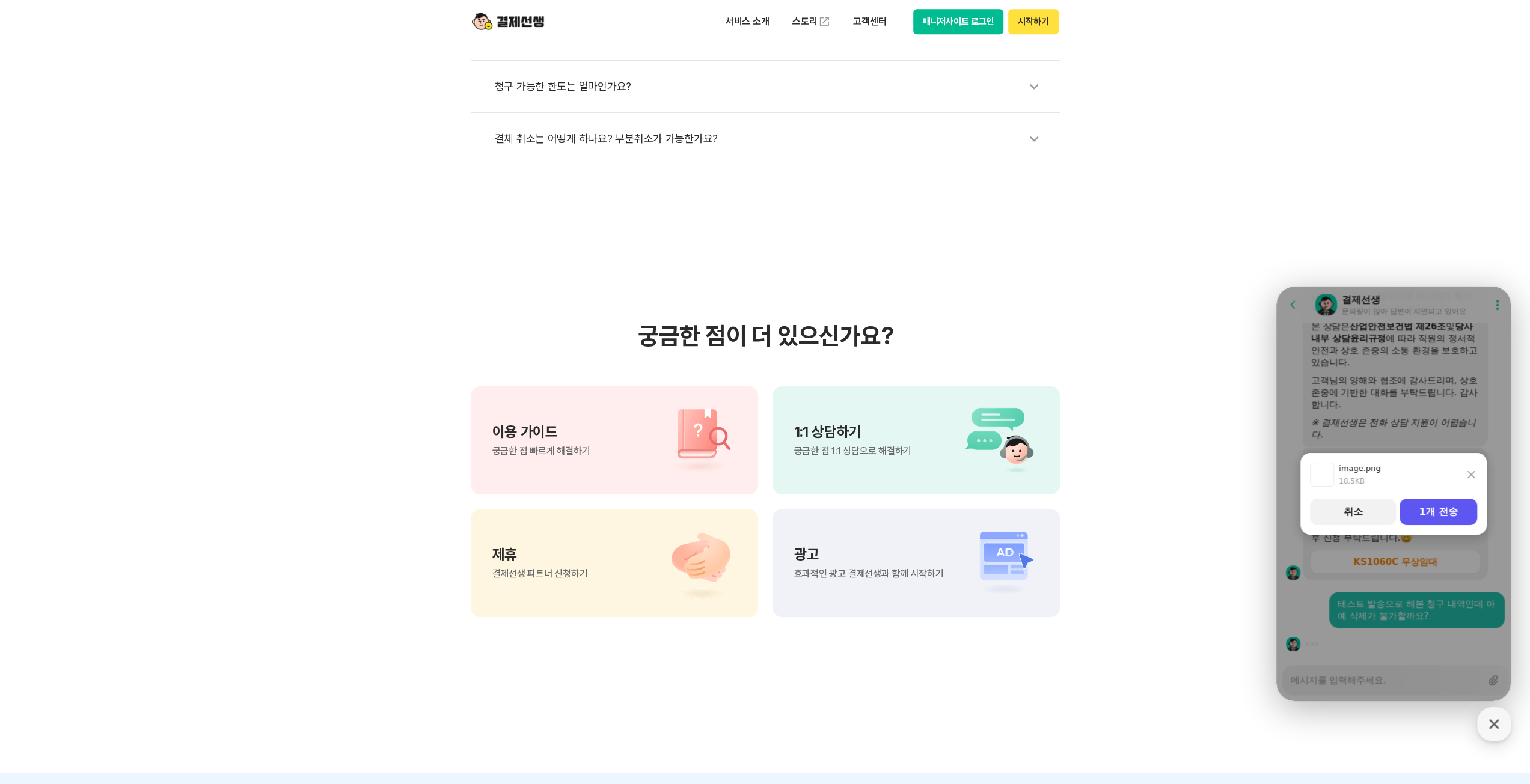
scroll to position [1450, 0]
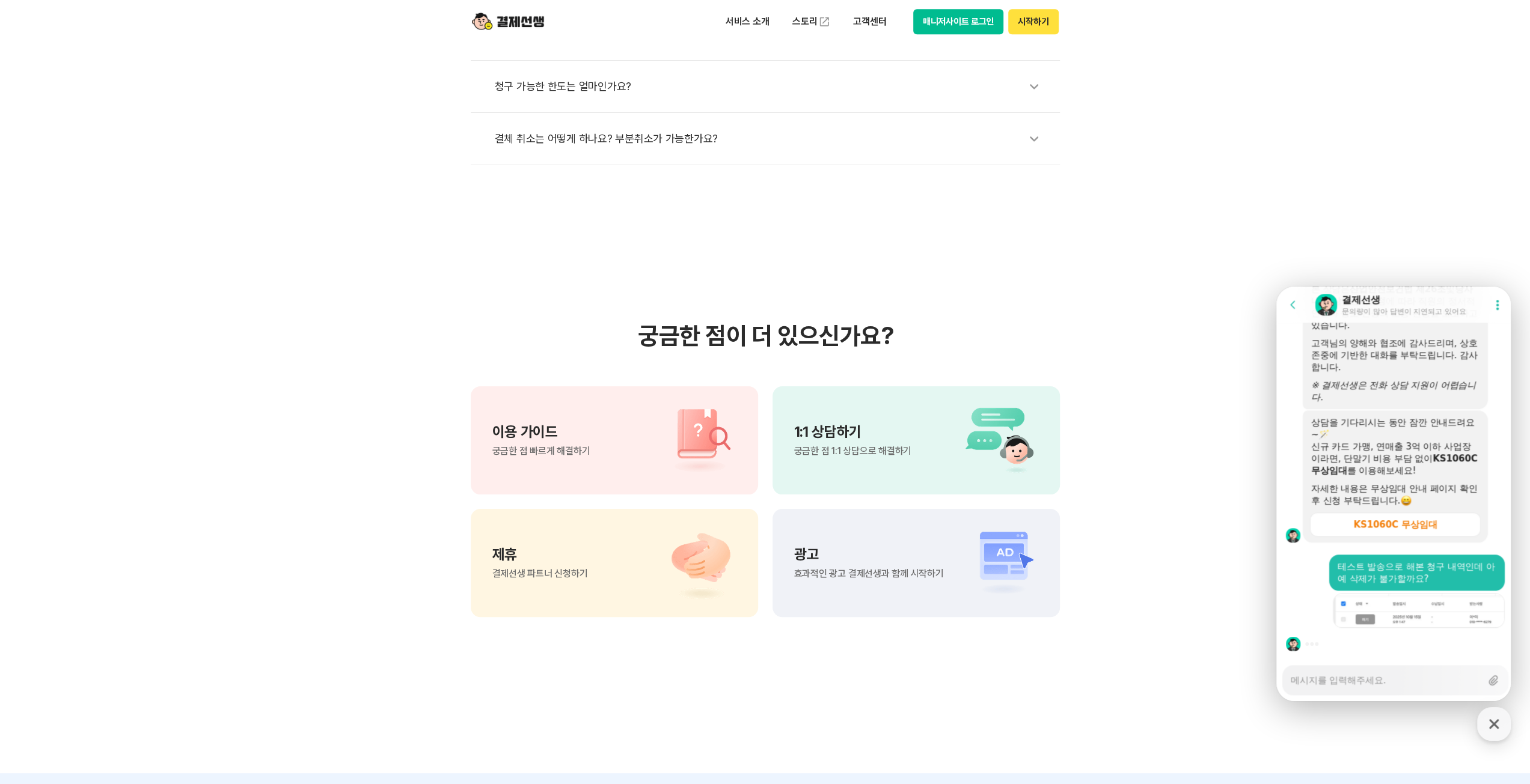
click at [1334, 684] on textarea "Messenger Input Textarea" at bounding box center [1386, 676] width 191 height 20
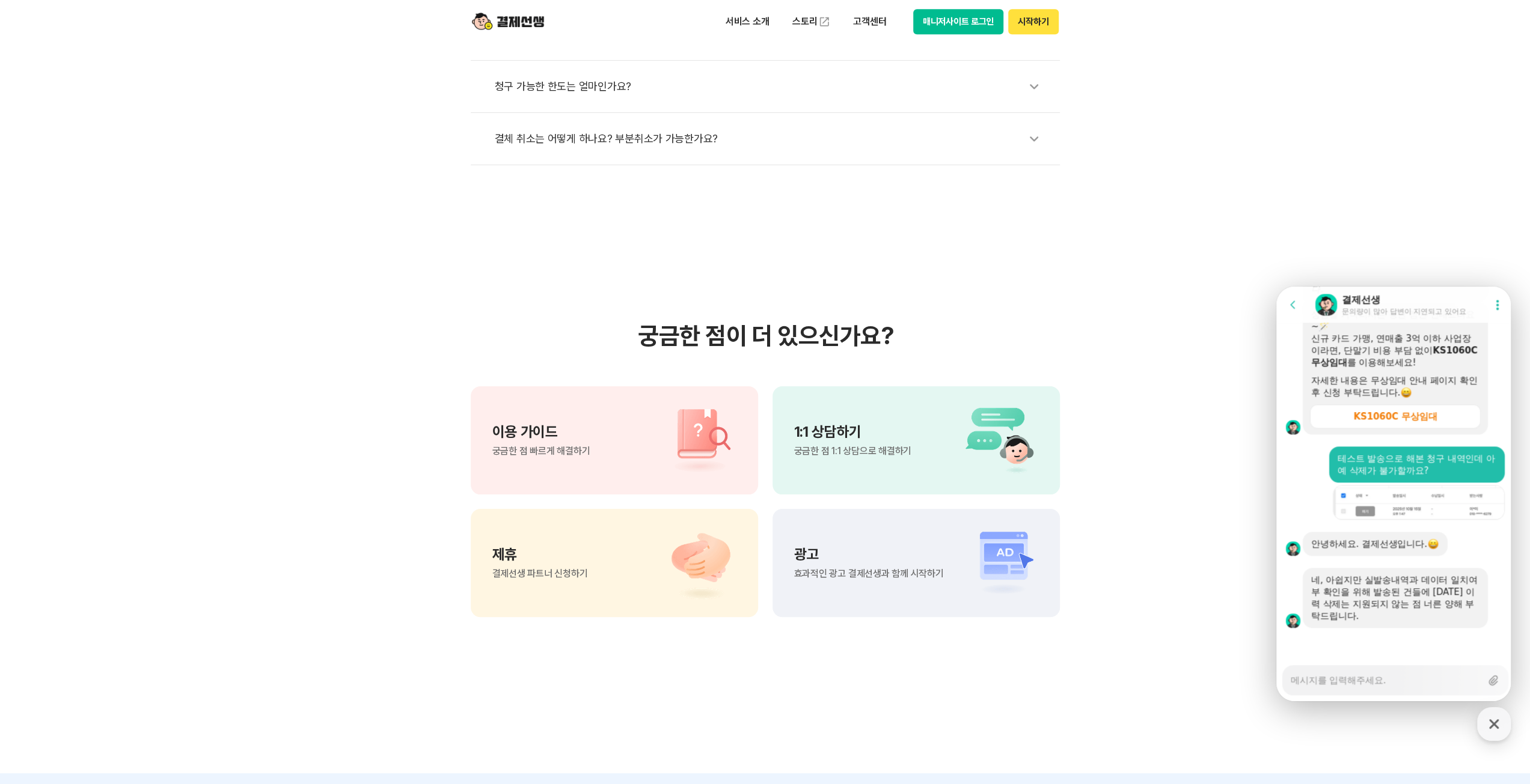
scroll to position [1559, 0]
click at [1396, 684] on textarea "Messenger Input Textarea" at bounding box center [1386, 676] width 191 height 20
type textarea "x"
type textarea "ㄱ"
type textarea "x"
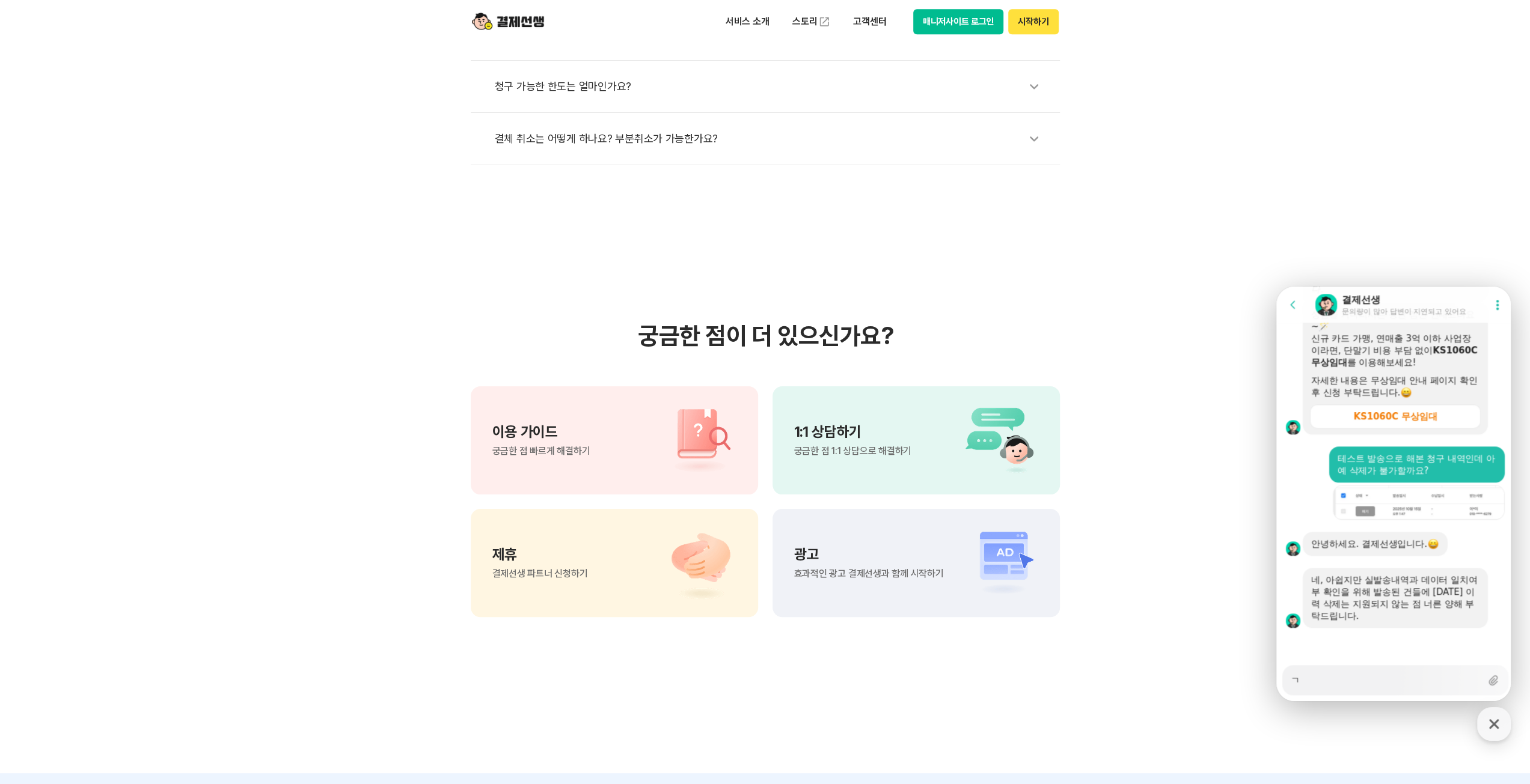
type textarea "그"
type textarea "x"
type textarea "글"
type textarea "x"
type textarea "그리"
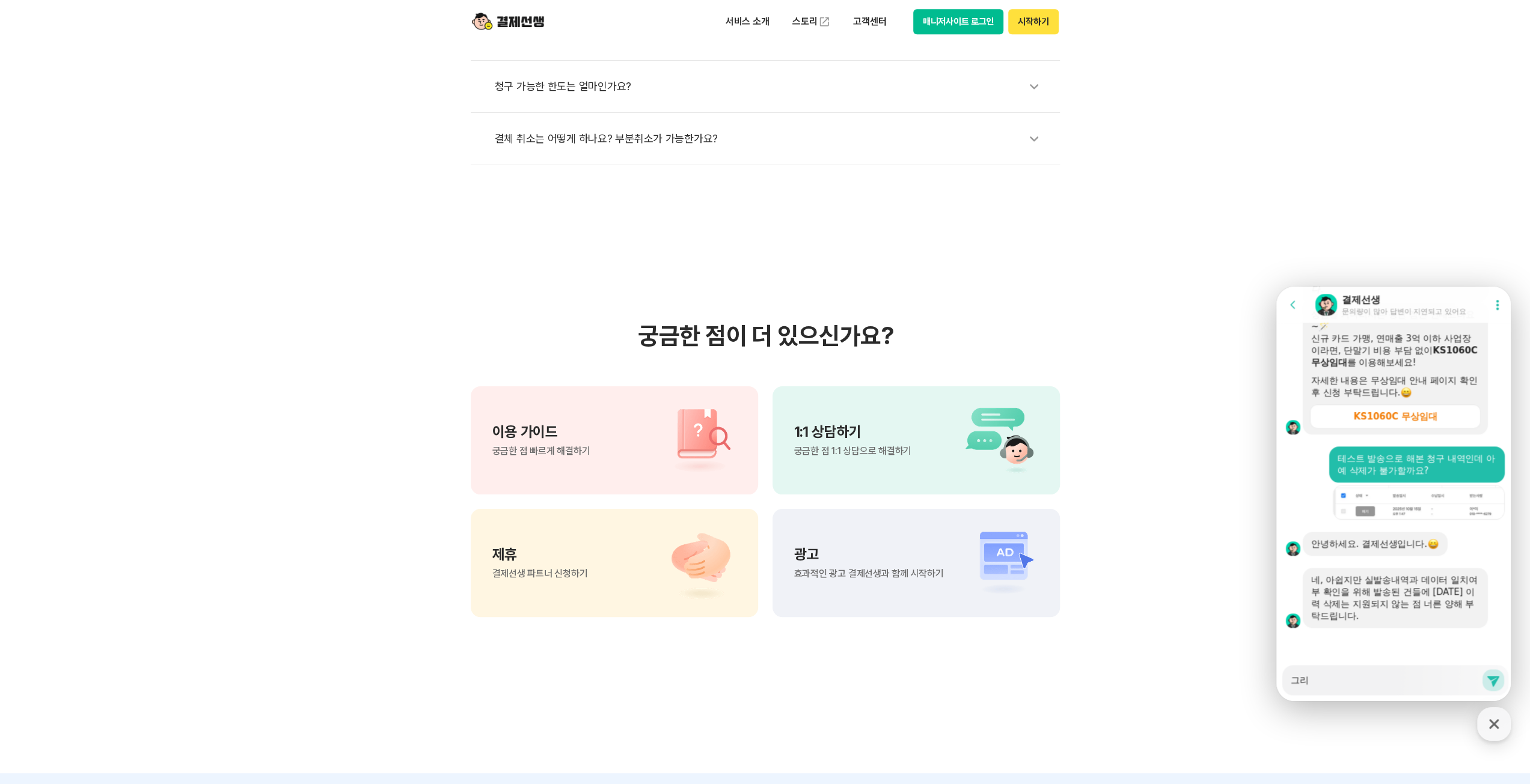
type textarea "x"
type textarea "그릭"
type textarea "x"
type textarea "그리고"
type textarea "x"
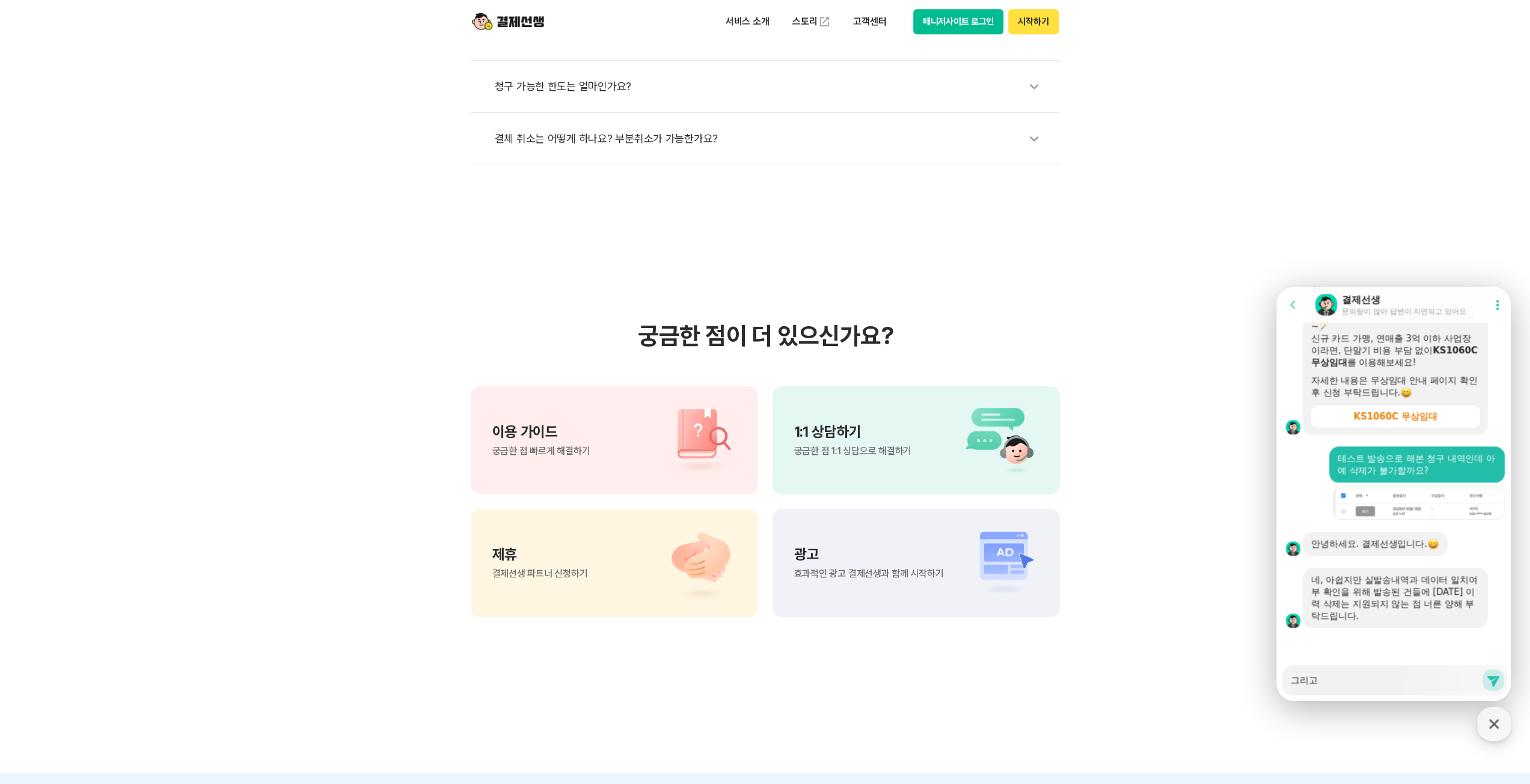
type textarea "그리고"
type textarea "x"
type textarea "그리고 ㄱ"
type textarea "x"
type textarea "그리고 겨"
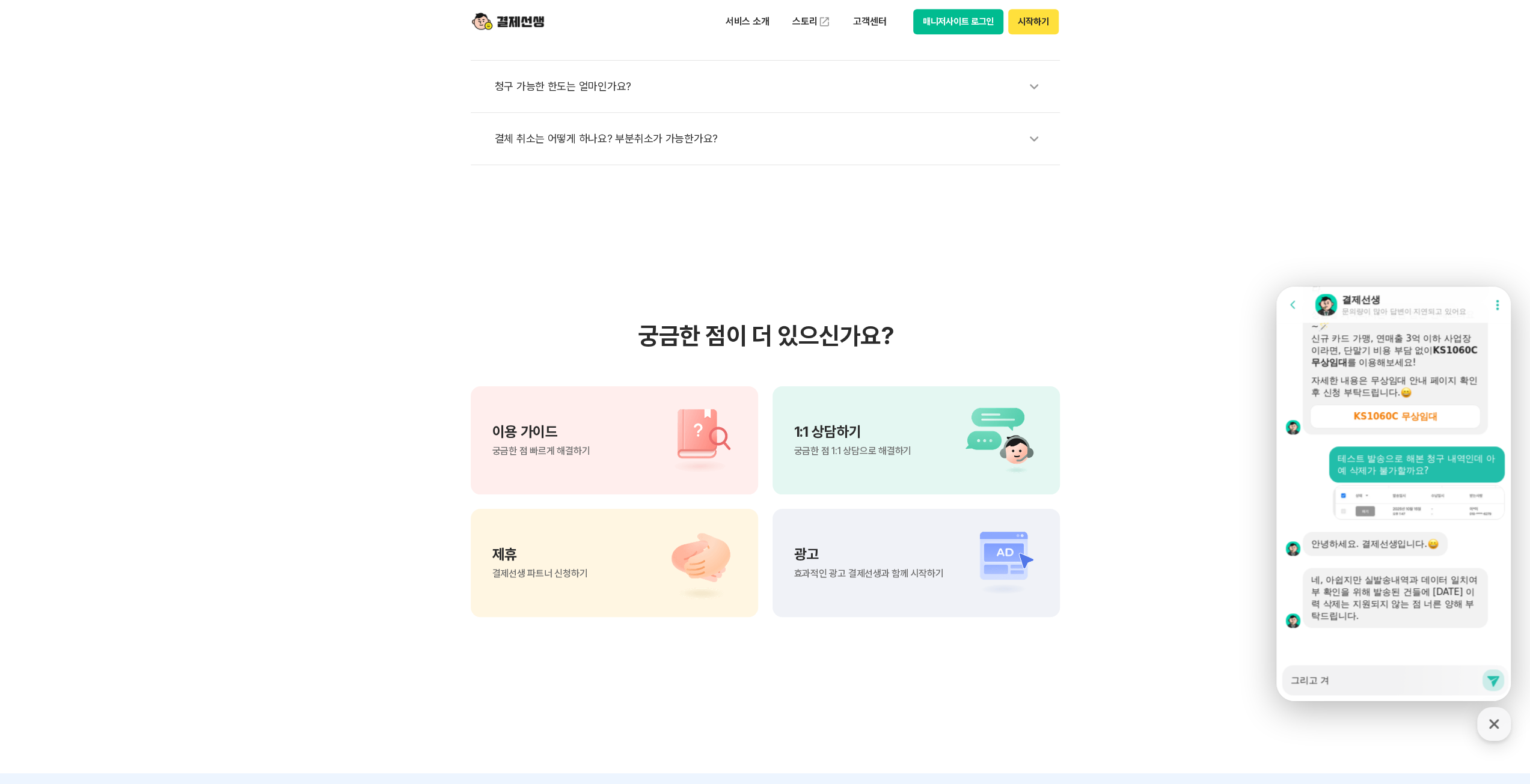
type textarea "x"
type textarea "그리고 결"
type textarea "x"
type textarea "그리고 결ㅈ"
type textarea "x"
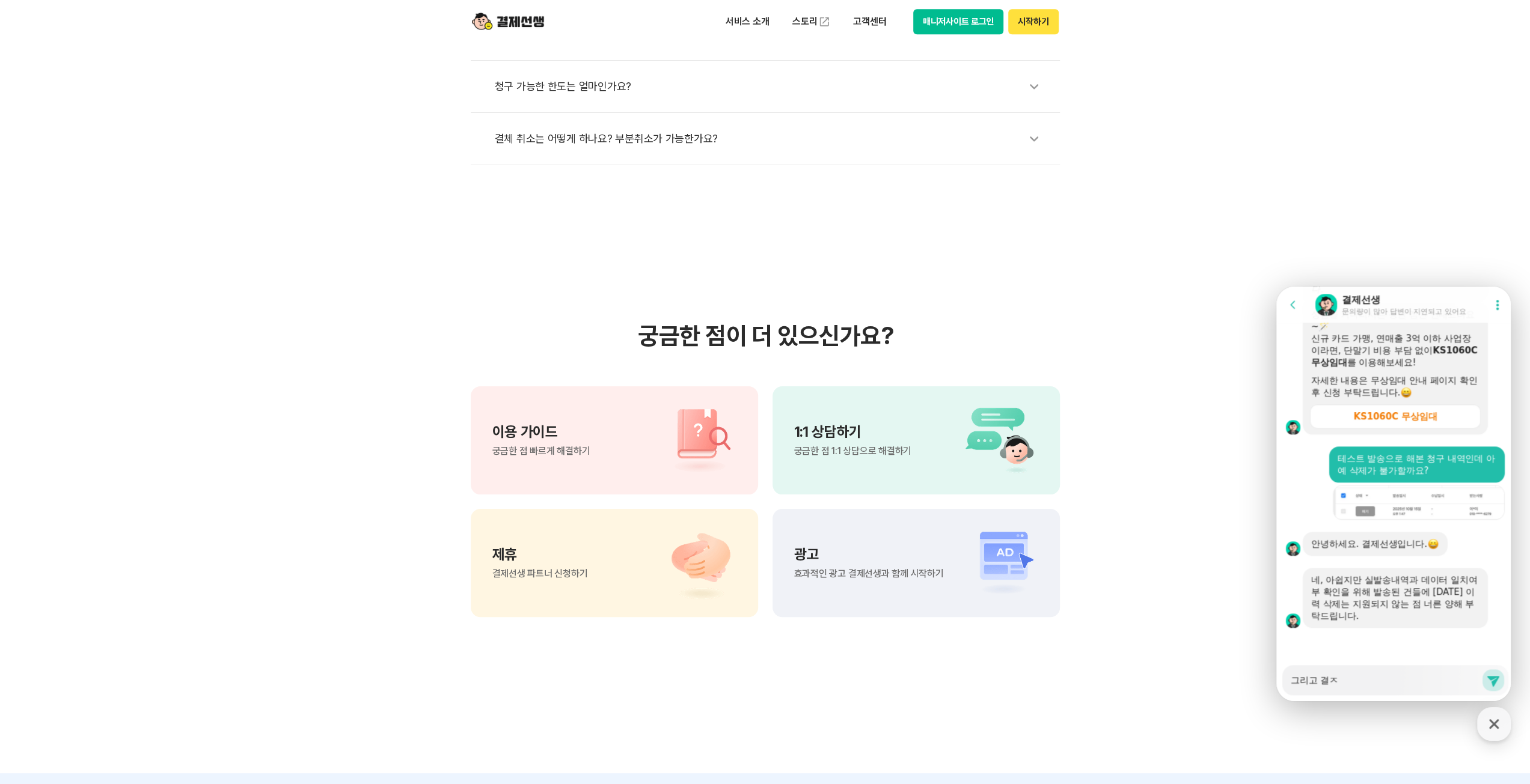
type textarea "그리고 결제"
type textarea "x"
type textarea "그리고 결젯"
type textarea "x"
type textarea "그리고 결제서"
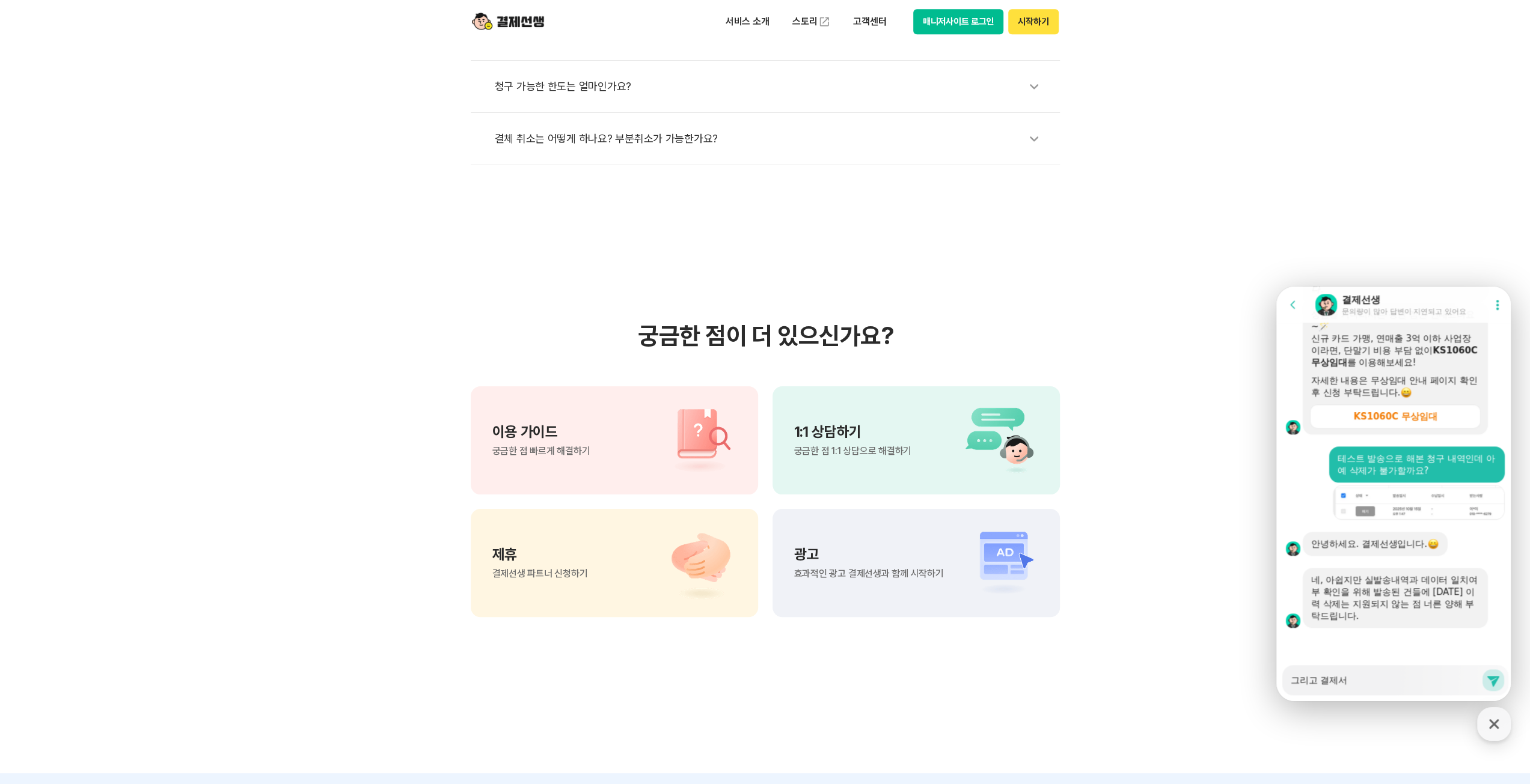
type textarea "x"
type textarea "그리고 결제선"
type textarea "x"
type textarea "그리고 결제선ㅅ"
type textarea "x"
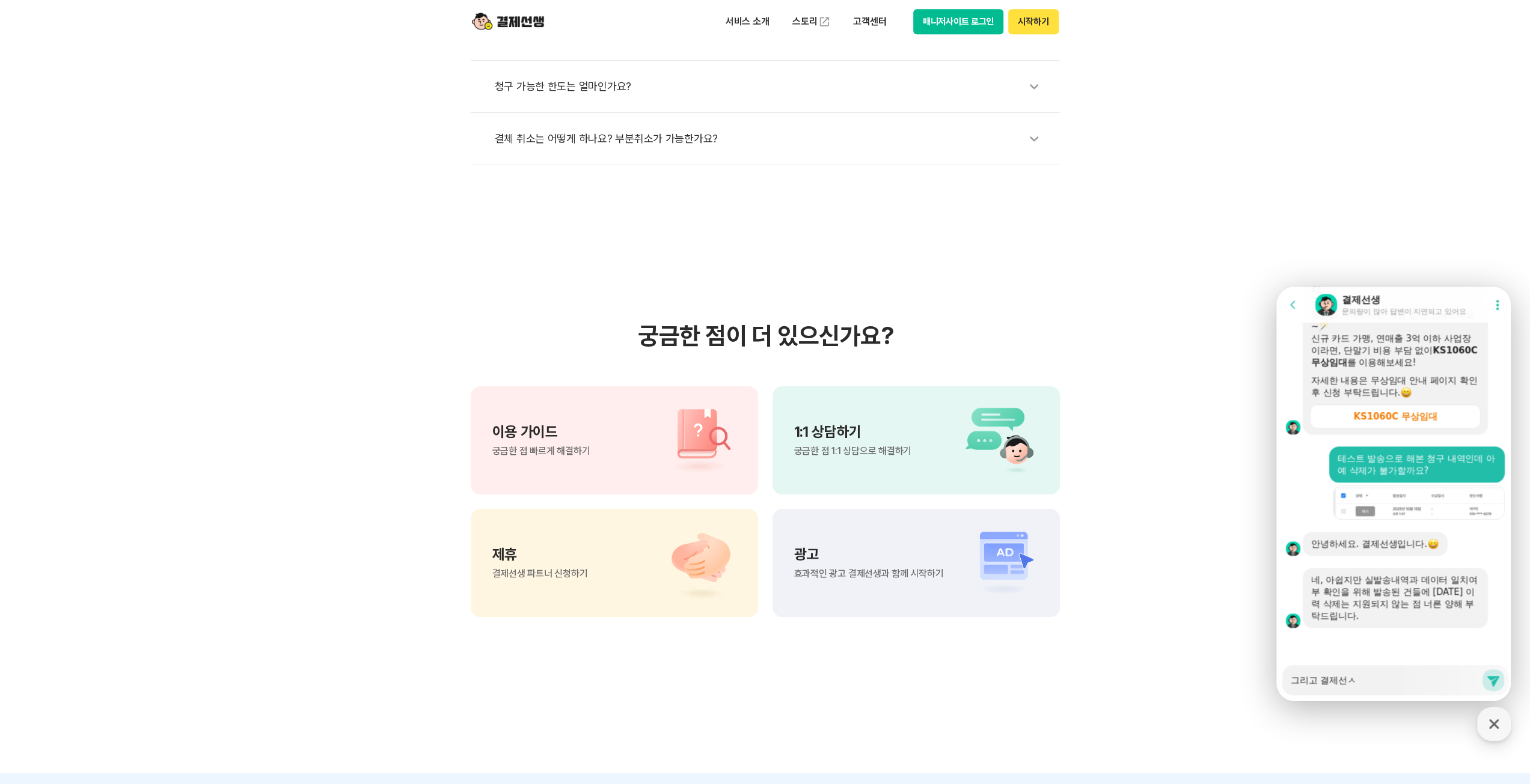
type textarea "그리고 결제선새"
type textarea "x"
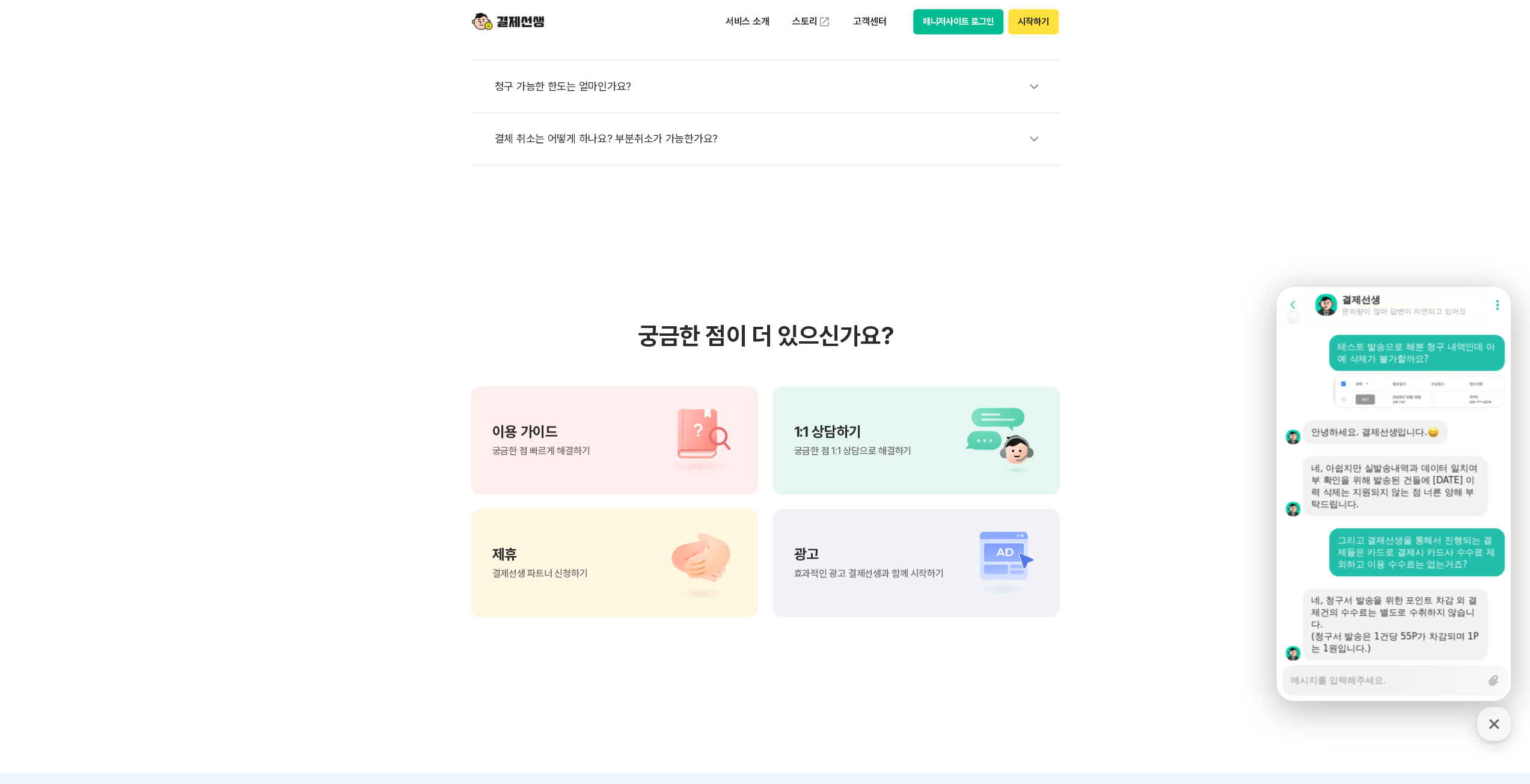
scroll to position [1703, 0]
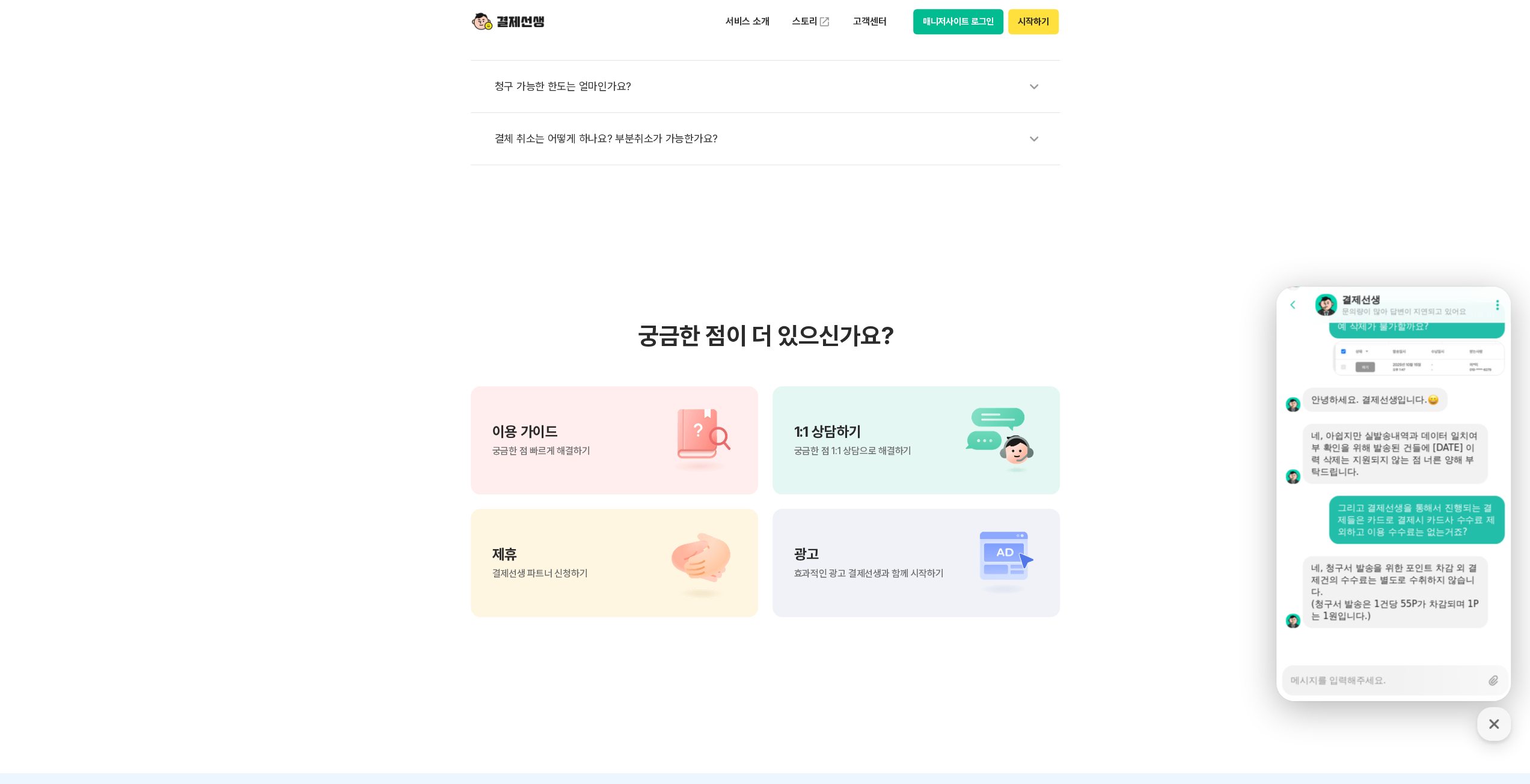
drag, startPoint x: 1380, startPoint y: 662, endPoint x: 1363, endPoint y: 678, distance: 23.3
drag, startPoint x: 1363, startPoint y: 678, endPoint x: 1335, endPoint y: 682, distance: 28.3
click at [1360, 682] on textarea "Messenger Input Textarea" at bounding box center [1386, 676] width 191 height 20
drag, startPoint x: 1317, startPoint y: 684, endPoint x: 1292, endPoint y: 672, distance: 27.7
click at [1311, 684] on textarea "Messenger Input Textarea" at bounding box center [1386, 676] width 191 height 20
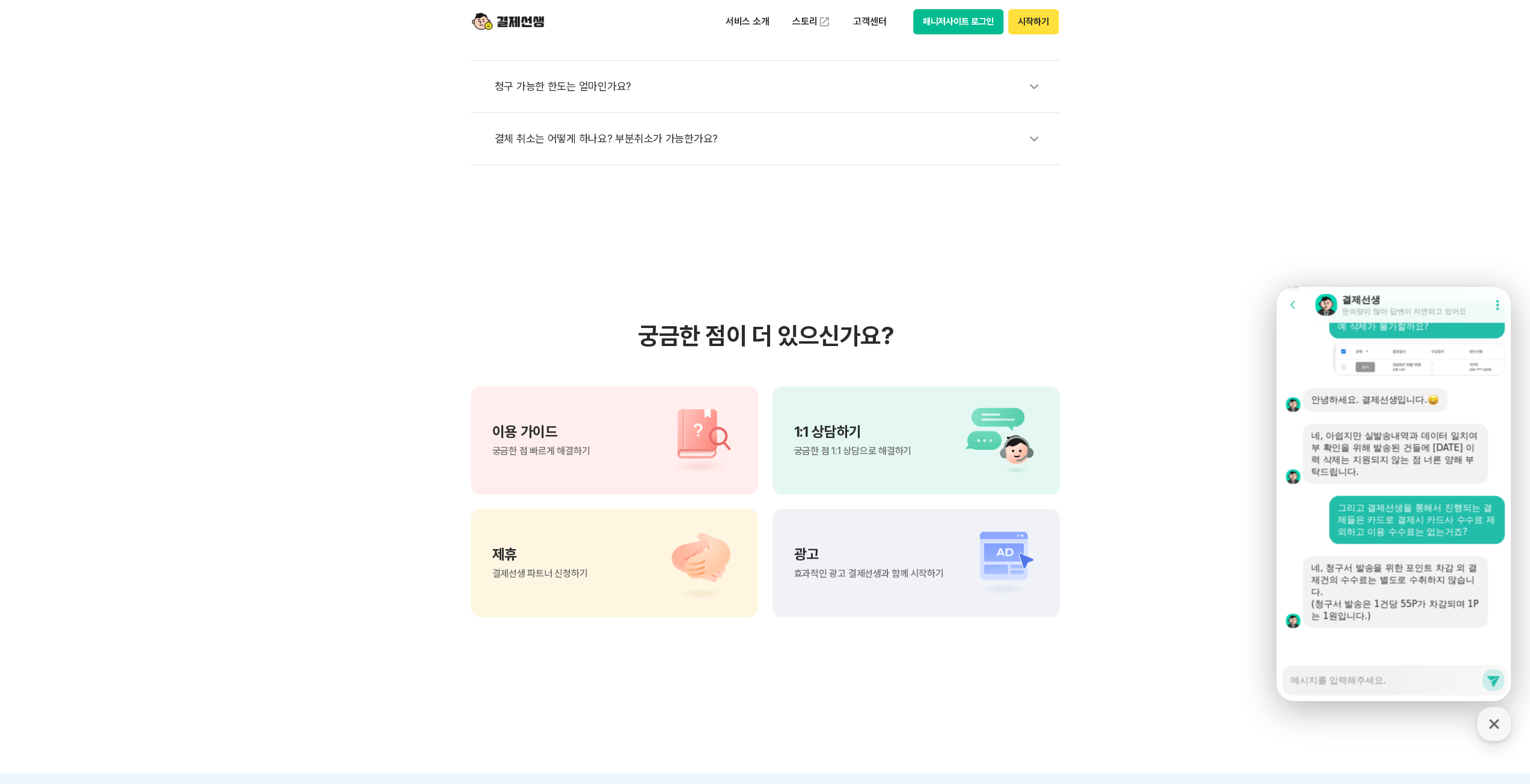
scroll to position [1739, 0]
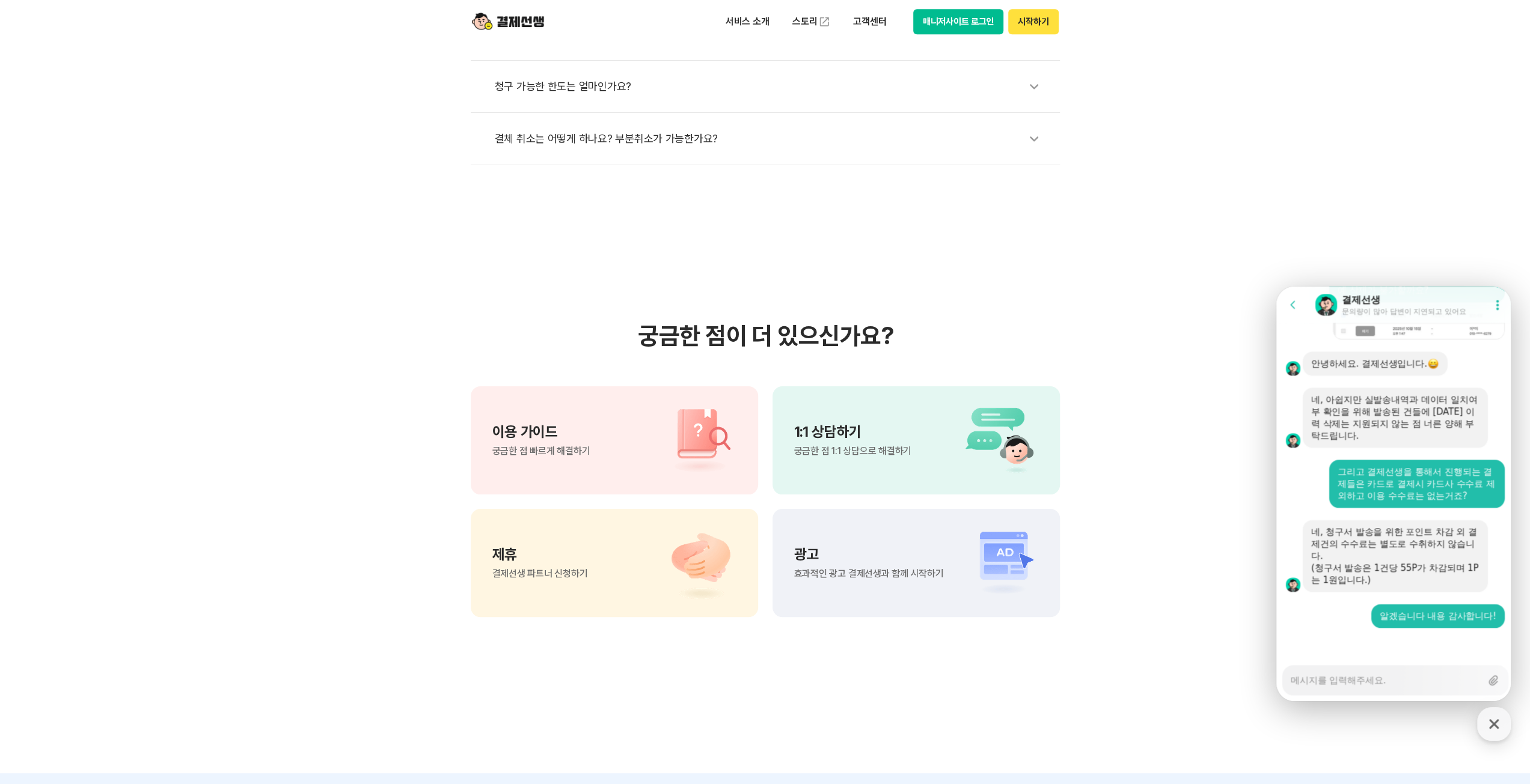
click at [1265, 152] on div "본인 카드로만 결제가 가능한가요? 지역화폐로 결제 가능한가요? 법인 카드로 결제하는 방법 알려주세요. 청구 가능한 한도는 얼마인가요? 결체 취…" at bounding box center [765, 28] width 1530 height 274
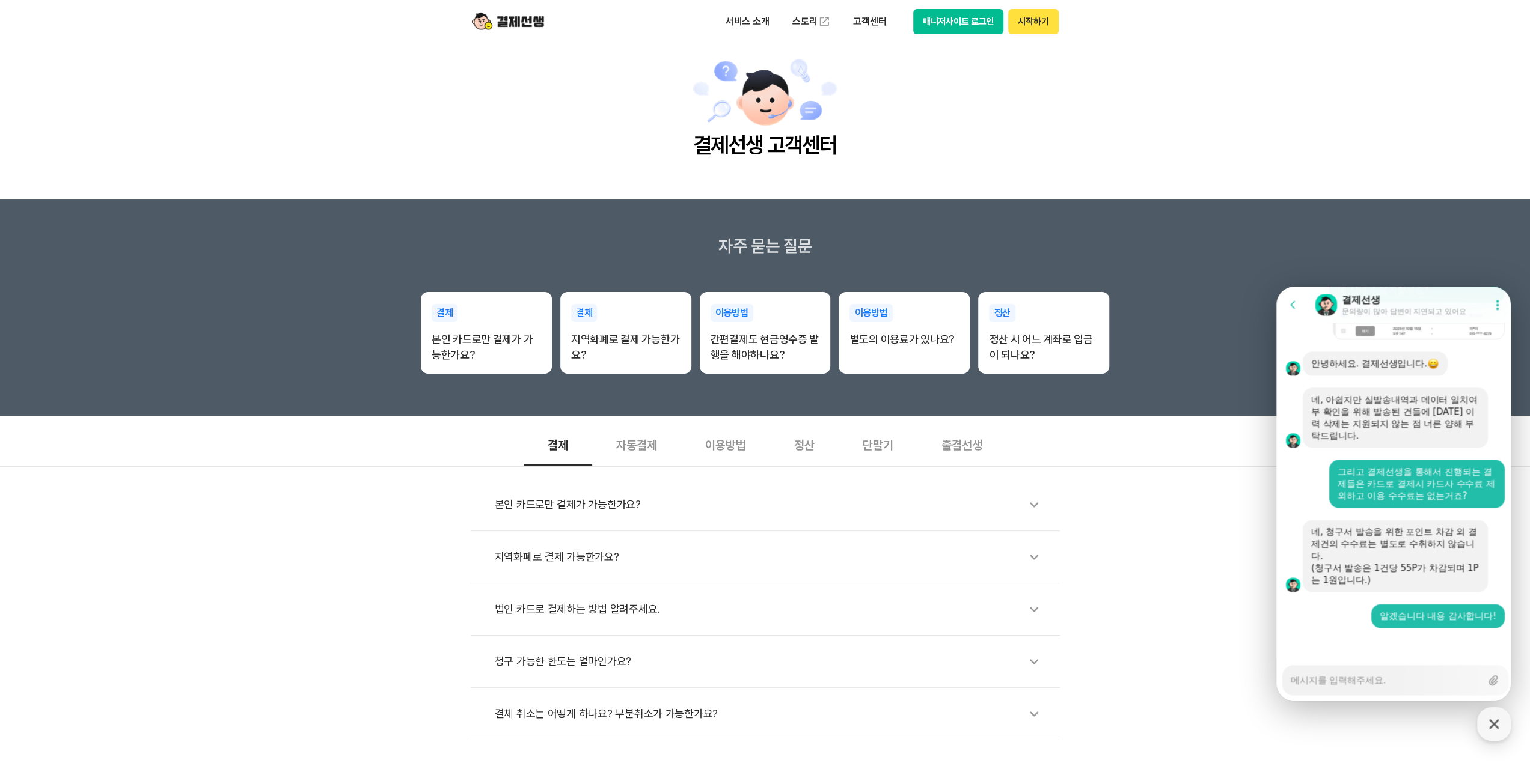
scroll to position [0, 0]
